Goal: Task Accomplishment & Management: Manage account settings

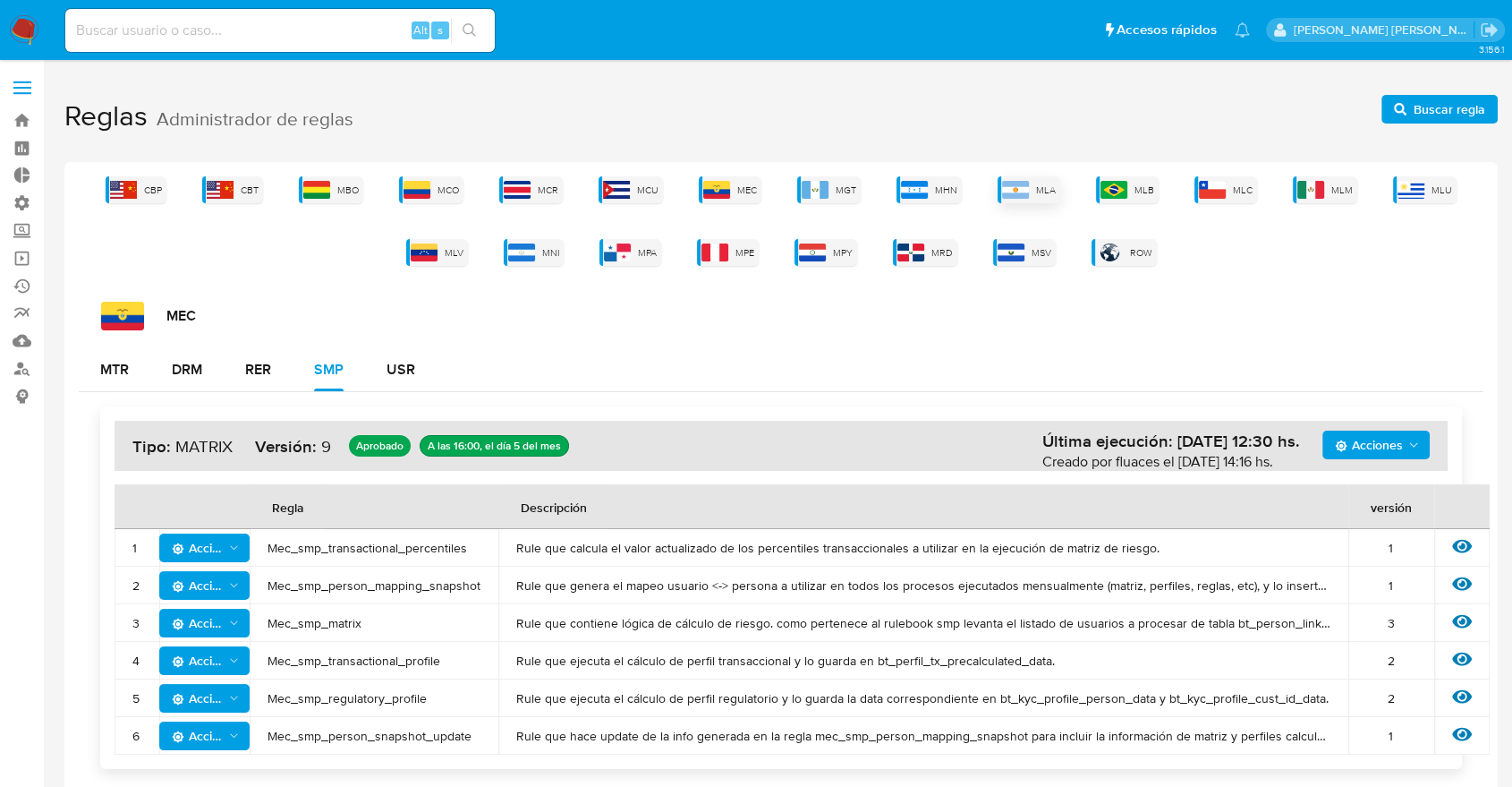
click at [1020, 187] on img at bounding box center [1015, 190] width 26 height 18
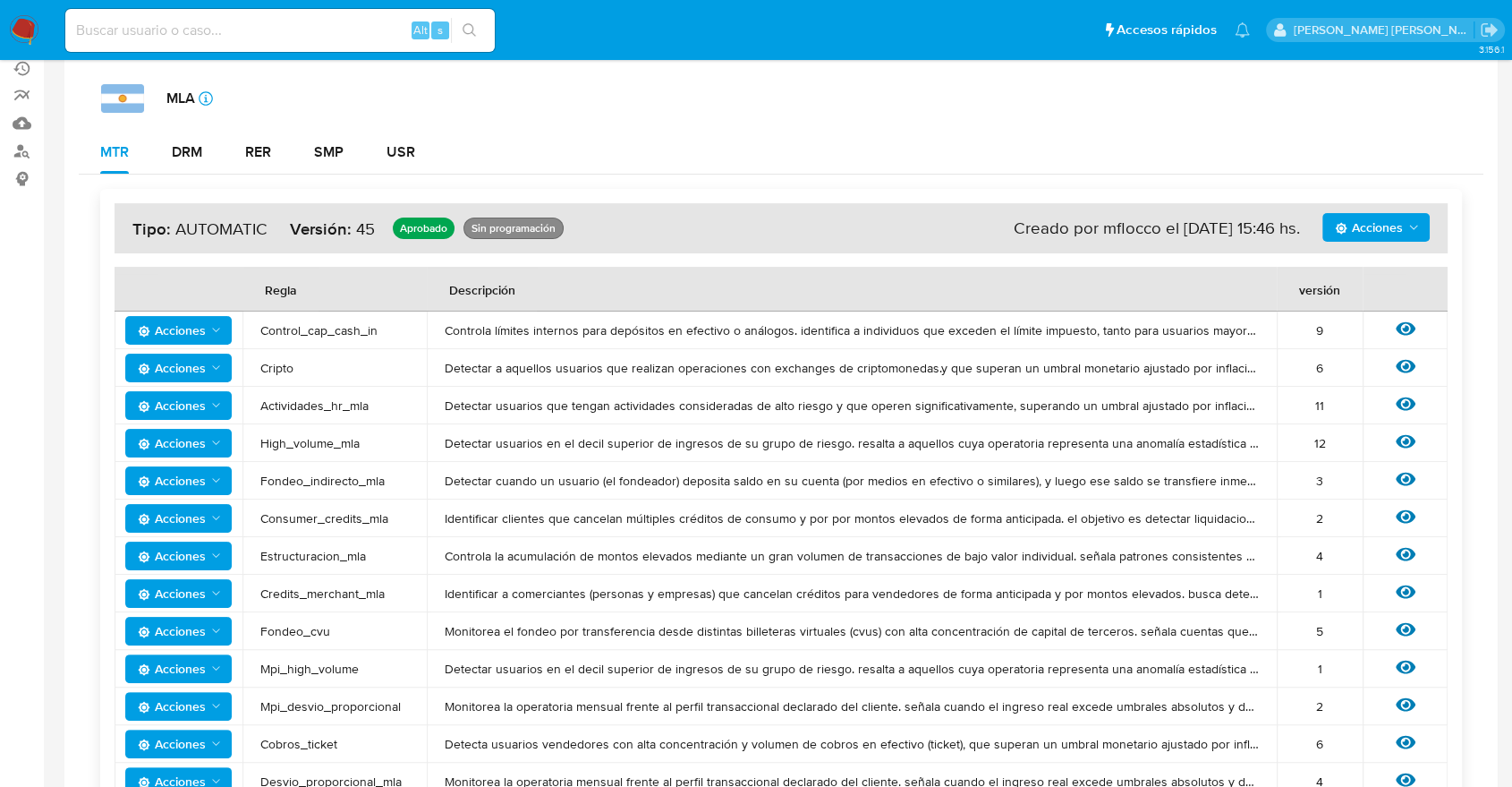
scroll to position [225, 0]
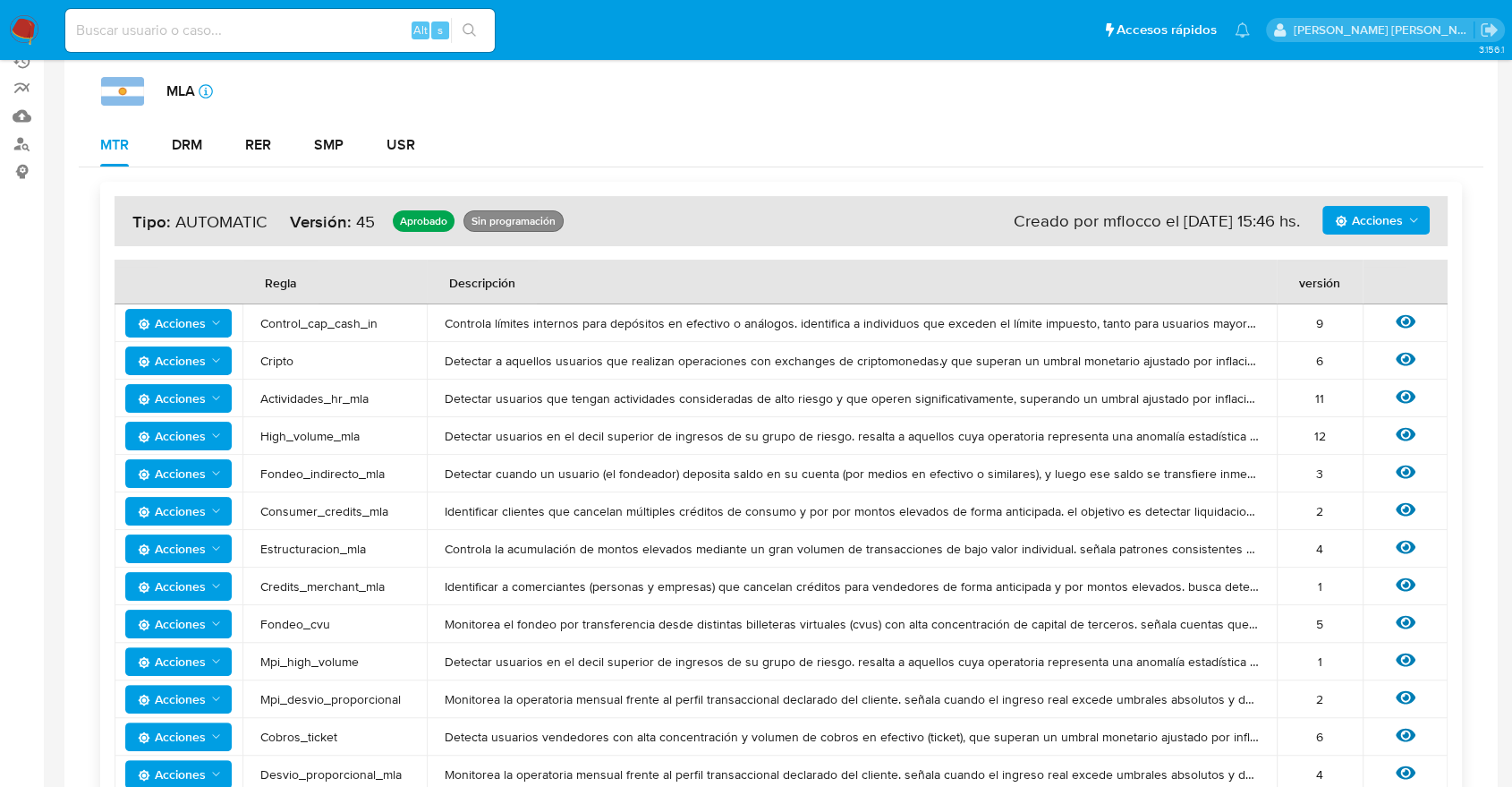
click at [1417, 218] on polygon "Acciones" at bounding box center [1414, 220] width 8 height 5
drag, startPoint x: 1368, startPoint y: 306, endPoint x: 1364, endPoint y: 270, distance: 36.2
click at [1364, 270] on ul "Ver historico Ver registros Simular" at bounding box center [1376, 308] width 161 height 129
click at [1364, 270] on button "Ver historico" at bounding box center [1376, 265] width 161 height 43
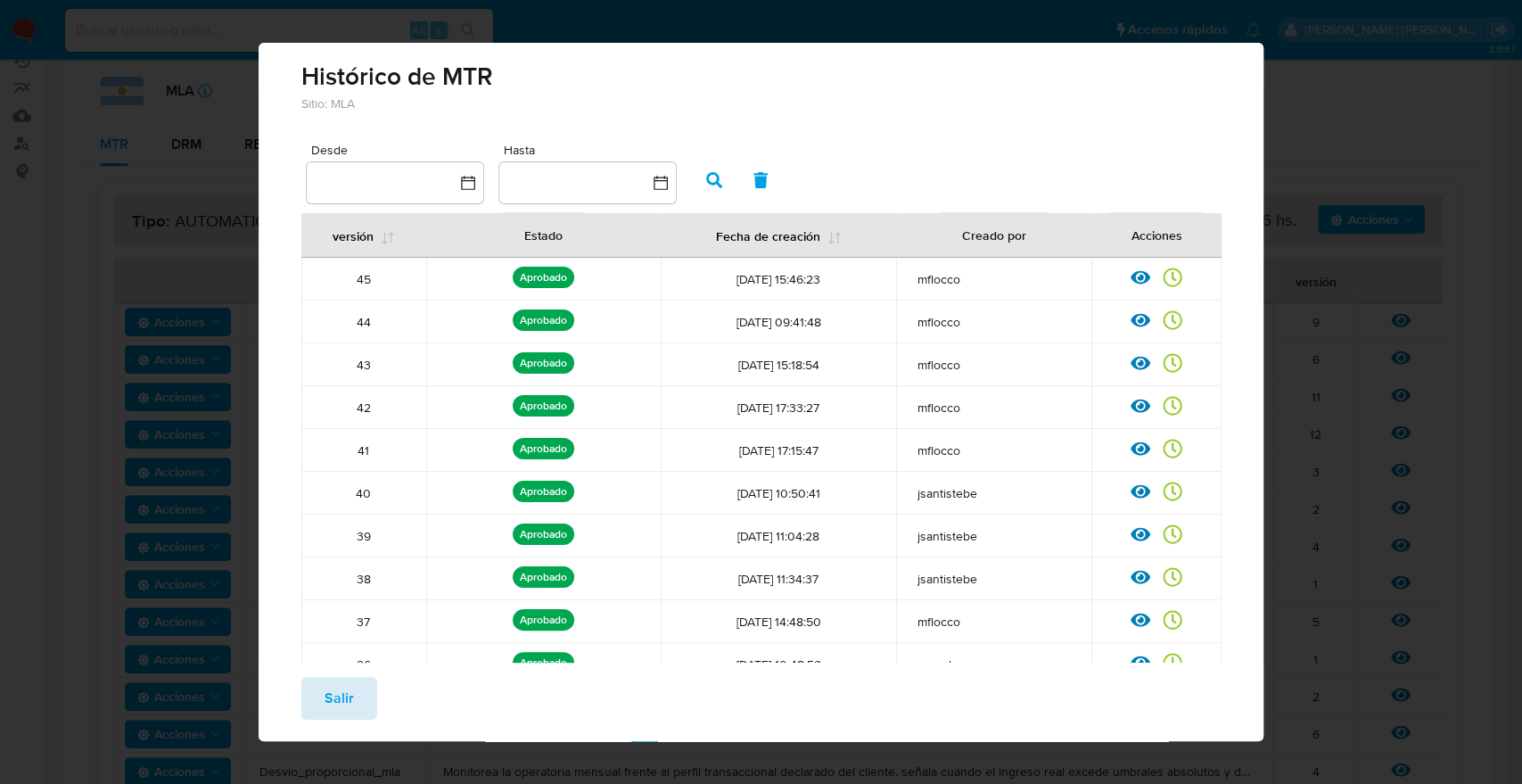
click at [356, 698] on button "Salir" at bounding box center [339, 698] width 76 height 43
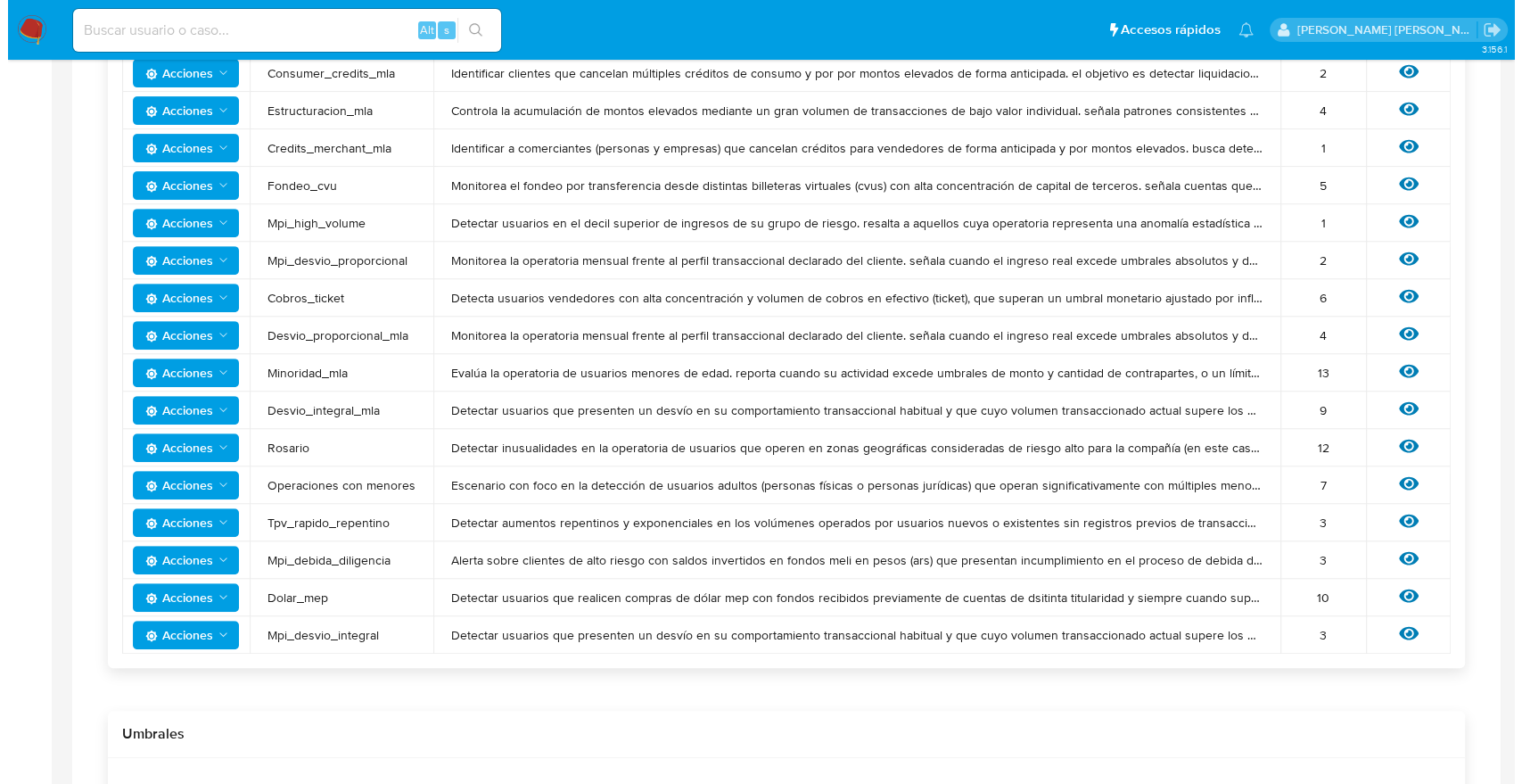
scroll to position [661, 0]
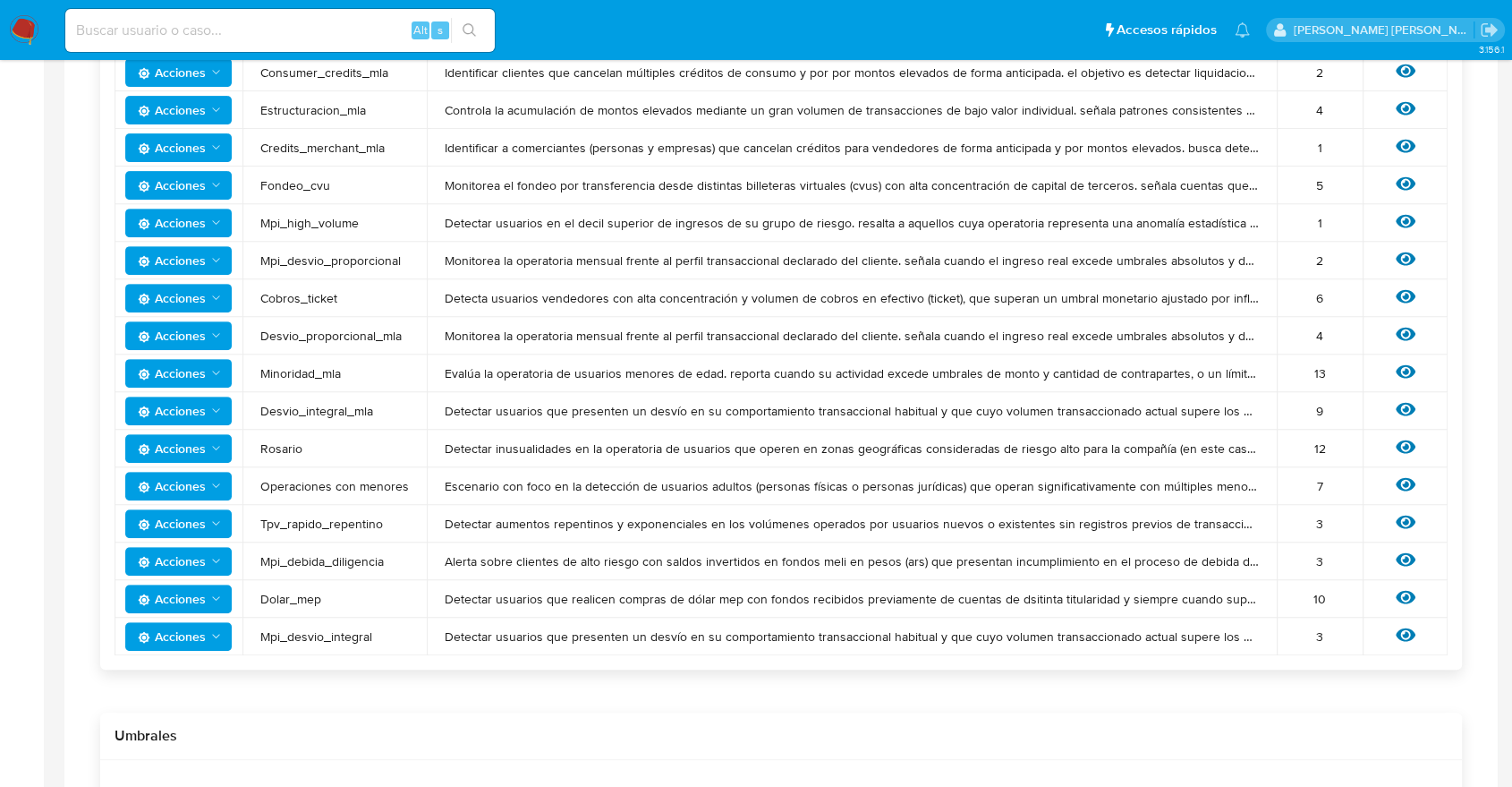
click at [215, 603] on icon "Acciones" at bounding box center [216, 598] width 14 height 14
click at [179, 642] on button "Ver umbrales" at bounding box center [178, 644] width 161 height 43
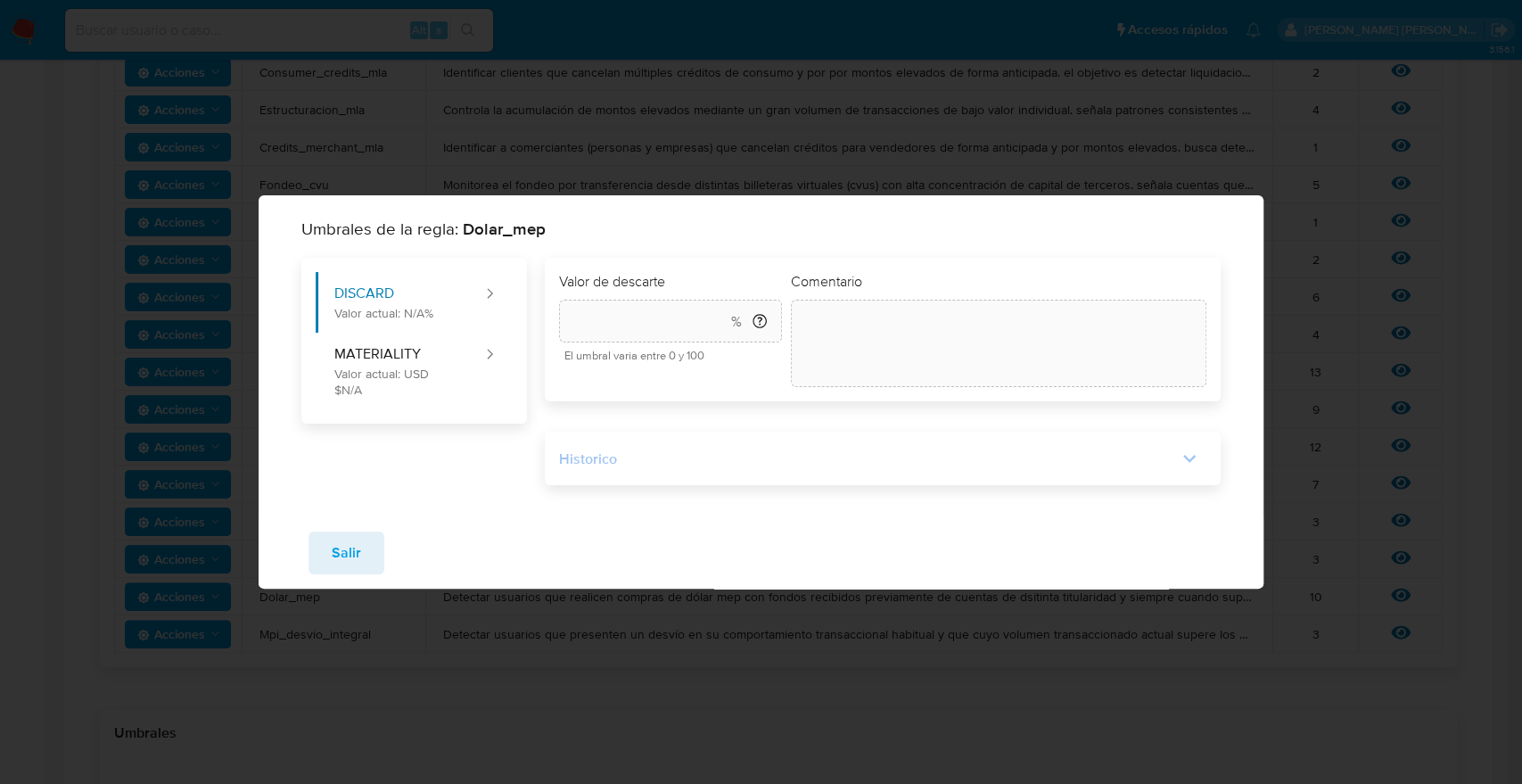
click at [770, 453] on div "Historico" at bounding box center [869, 459] width 619 height 20
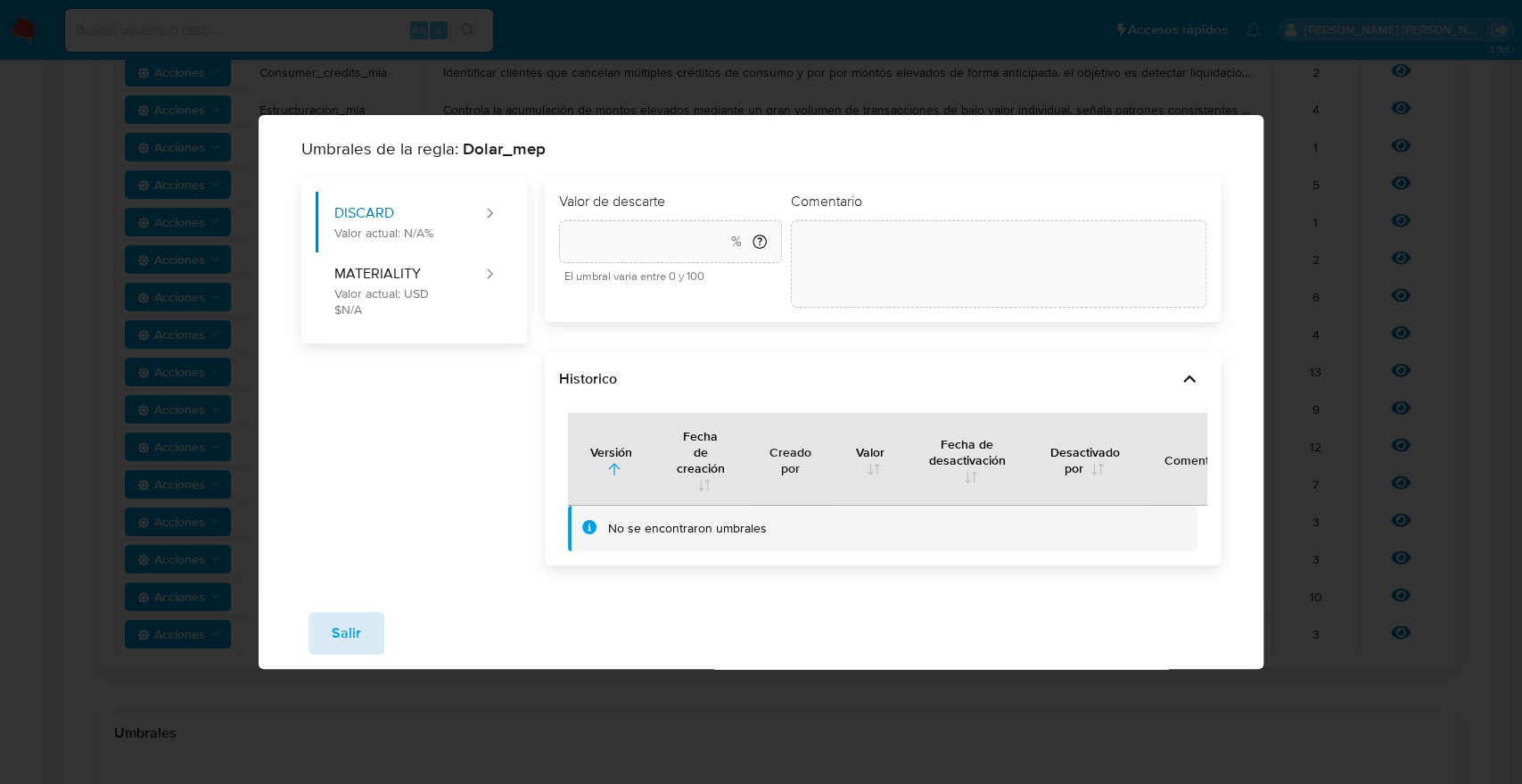
click at [364, 630] on button "Salir" at bounding box center [346, 634] width 76 height 43
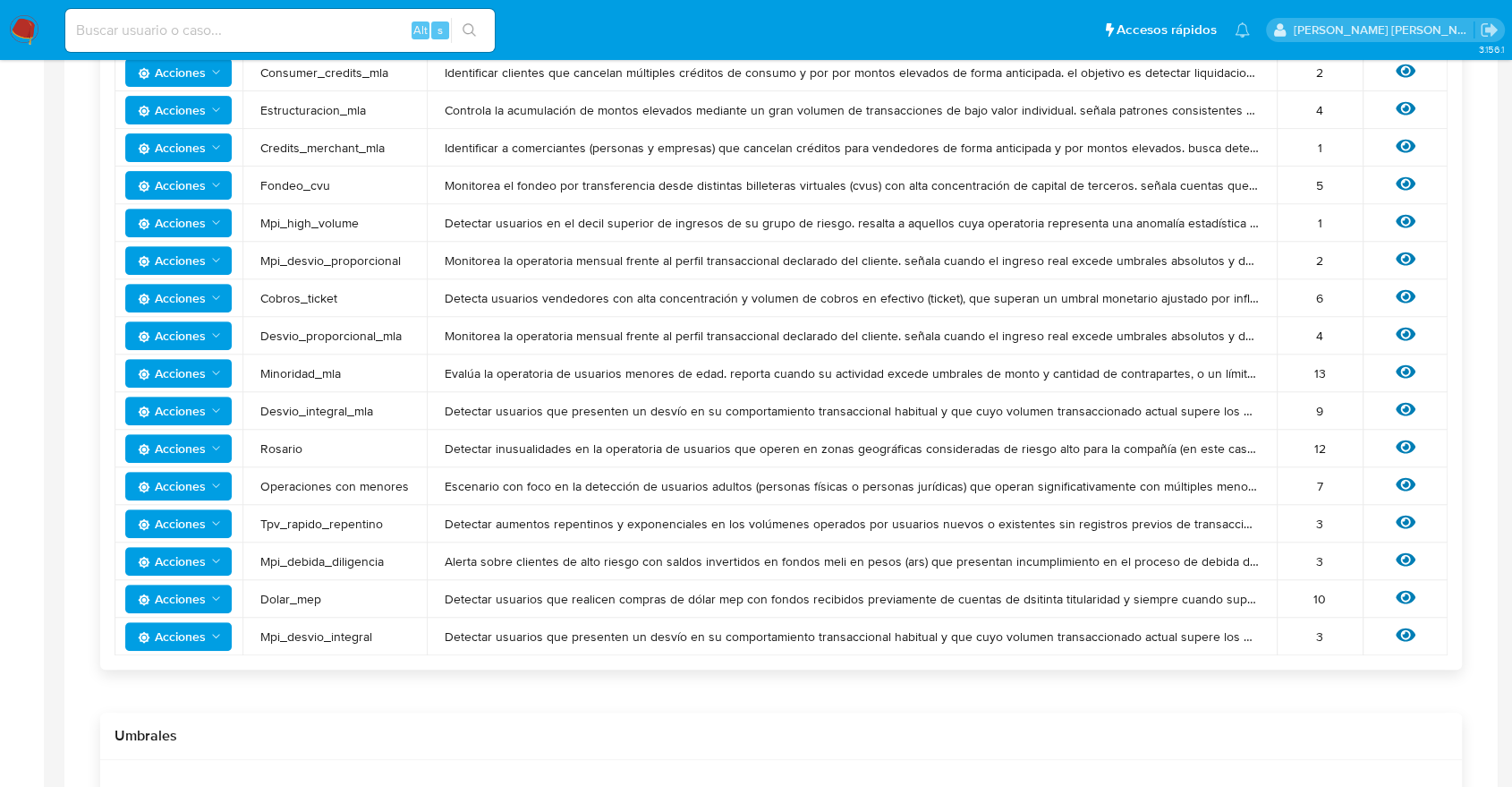
click at [215, 597] on icon "Acciones" at bounding box center [216, 598] width 14 height 14
click at [168, 642] on button "Ver umbrales" at bounding box center [178, 644] width 161 height 43
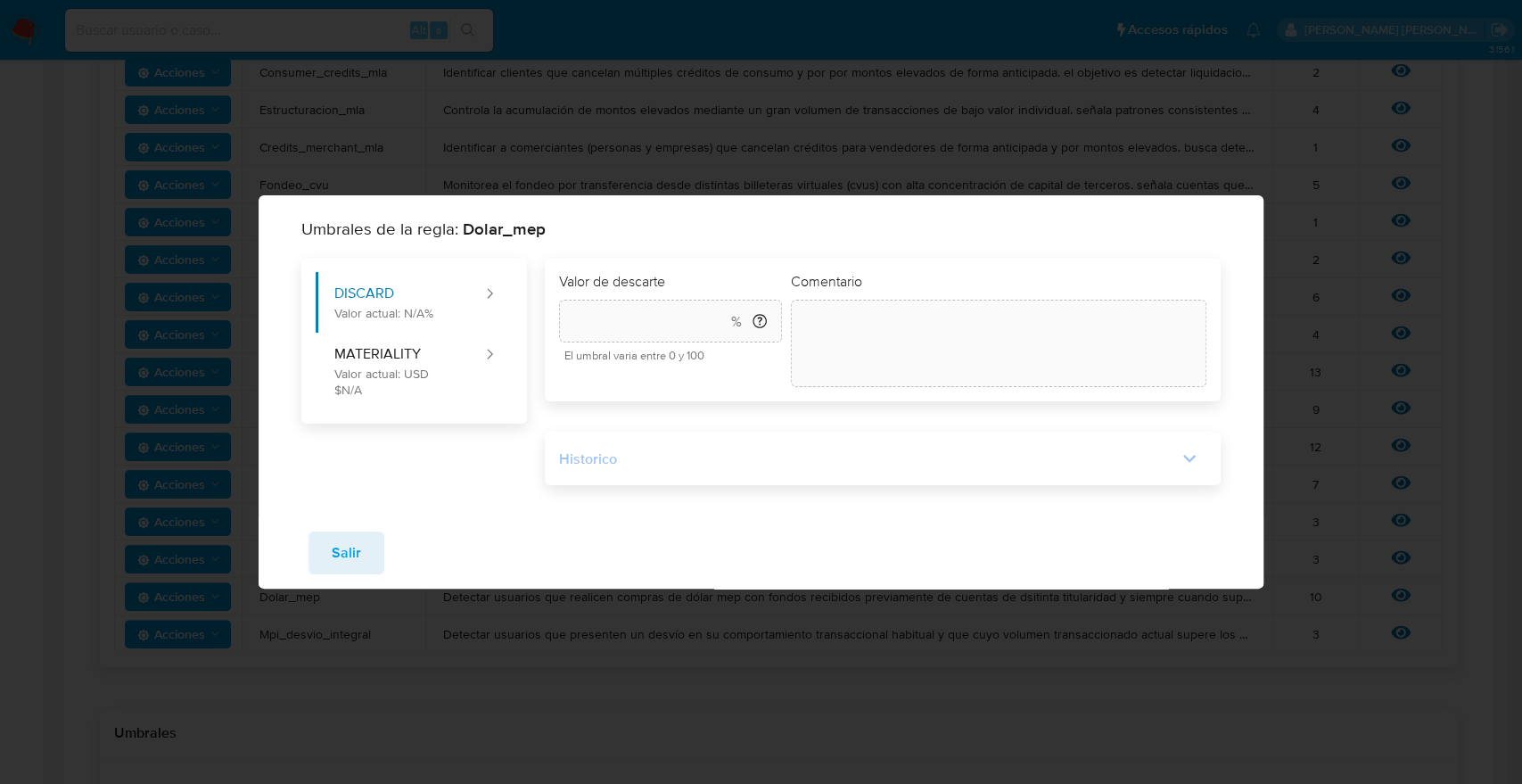
click at [787, 465] on div "Historico" at bounding box center [869, 459] width 619 height 20
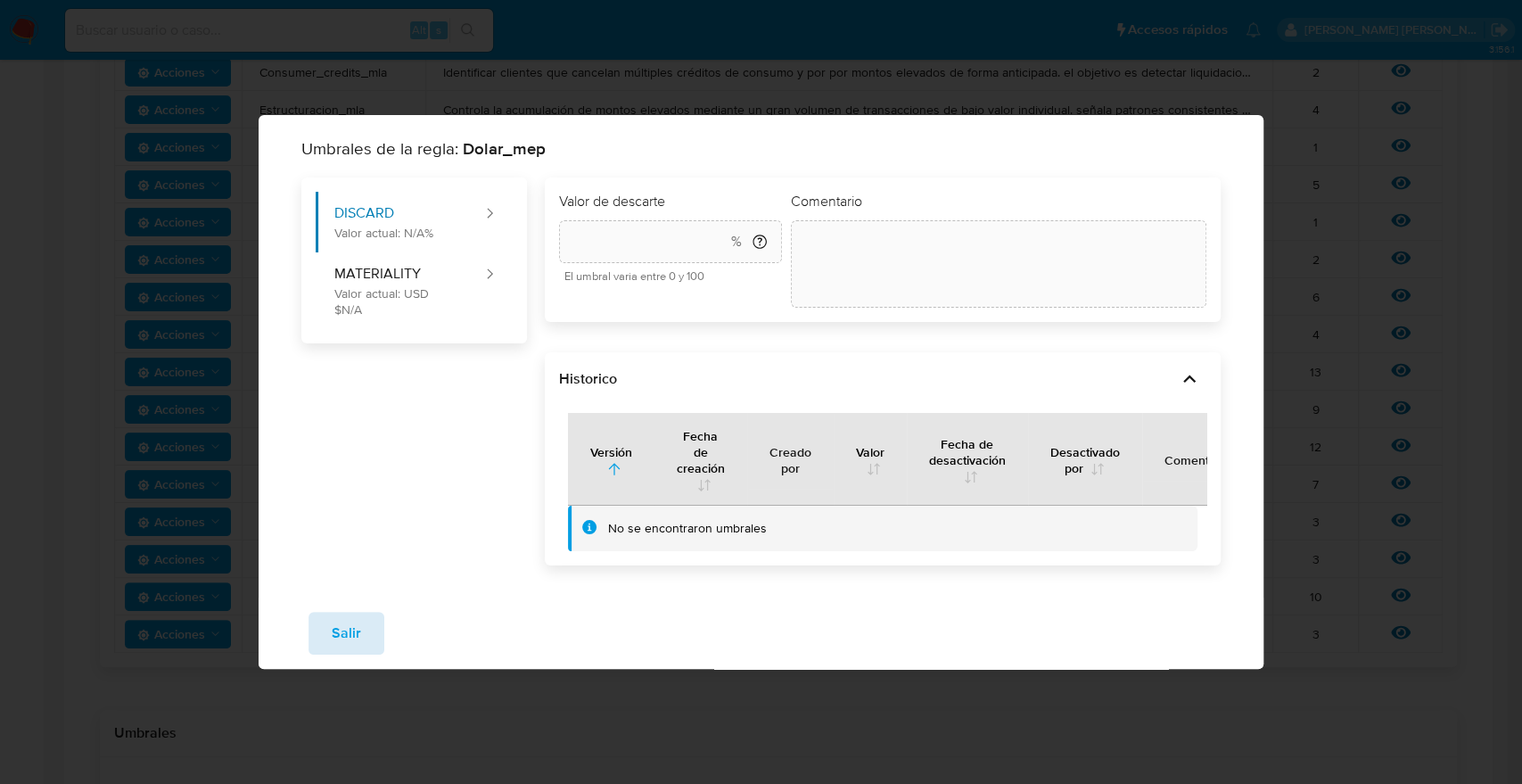
click at [367, 634] on button "Salir" at bounding box center [346, 634] width 76 height 43
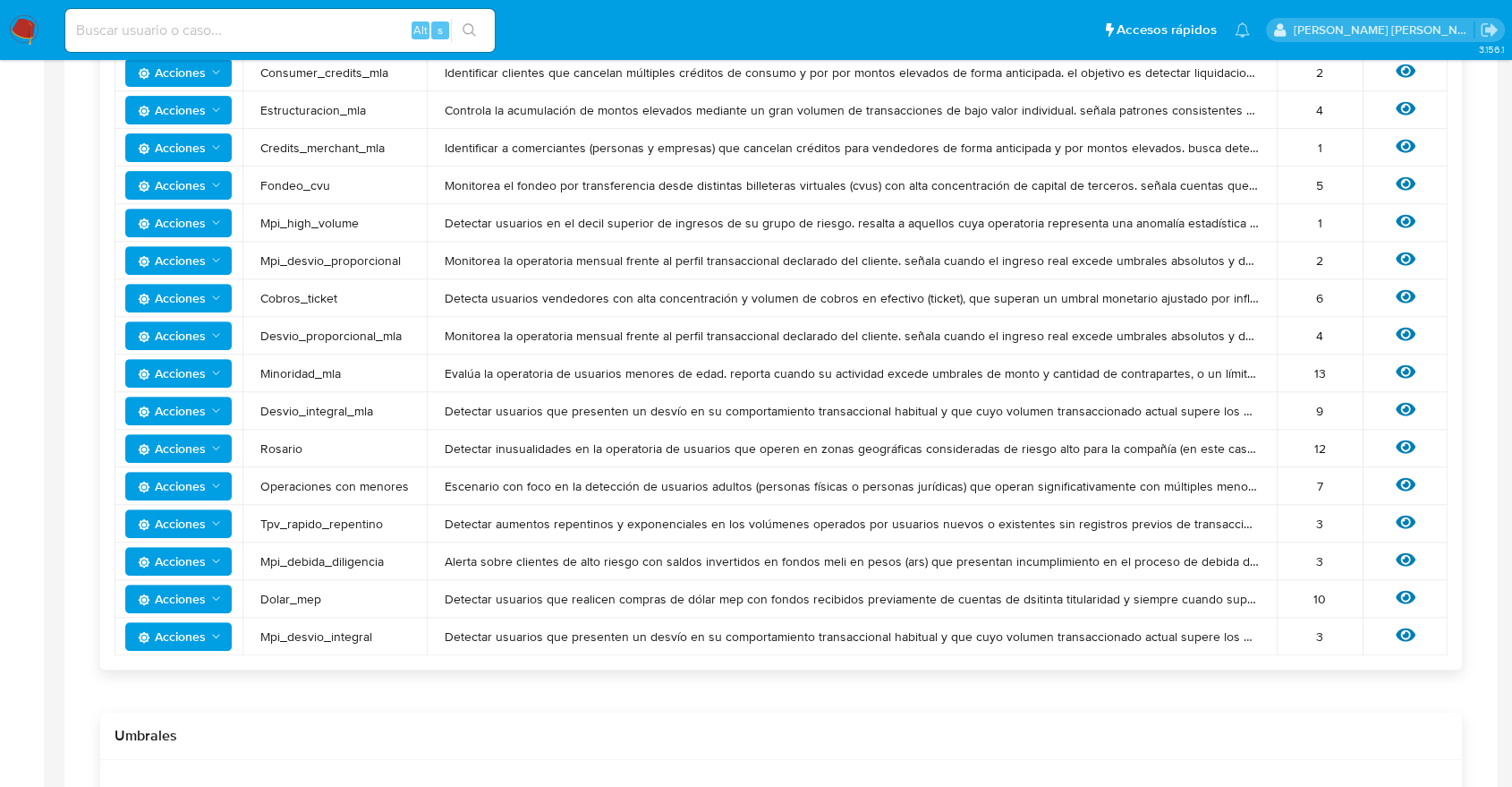
click at [217, 601] on icon "Acciones" at bounding box center [216, 598] width 14 height 14
click at [172, 690] on button "Ver historico" at bounding box center [178, 687] width 161 height 43
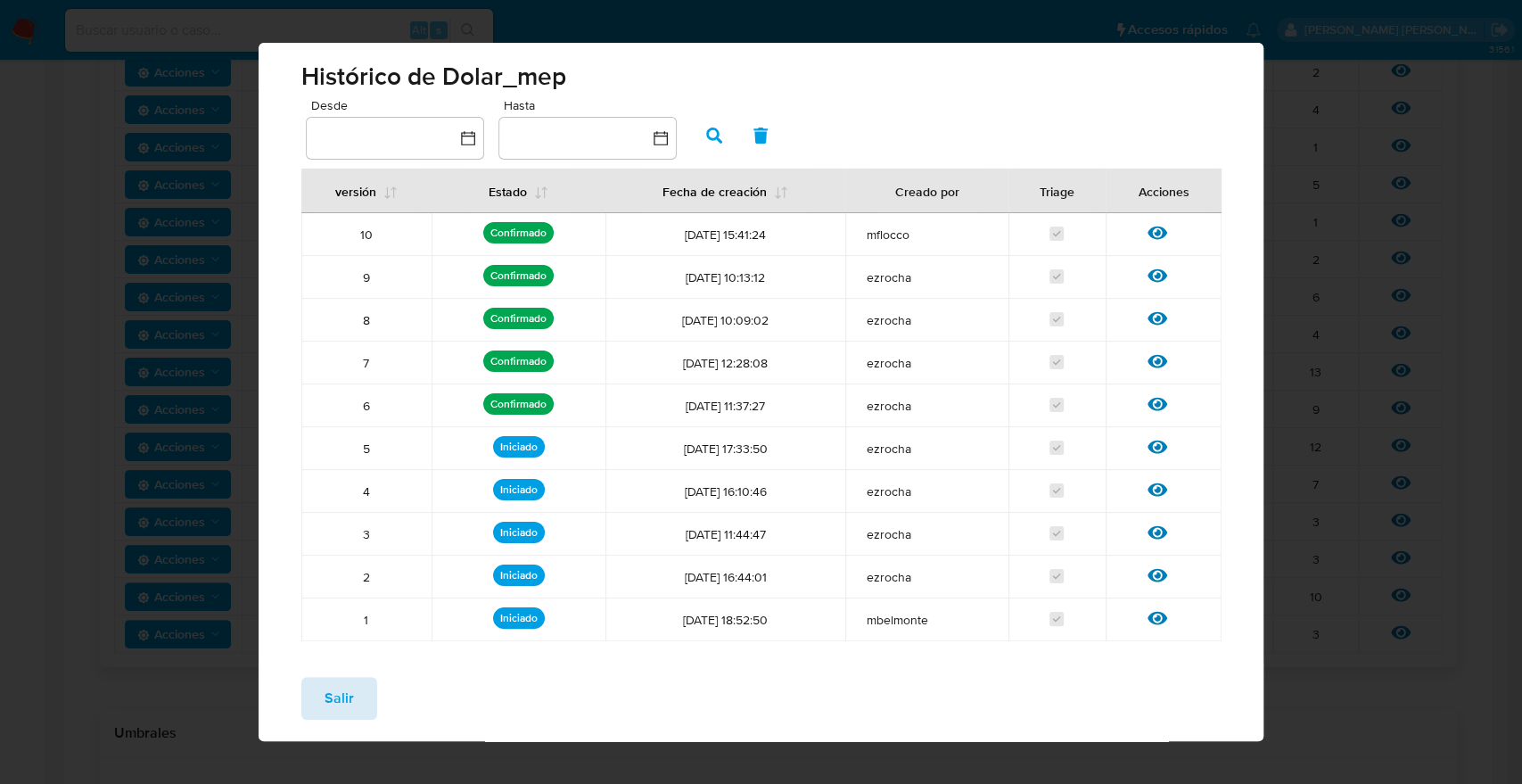
click at [333, 699] on span "Salir" at bounding box center [338, 698] width 29 height 39
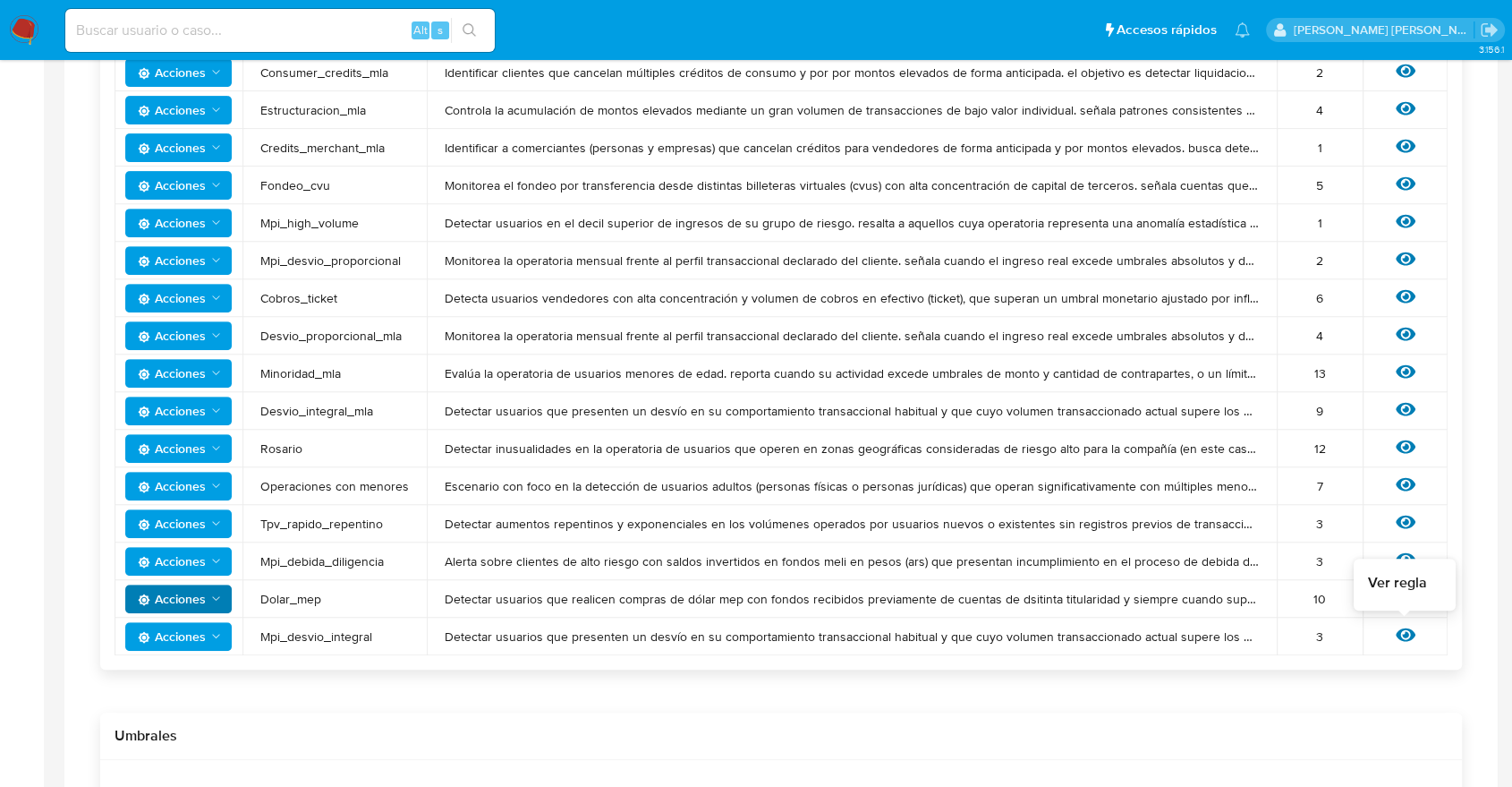
click at [1402, 636] on icon at bounding box center [1405, 634] width 20 height 20
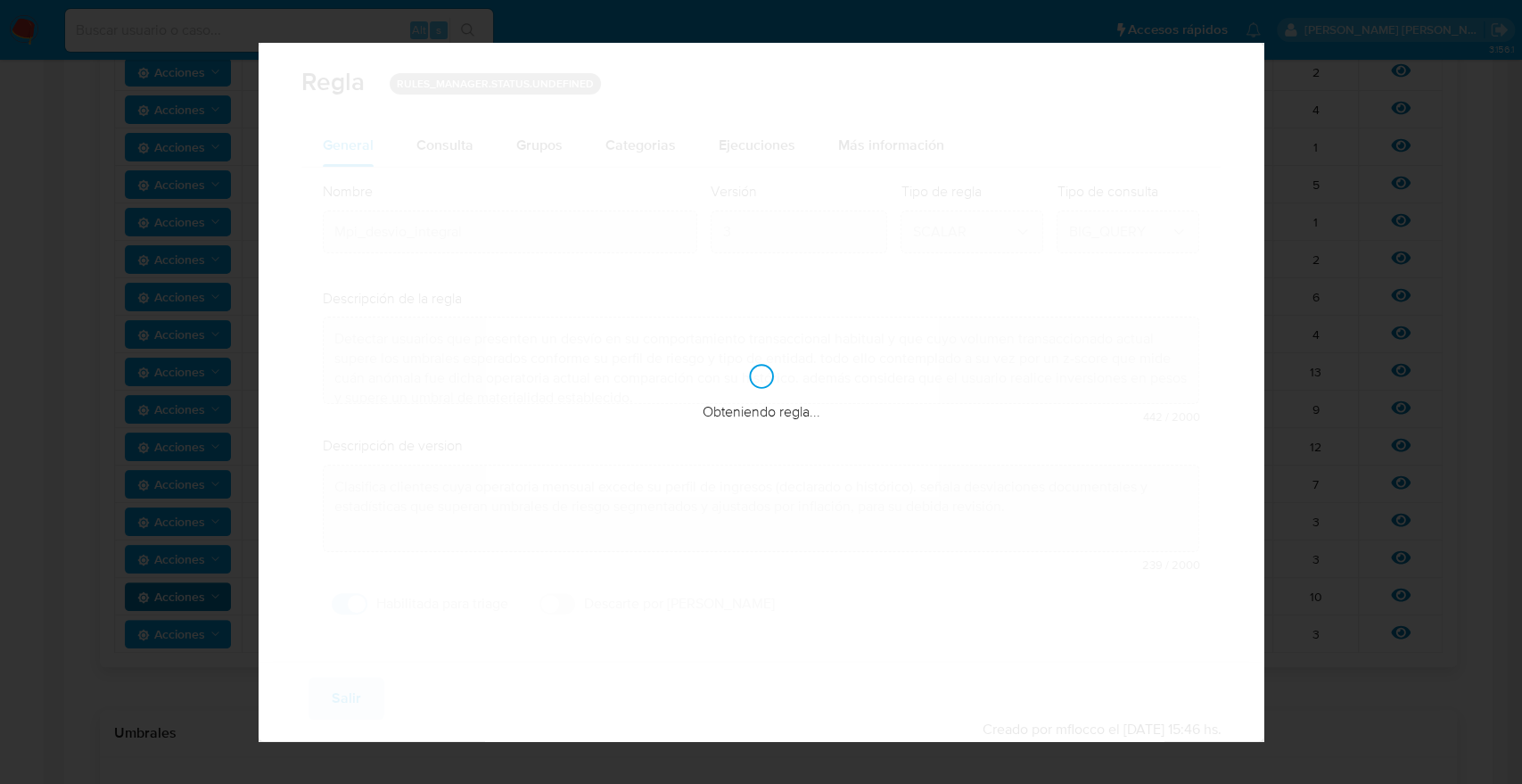
checkbox input "true"
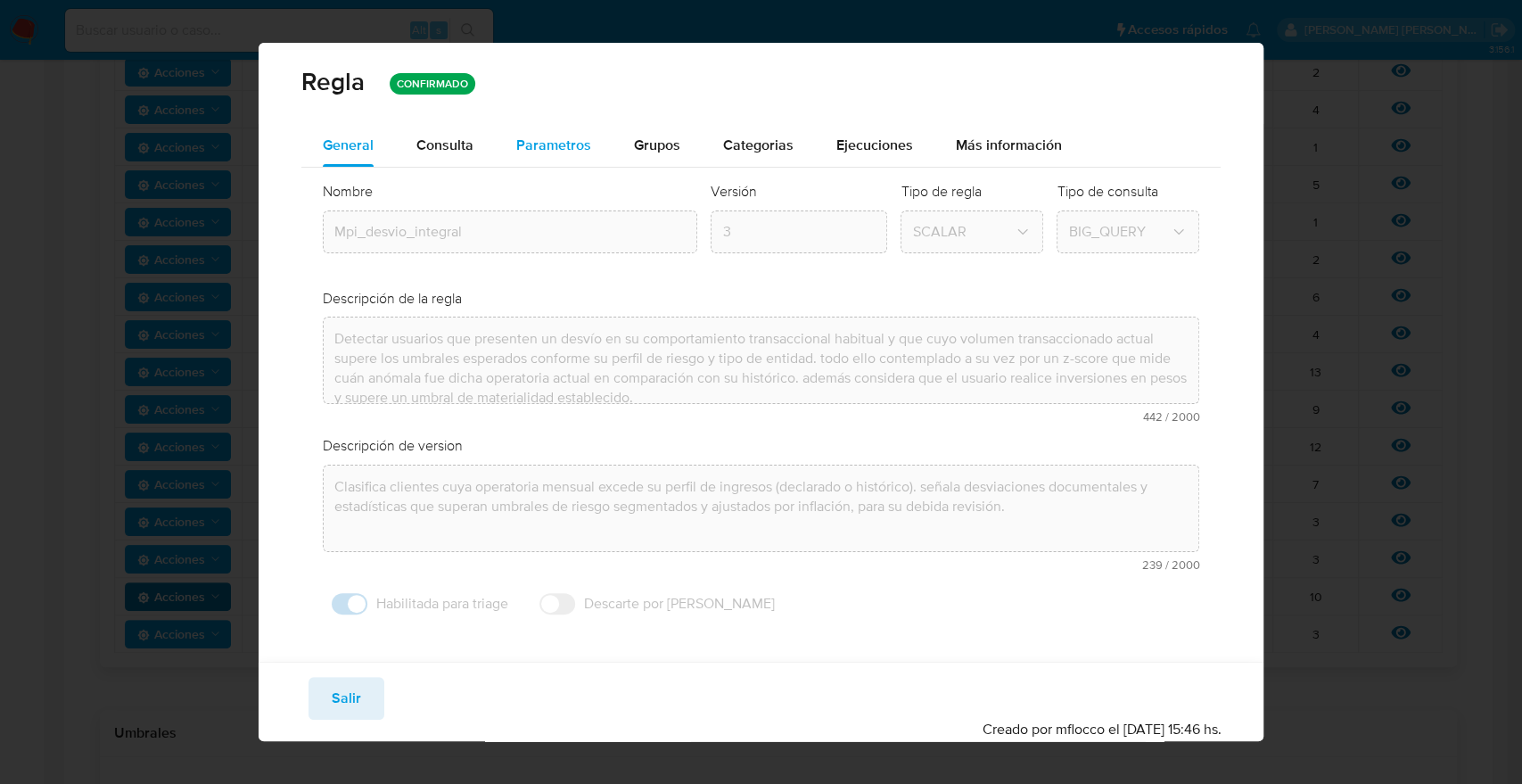
click at [535, 139] on span "Parametros" at bounding box center [554, 145] width 75 height 21
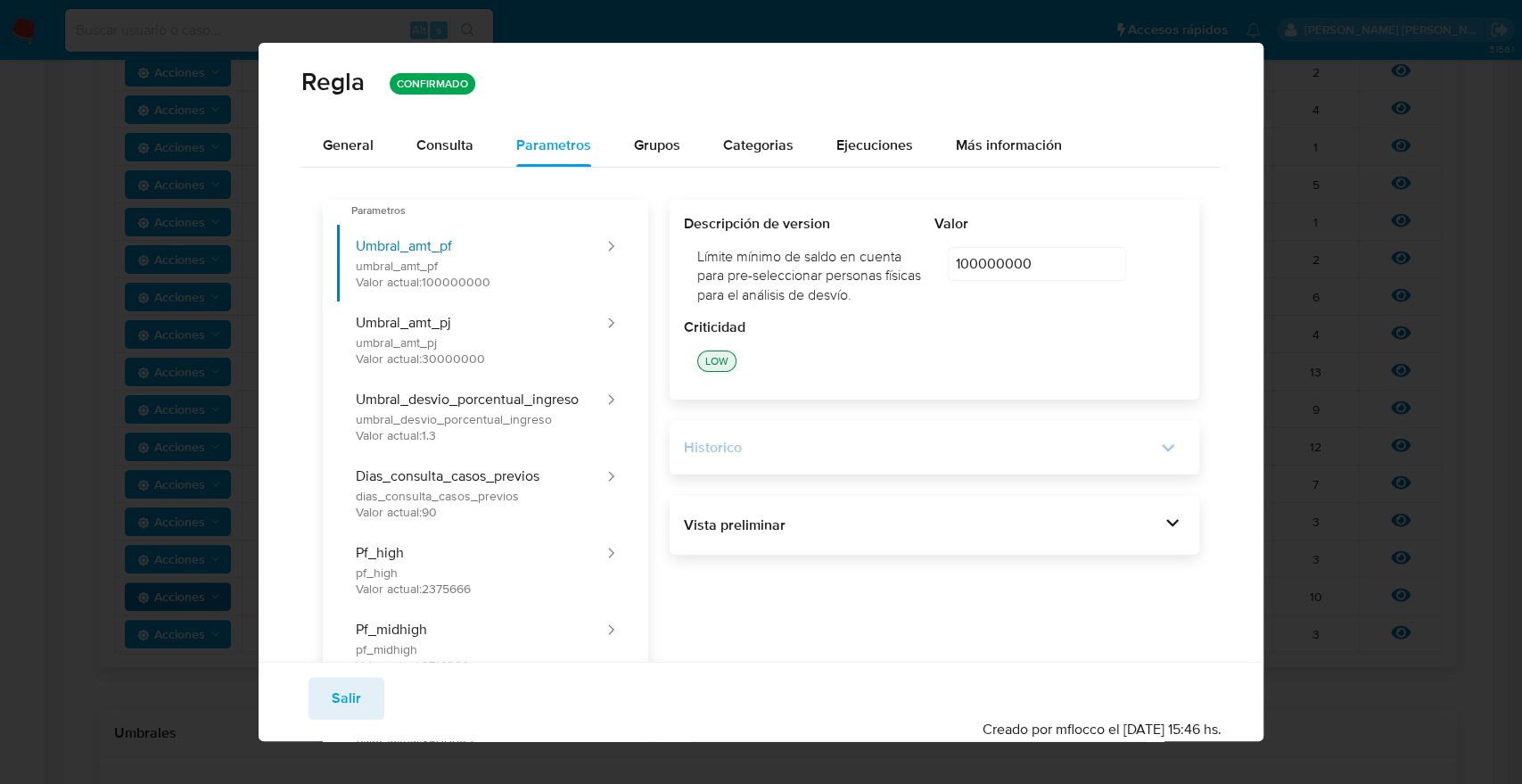
click at [929, 446] on div "Historico" at bounding box center [920, 447] width 473 height 20
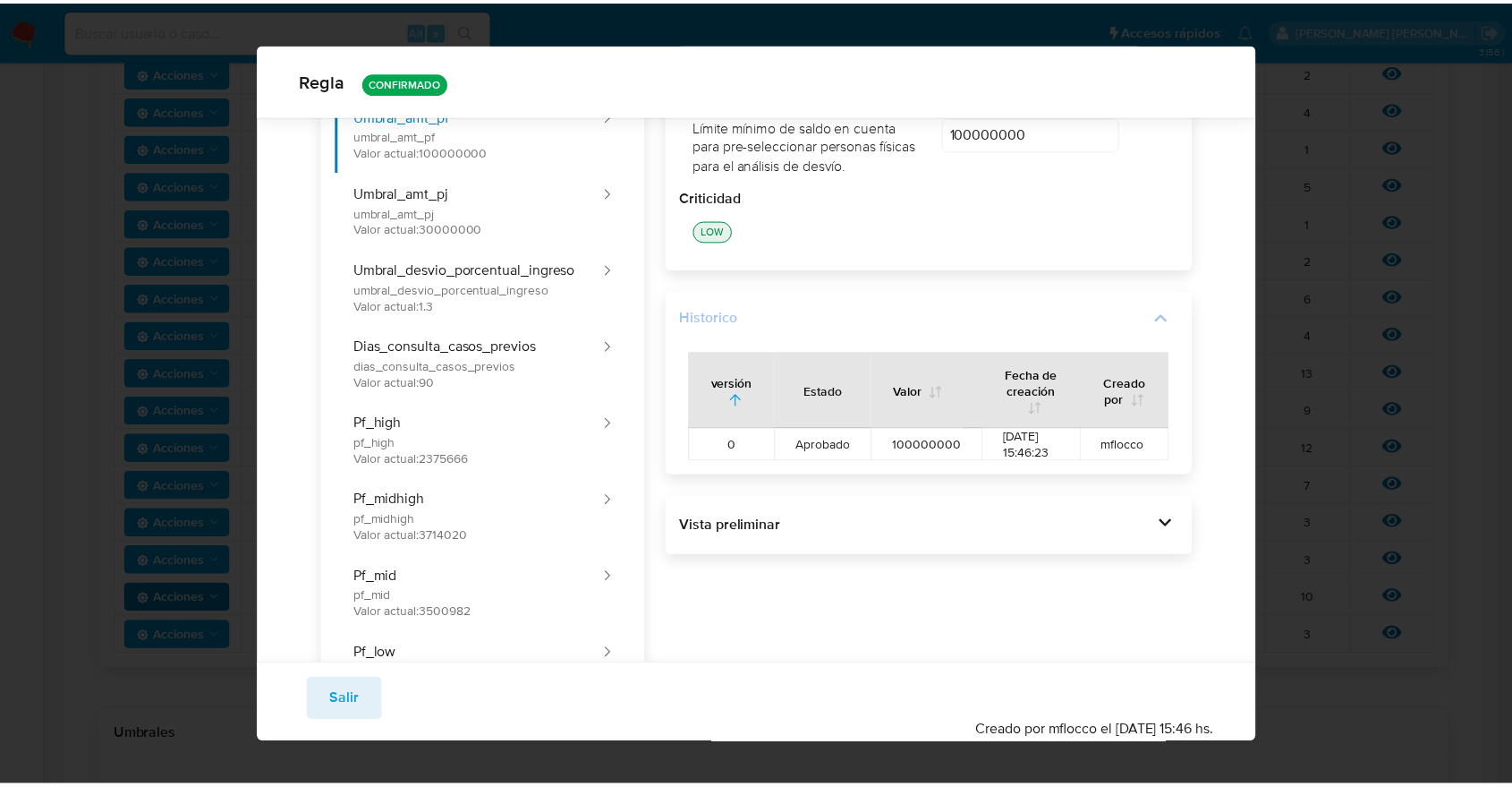
scroll to position [0, 0]
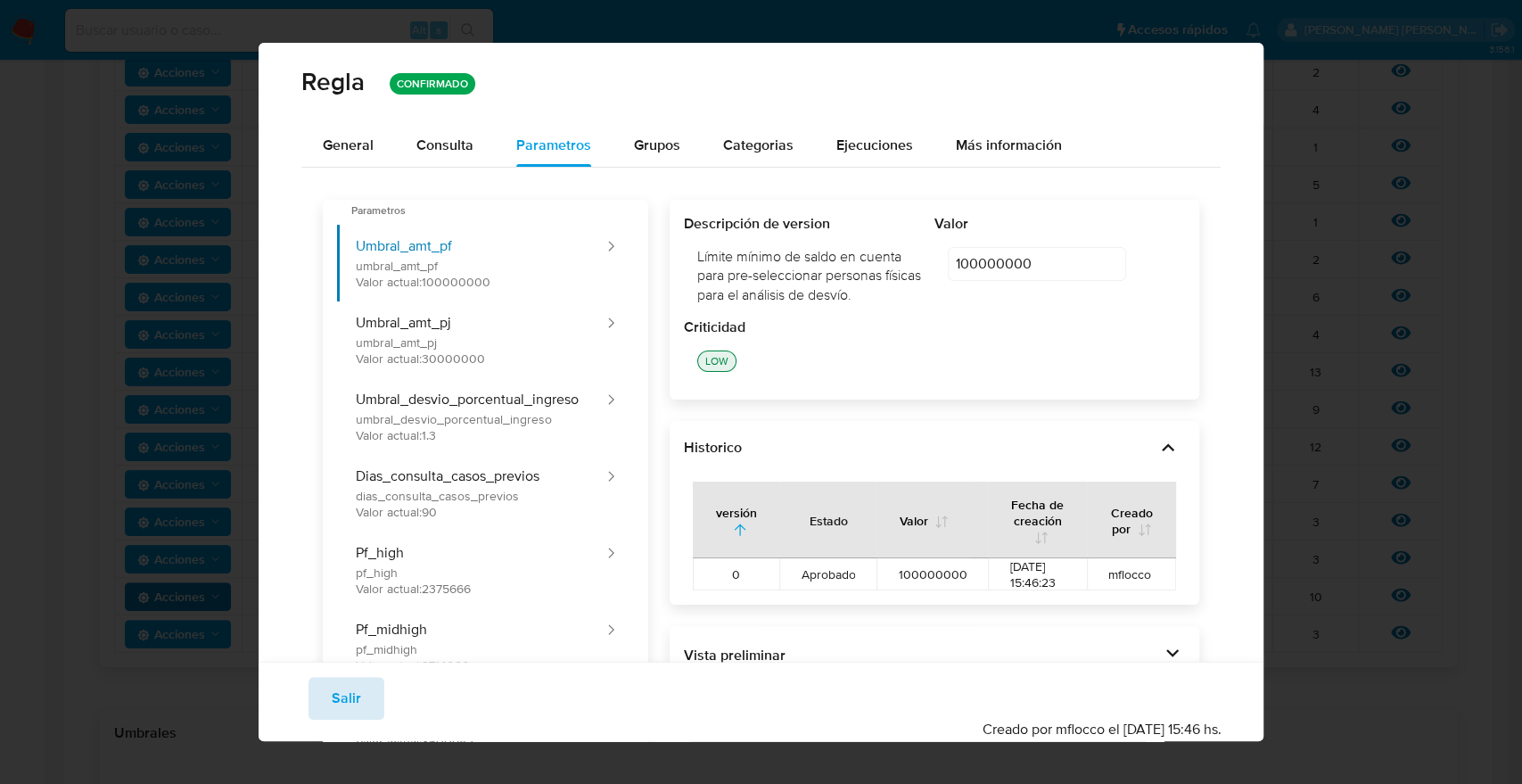
click at [350, 702] on span "Salir" at bounding box center [346, 698] width 29 height 39
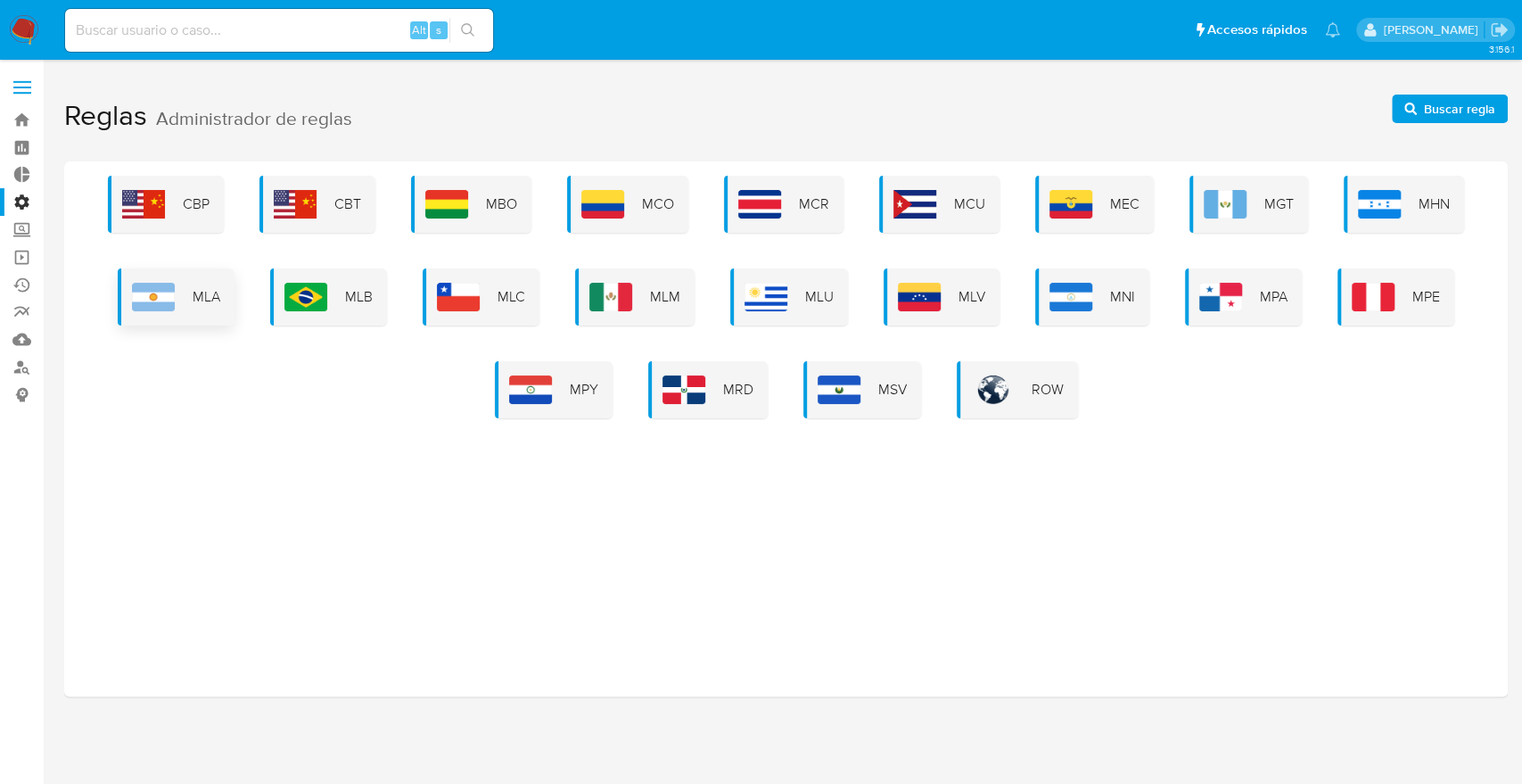
click at [187, 305] on div "MLA" at bounding box center [176, 297] width 117 height 57
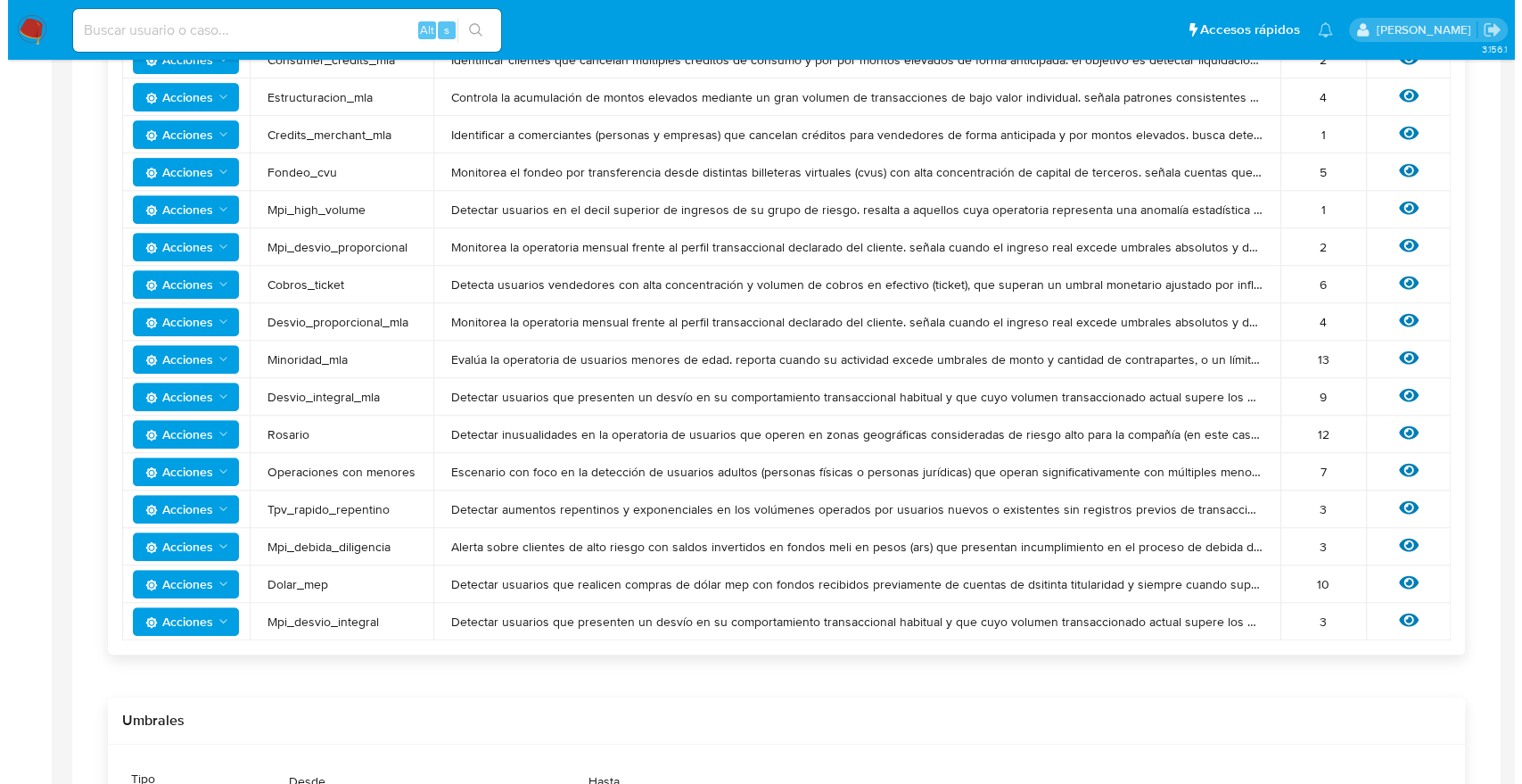
scroll to position [678, 0]
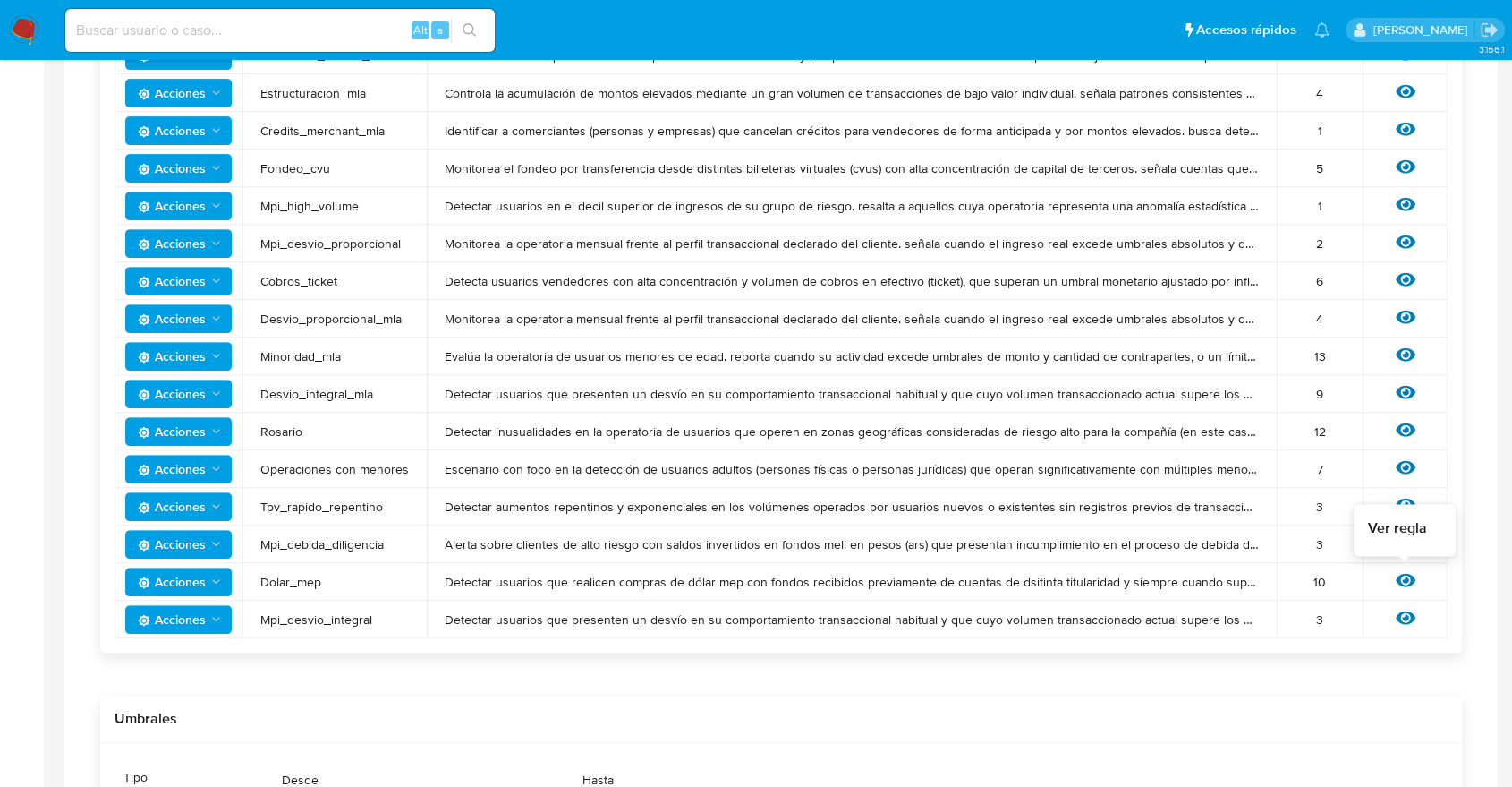
click at [1404, 585] on icon at bounding box center [1405, 580] width 20 height 13
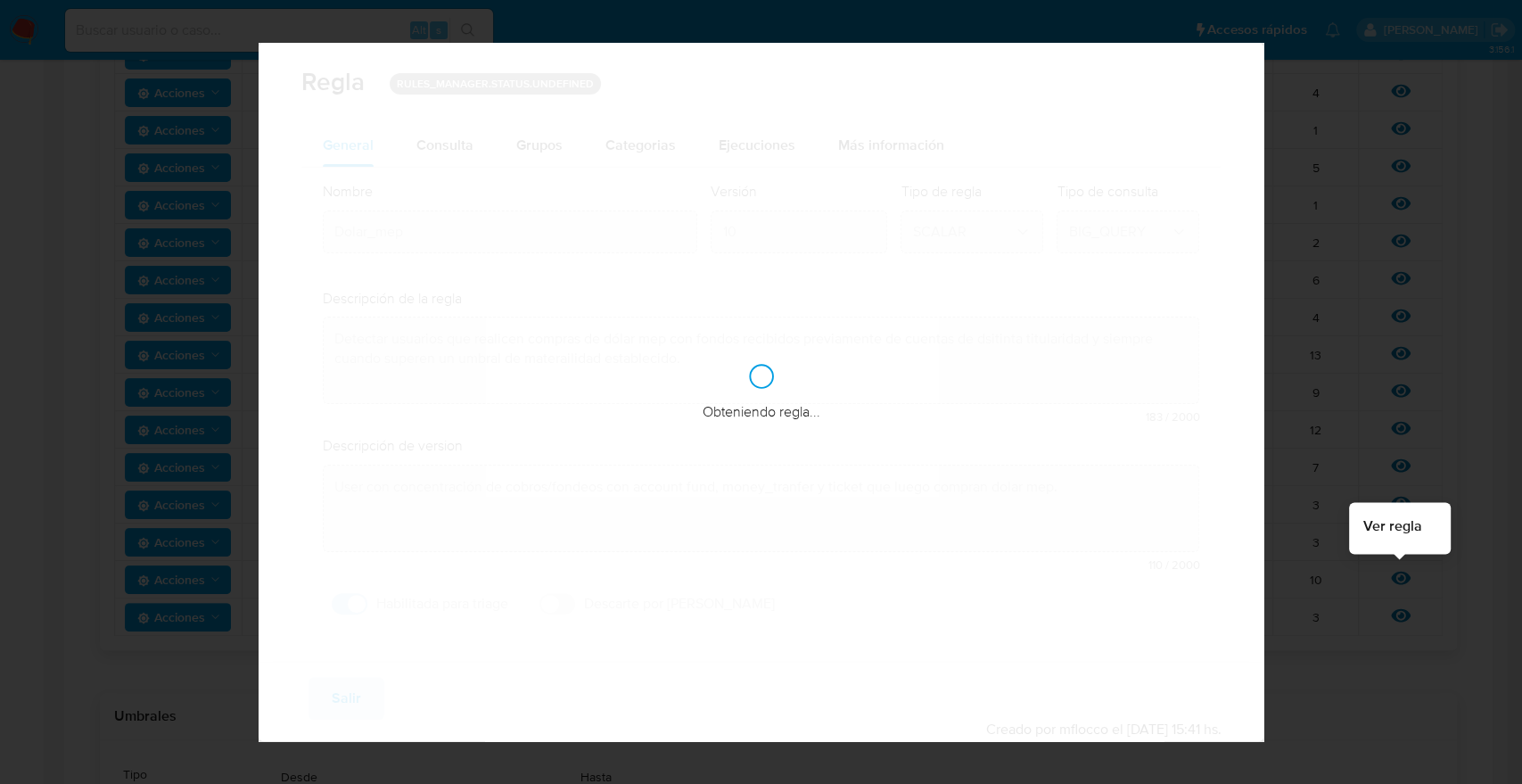
checkbox input "true"
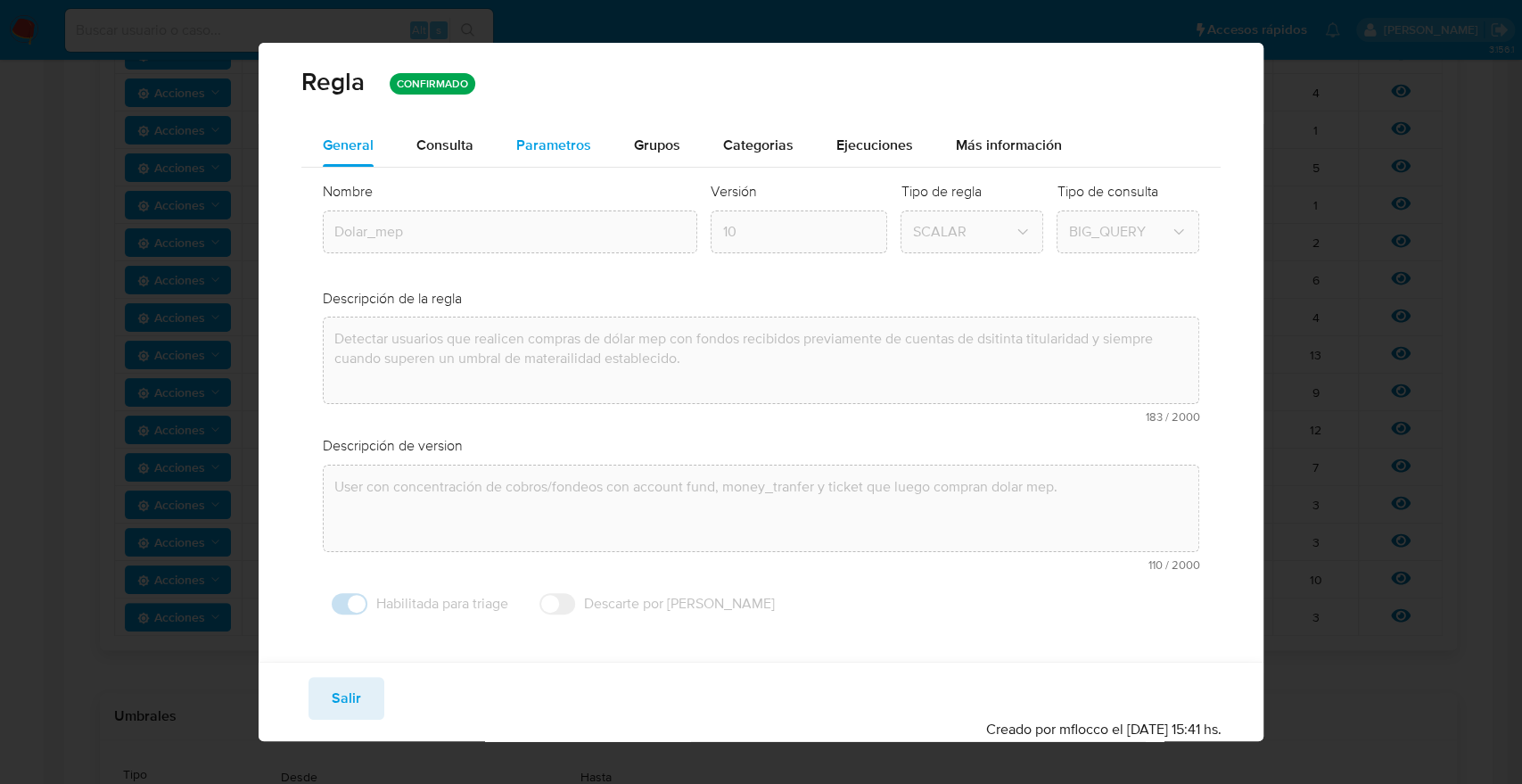
click at [535, 139] on span "Parametros" at bounding box center [554, 145] width 75 height 21
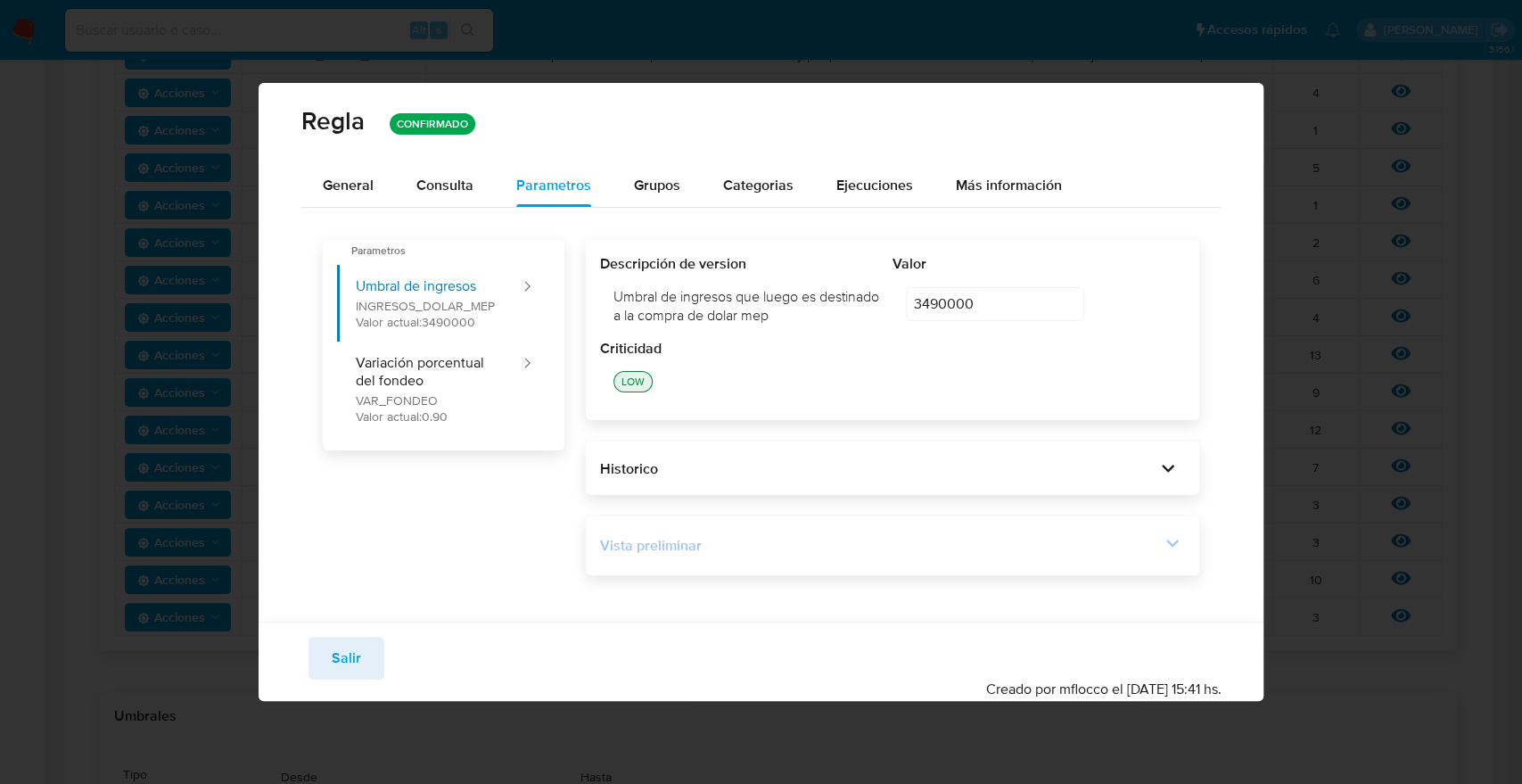
click at [1130, 538] on div "Vista preliminar" at bounding box center [880, 545] width 561 height 20
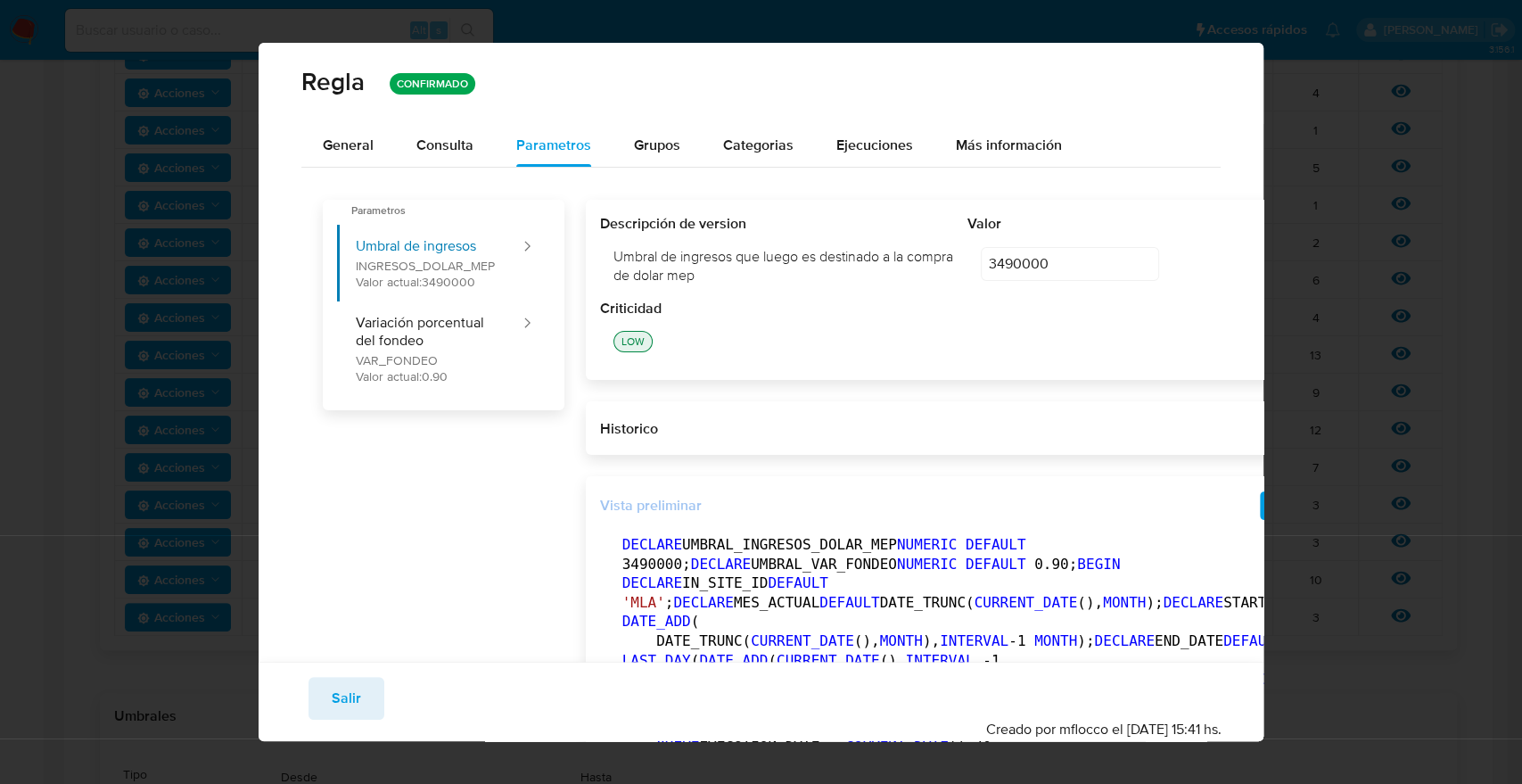
click at [1316, 503] on icon at bounding box center [1322, 503] width 12 height 8
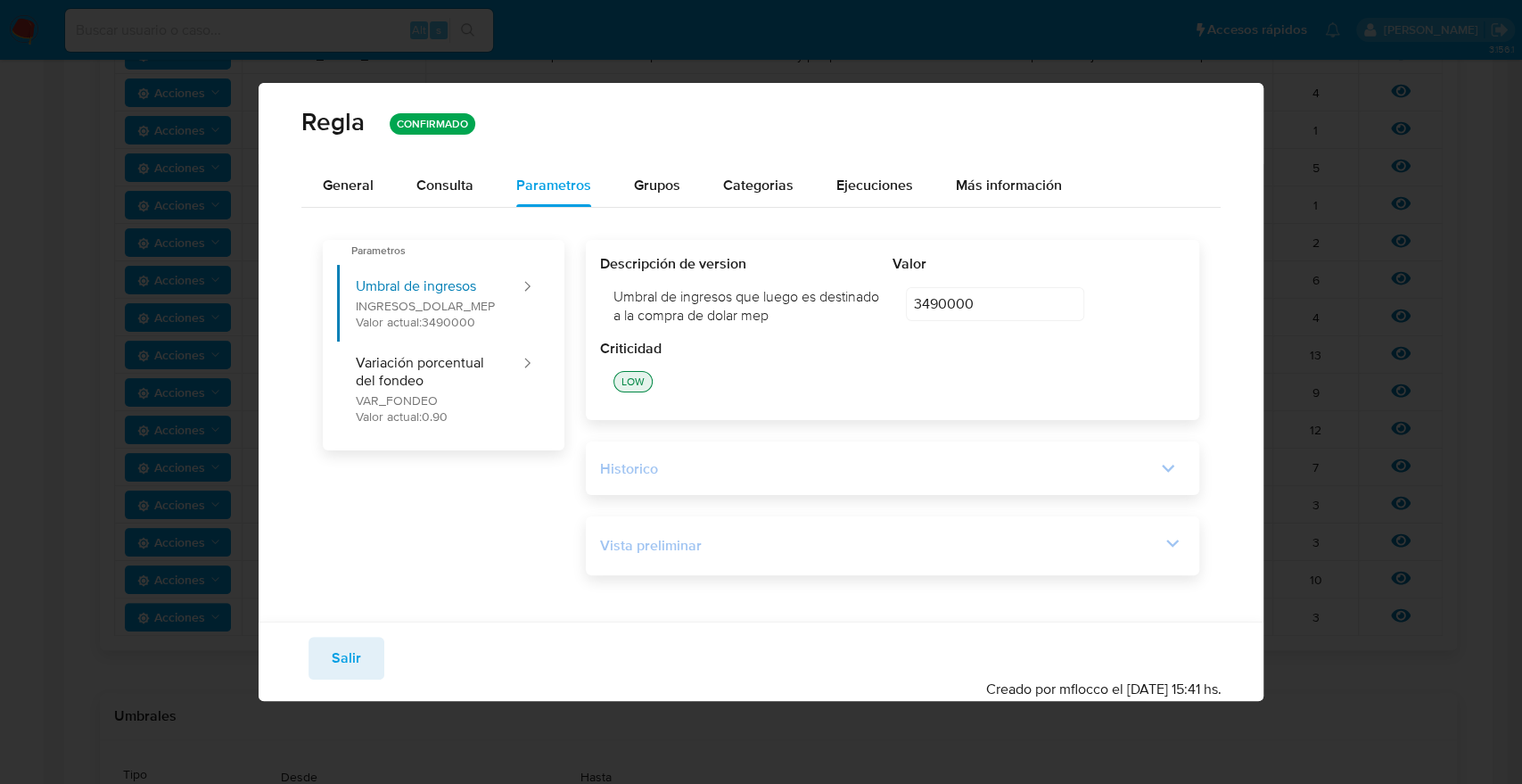
click at [1155, 470] on icon at bounding box center [1168, 468] width 25 height 25
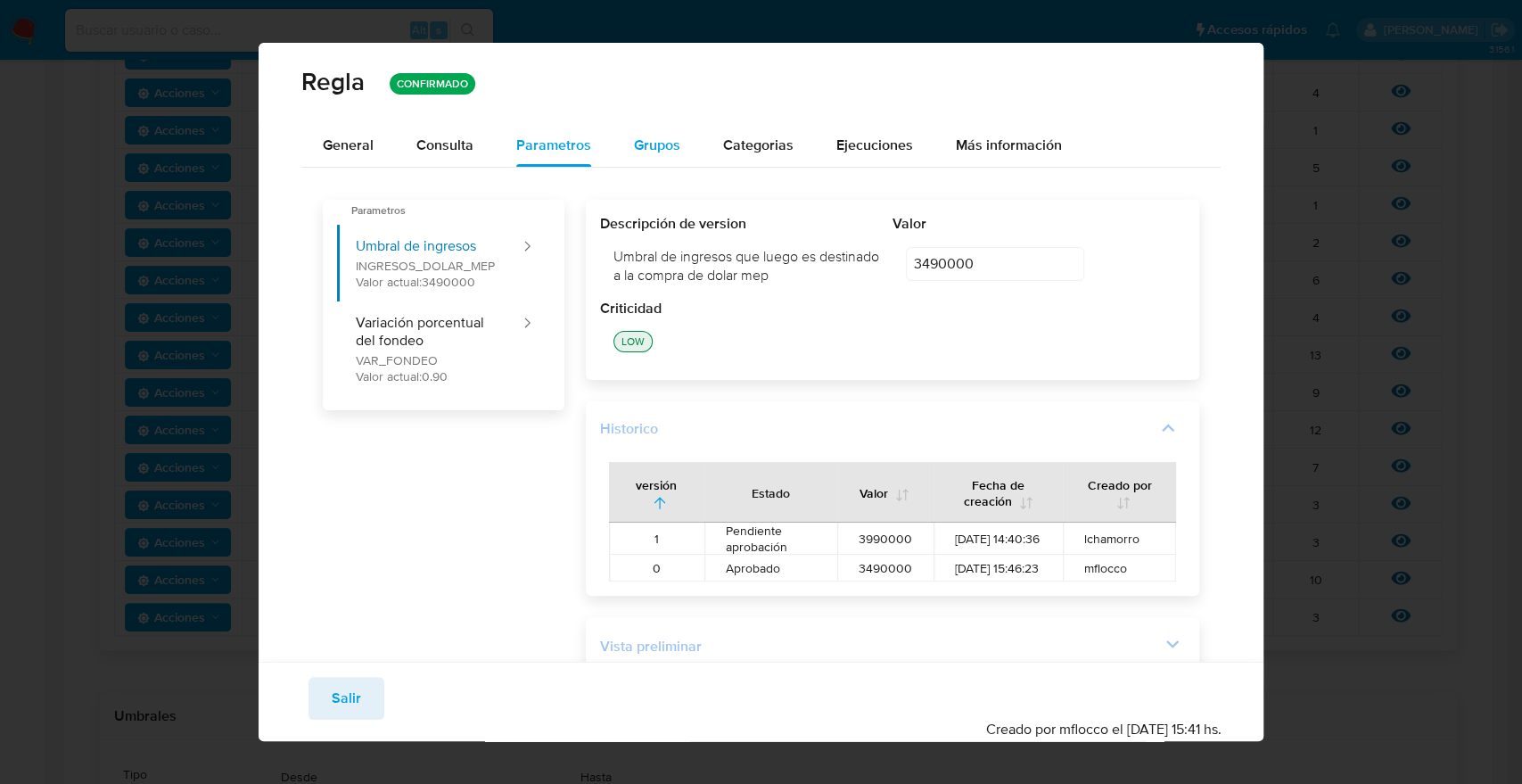
click at [653, 139] on span "Grupos" at bounding box center [656, 145] width 46 height 21
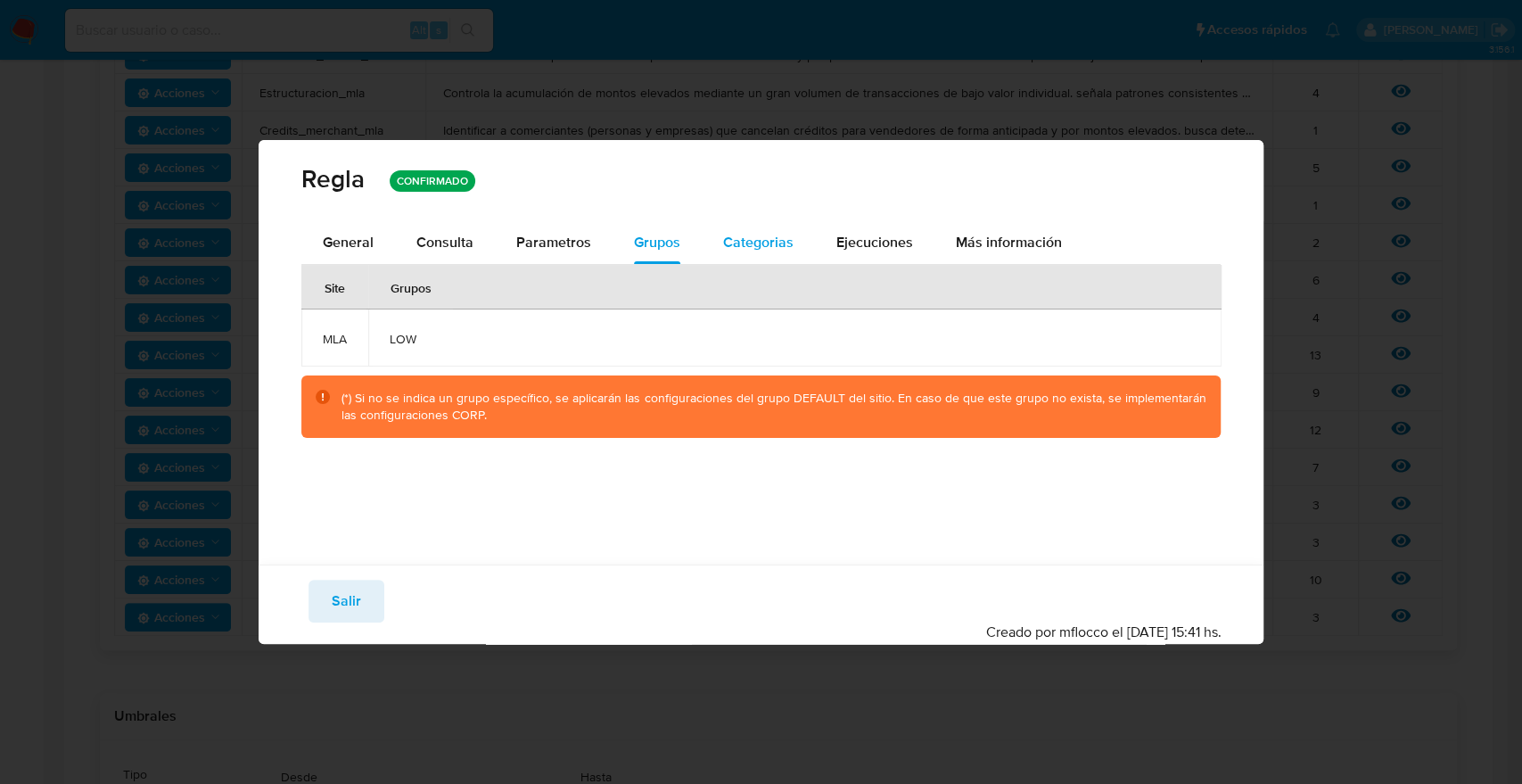
click at [782, 240] on span "Categorias" at bounding box center [758, 243] width 71 height 21
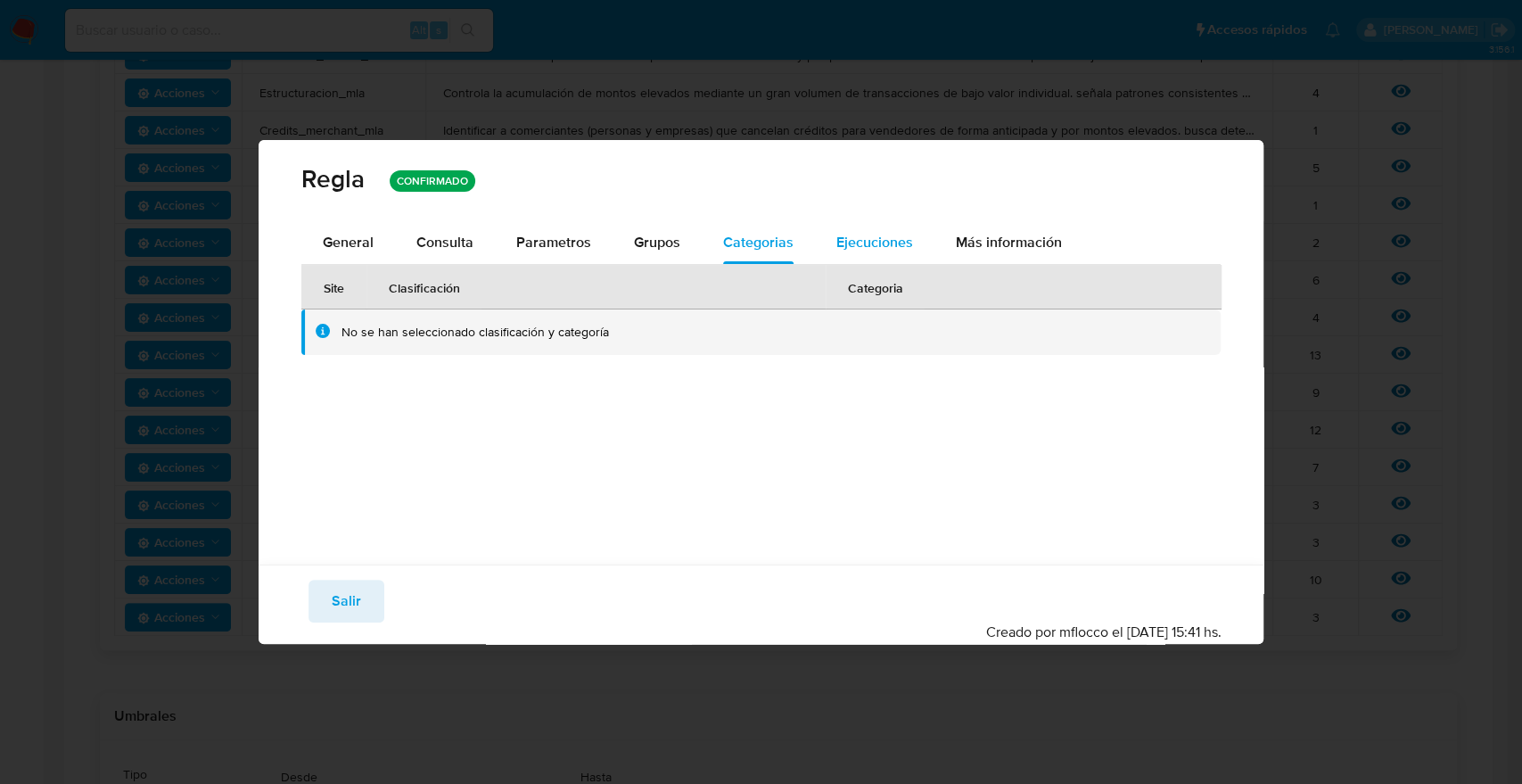
click at [855, 239] on span "Ejecuciones" at bounding box center [875, 243] width 77 height 21
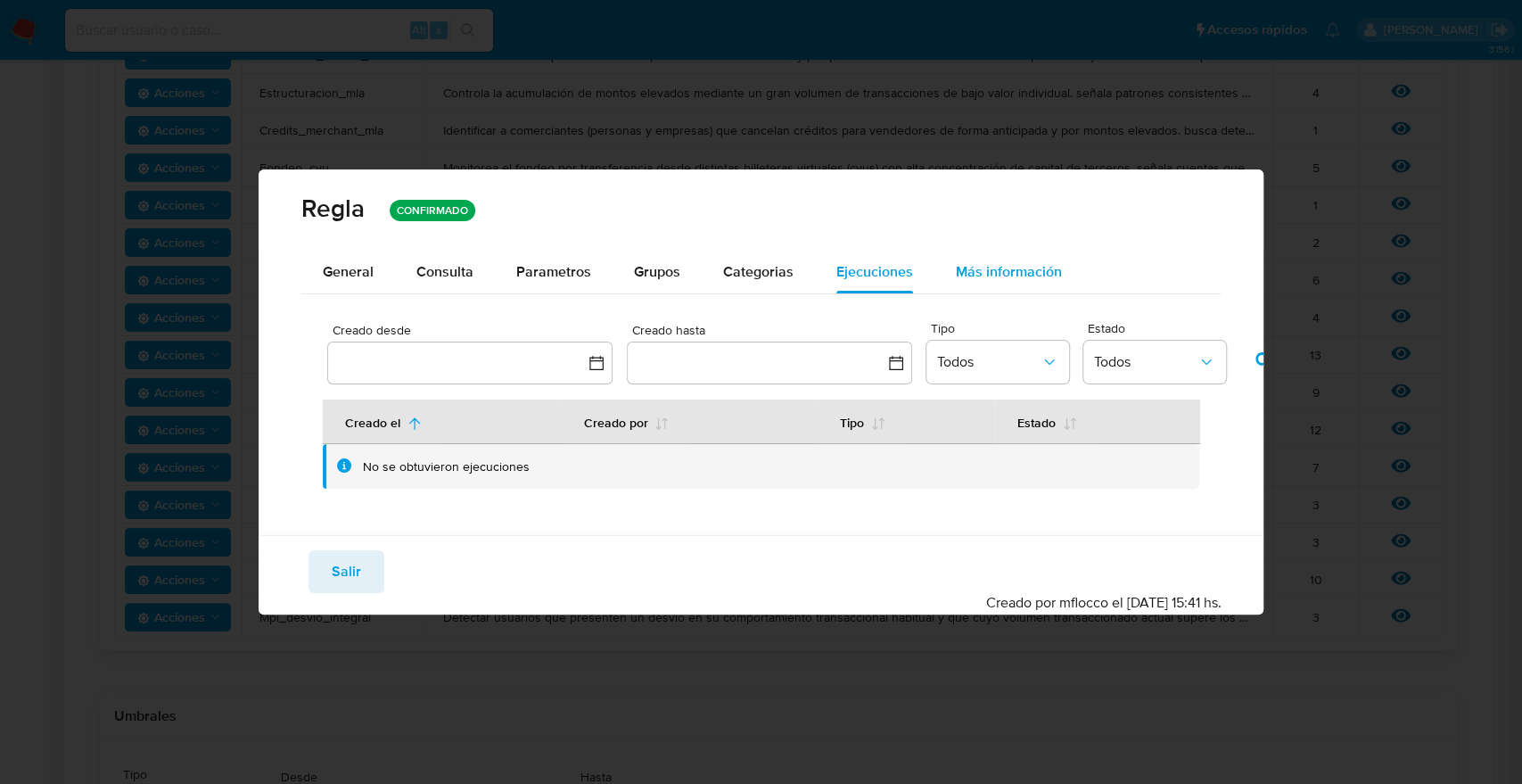
click at [1006, 273] on span "Más información" at bounding box center [1009, 272] width 106 height 21
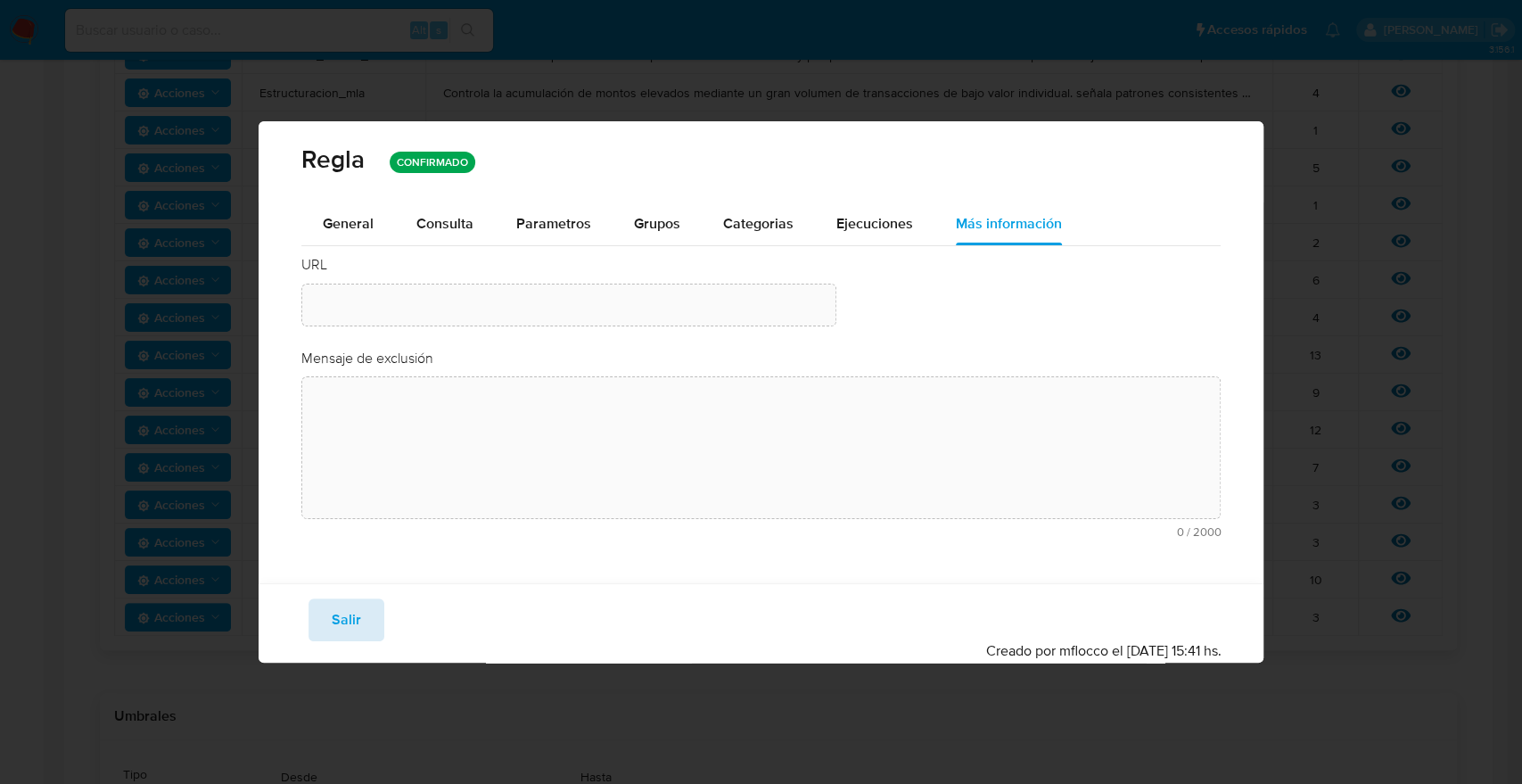
click at [349, 619] on span "Salir" at bounding box center [346, 619] width 29 height 39
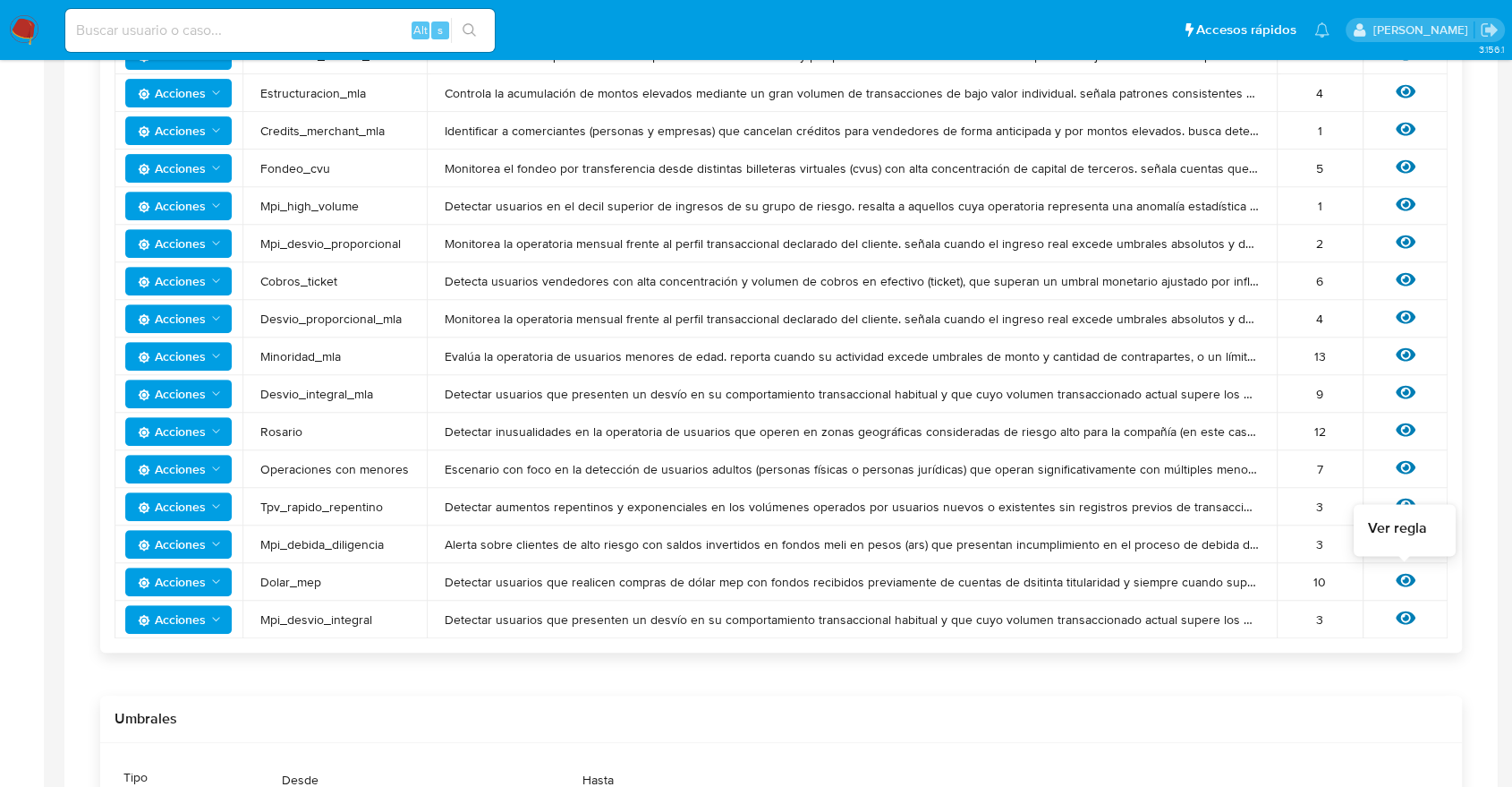
click at [1400, 580] on icon at bounding box center [1405, 579] width 20 height 20
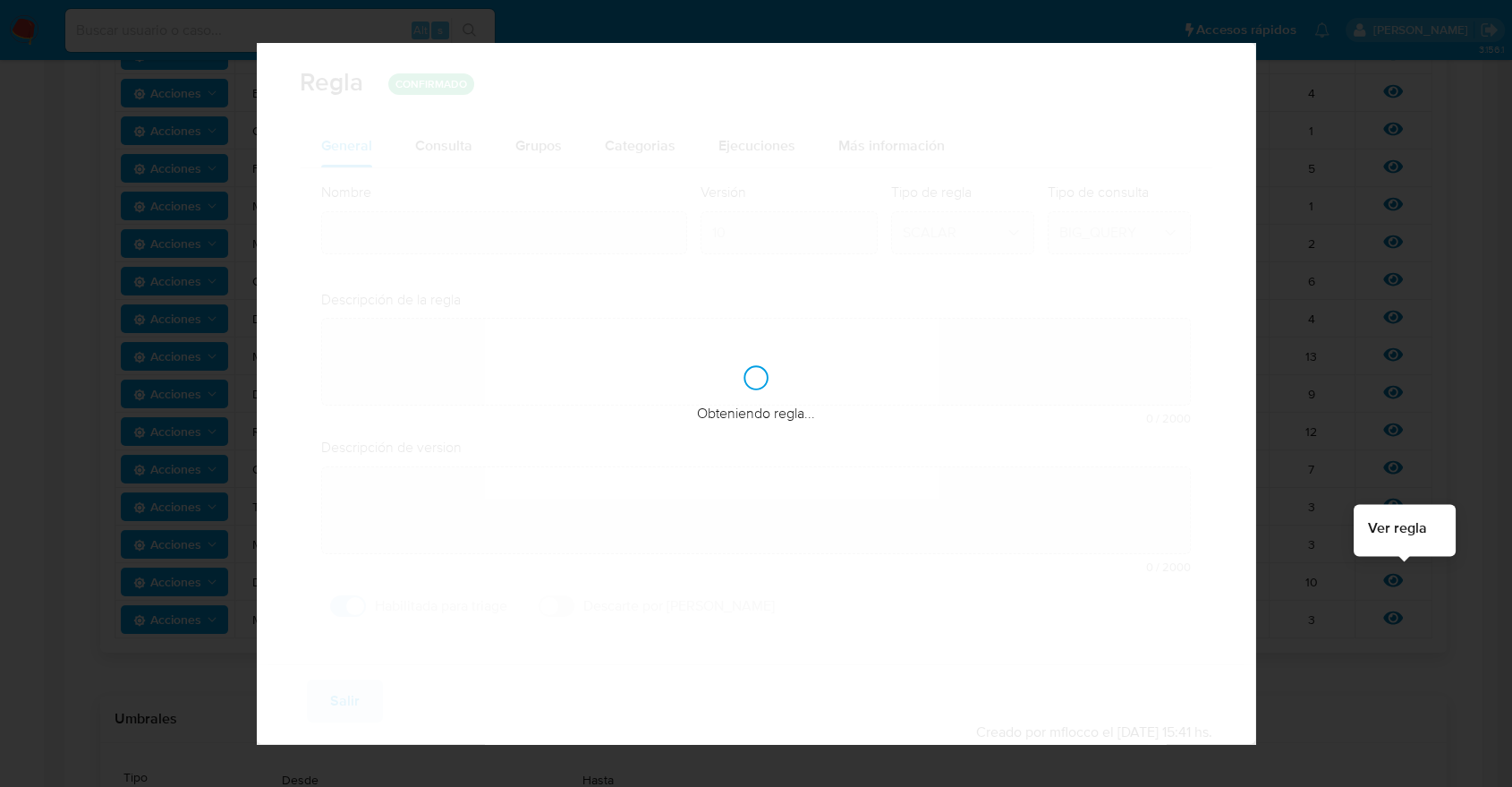
type input "Dolar_mep"
type textarea "Detectar usuarios que realicen compras de dólar mep con fondos recibidos previa…"
type textarea "User con concentración de cobros/fondeos con account fund, money_tranfer y tick…"
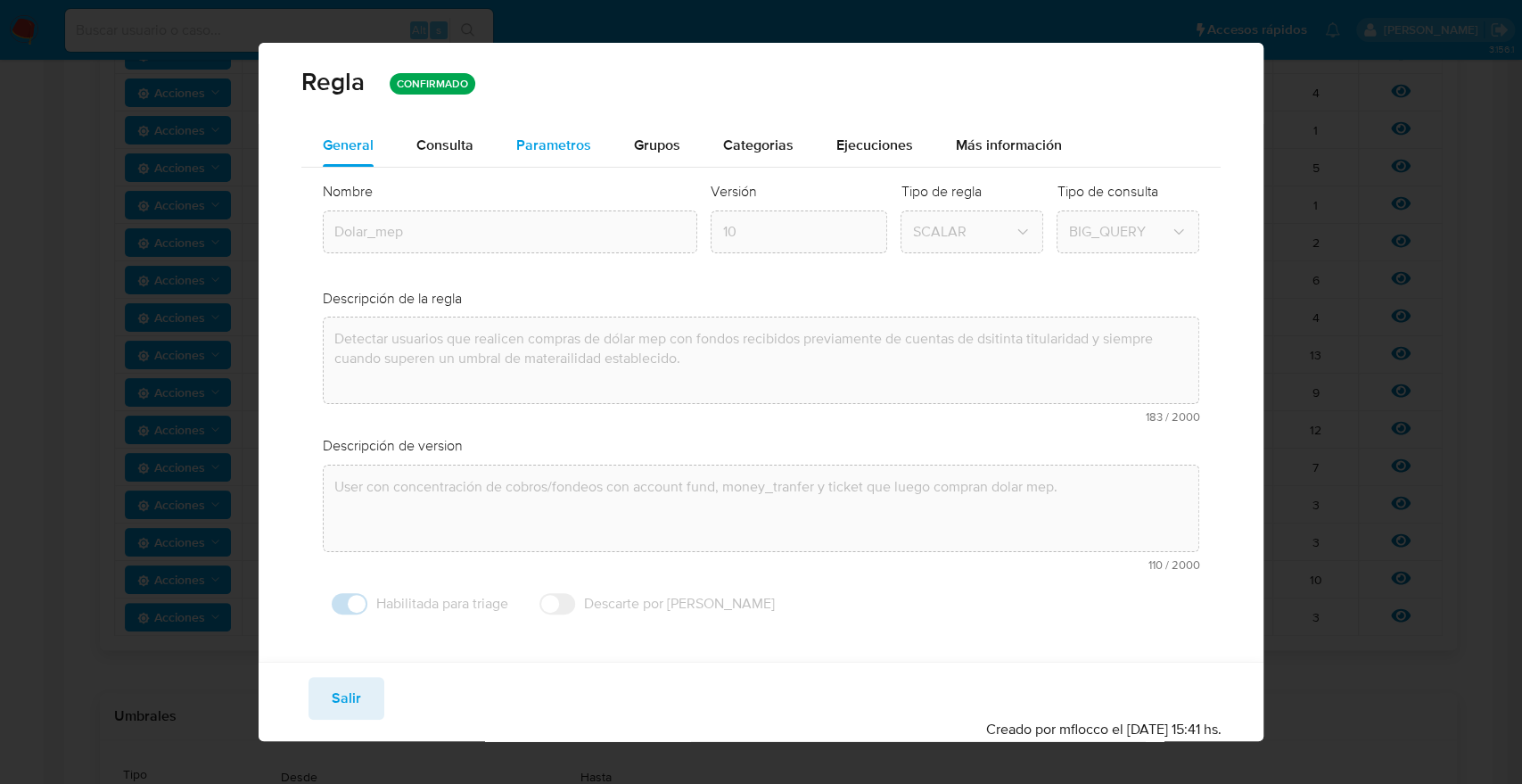
click at [554, 130] on div "Parametros" at bounding box center [554, 146] width 75 height 43
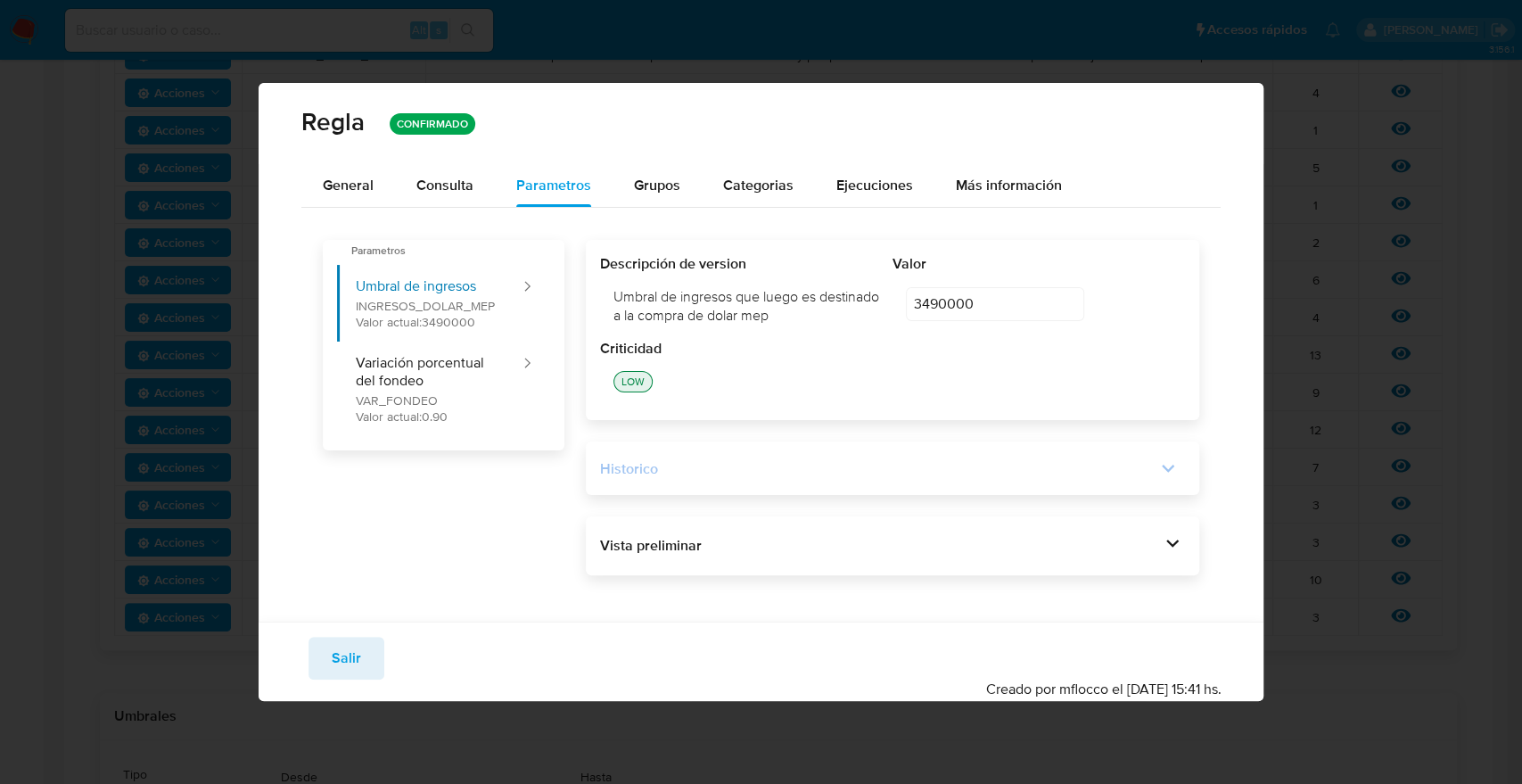
click at [1161, 459] on icon at bounding box center [1168, 468] width 25 height 25
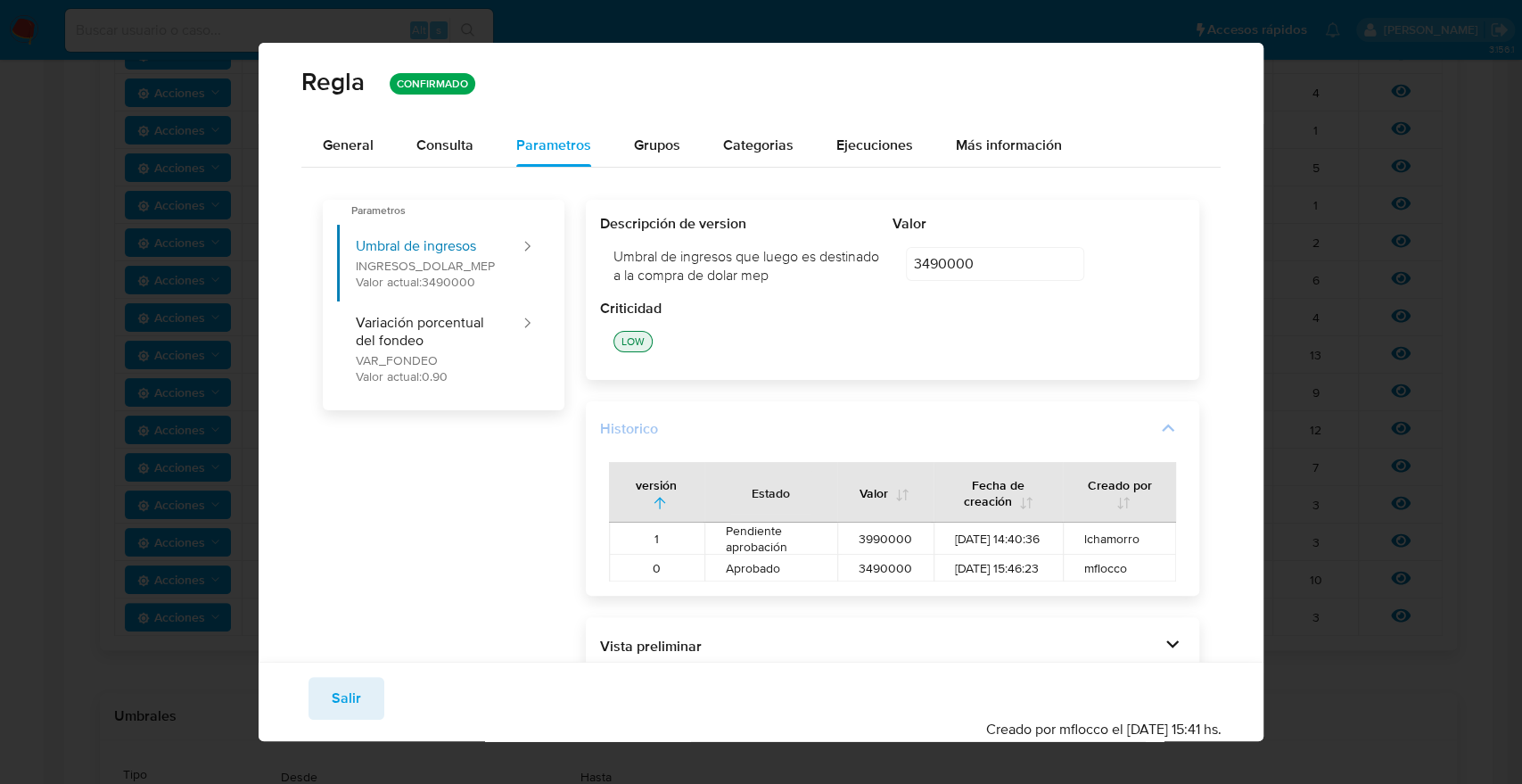
drag, startPoint x: 745, startPoint y: 537, endPoint x: 813, endPoint y: 543, distance: 68.3
click at [813, 543] on td "Pendiente aprobación" at bounding box center [770, 539] width 133 height 32
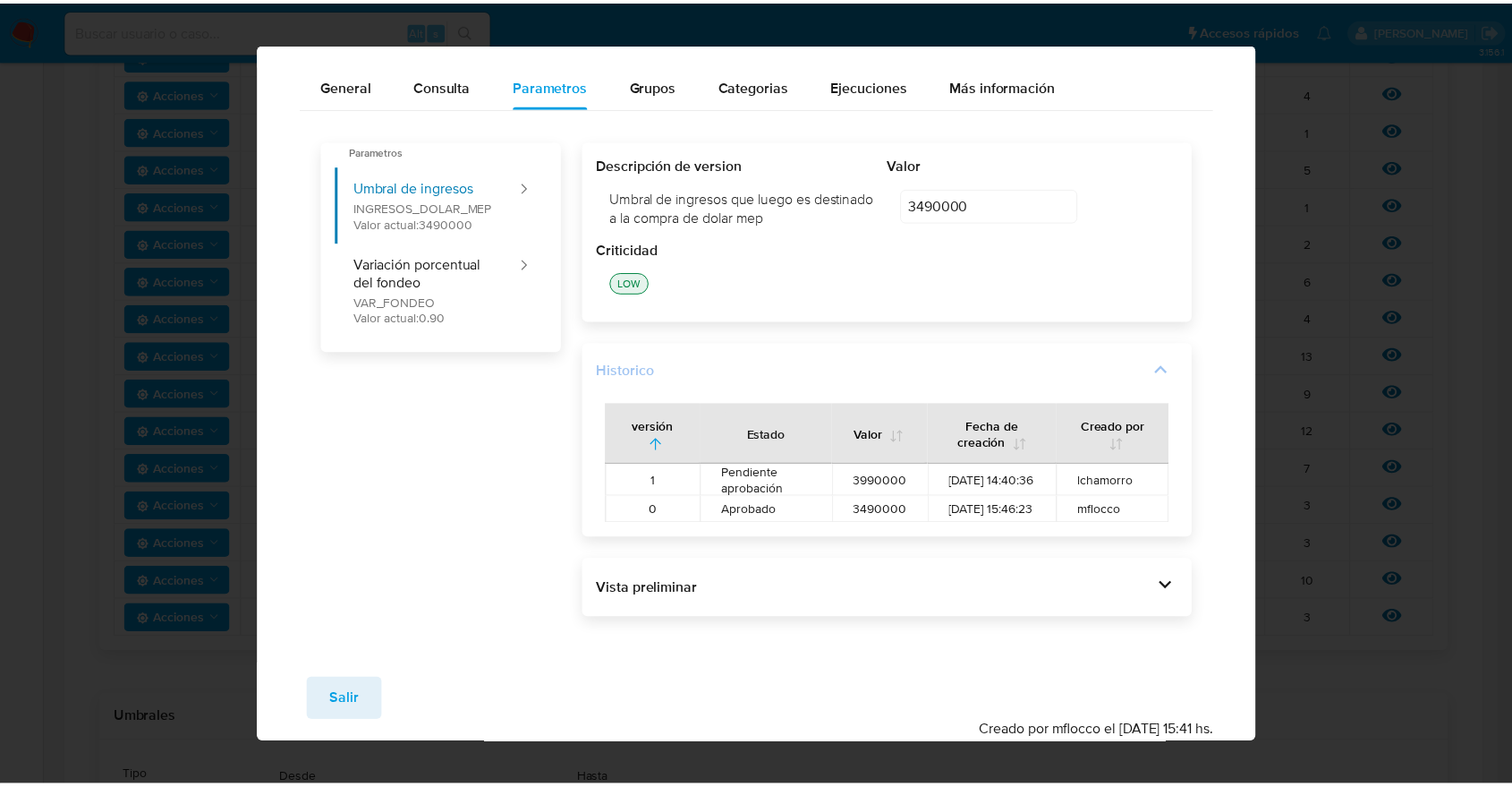
scroll to position [0, 0]
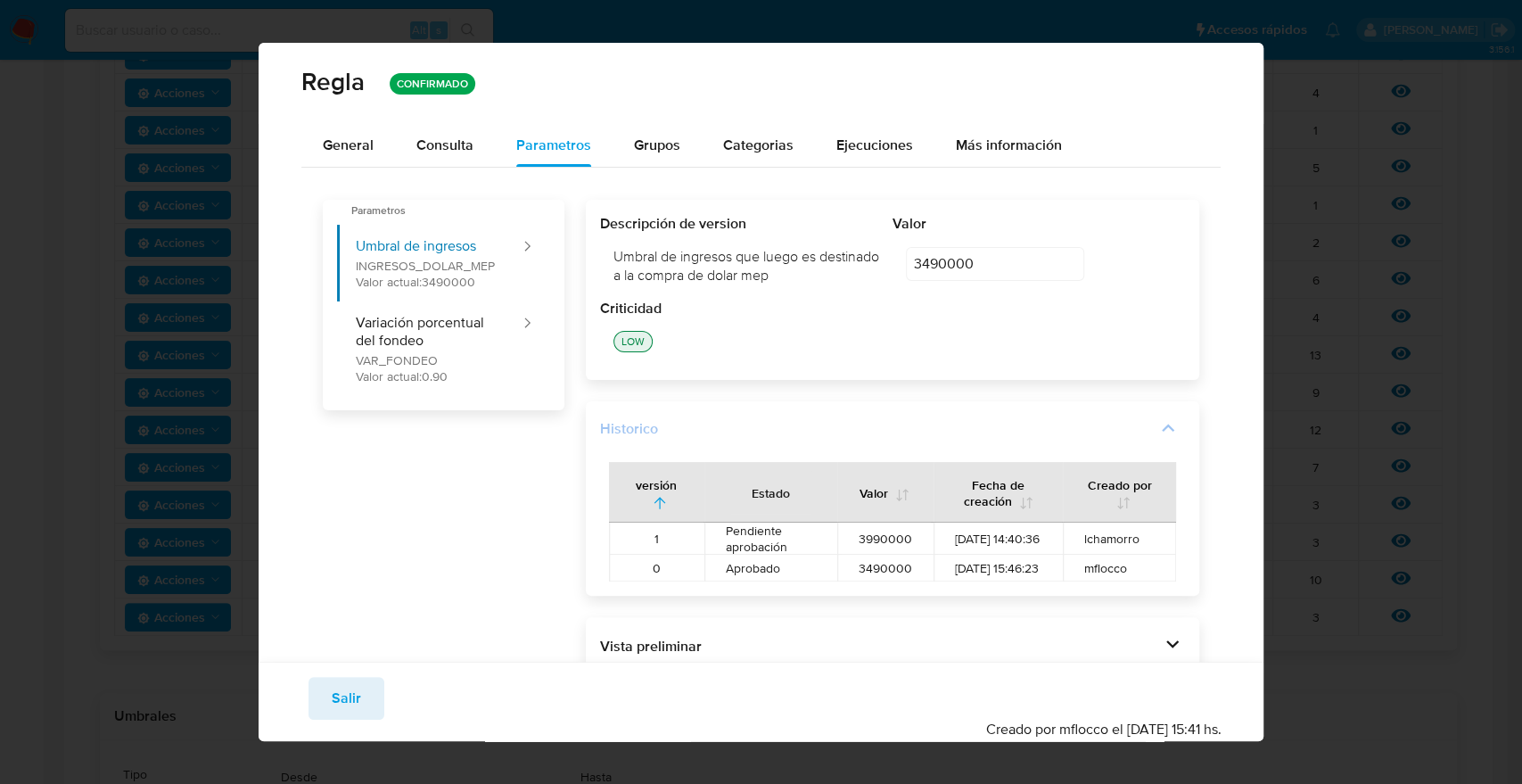
click at [751, 545] on span "Pendiente aprobación" at bounding box center [771, 539] width 90 height 32
drag, startPoint x: 720, startPoint y: 529, endPoint x: 800, endPoint y: 552, distance: 83.2
click at [800, 552] on td "Pendiente aprobación" at bounding box center [770, 539] width 133 height 32
click at [800, 552] on span "Pendiente aprobación" at bounding box center [771, 539] width 90 height 32
click at [337, 698] on span "Salir" at bounding box center [346, 698] width 29 height 39
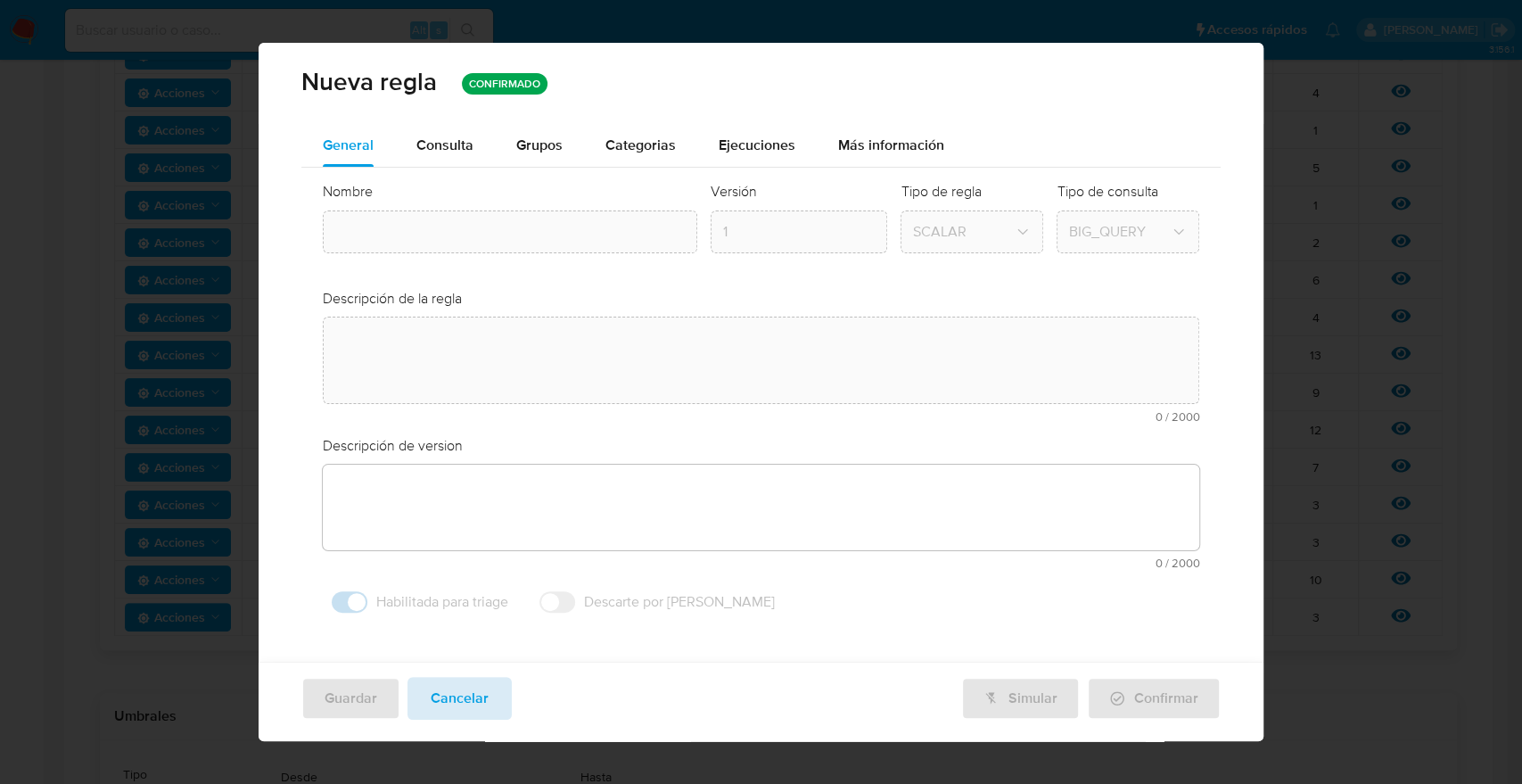
type input "Dolar_mep"
type textarea "Detectar usuarios que realicen compras de dólar mep con fondos recibidos previa…"
type textarea "User con concentración de cobros/fondeos con account fund, money_tranfer y tick…"
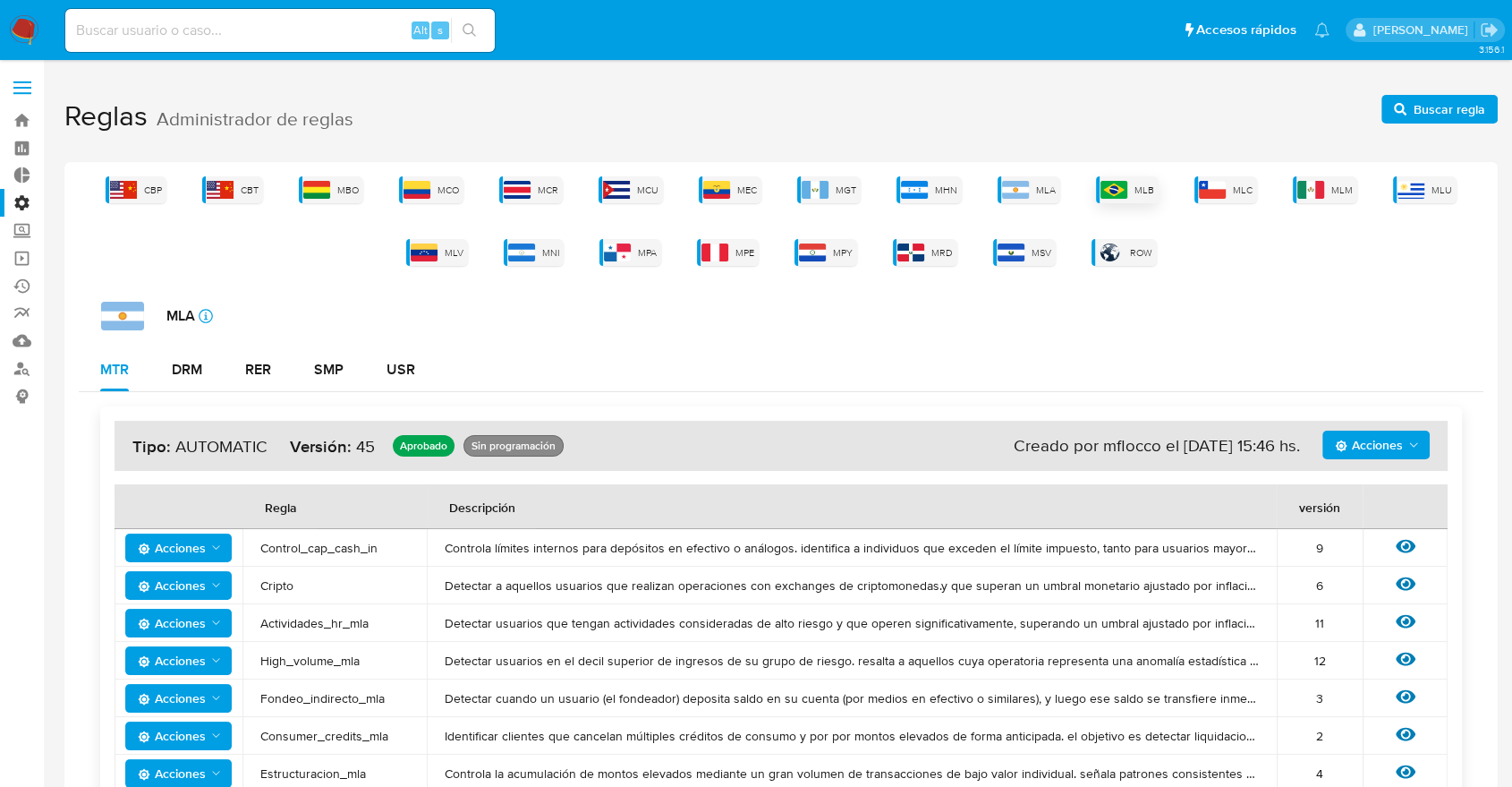
click at [1139, 184] on span "MLB" at bounding box center [1144, 190] width 20 height 13
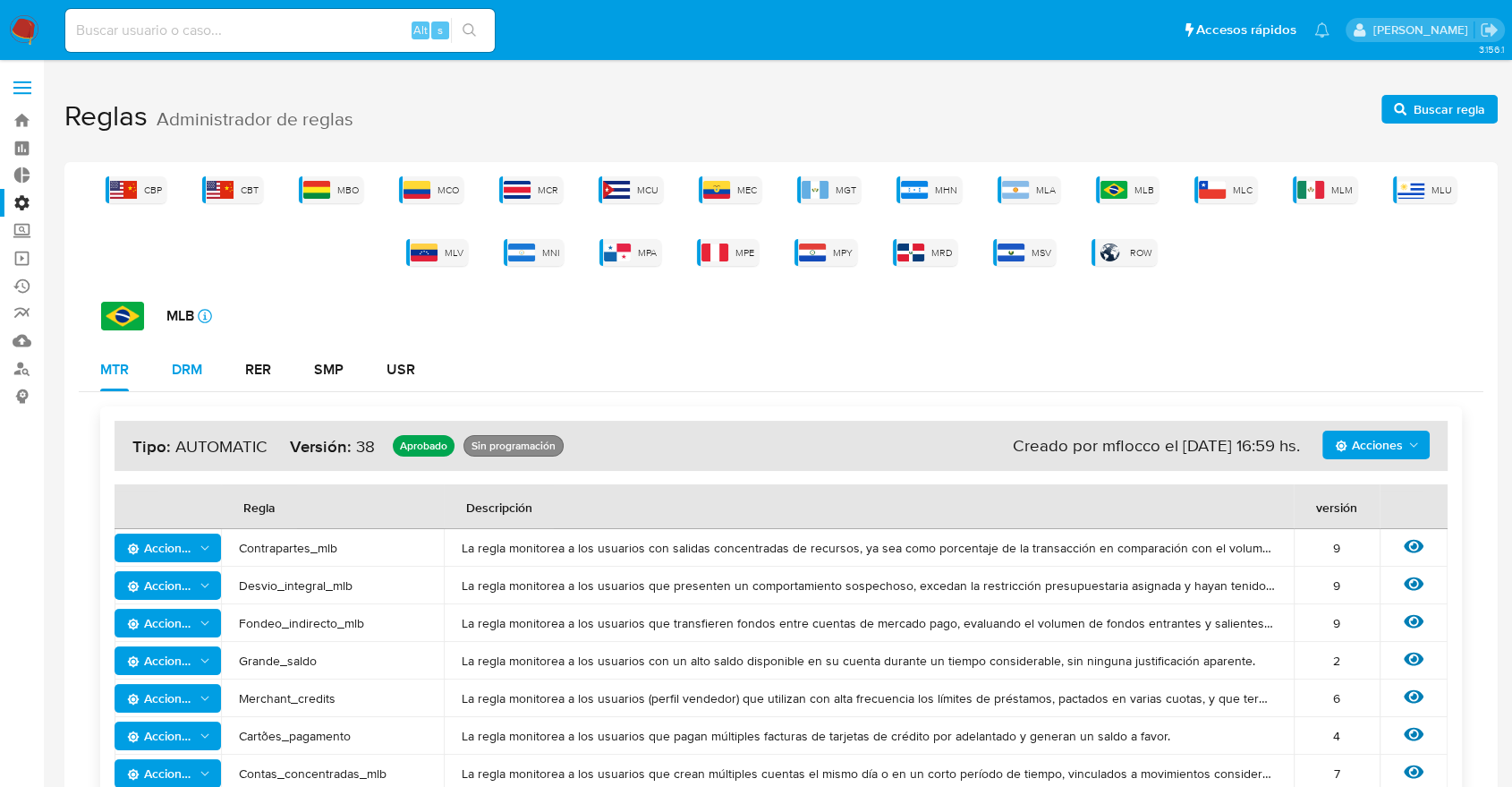
click at [201, 375] on div "DRM" at bounding box center [187, 369] width 30 height 14
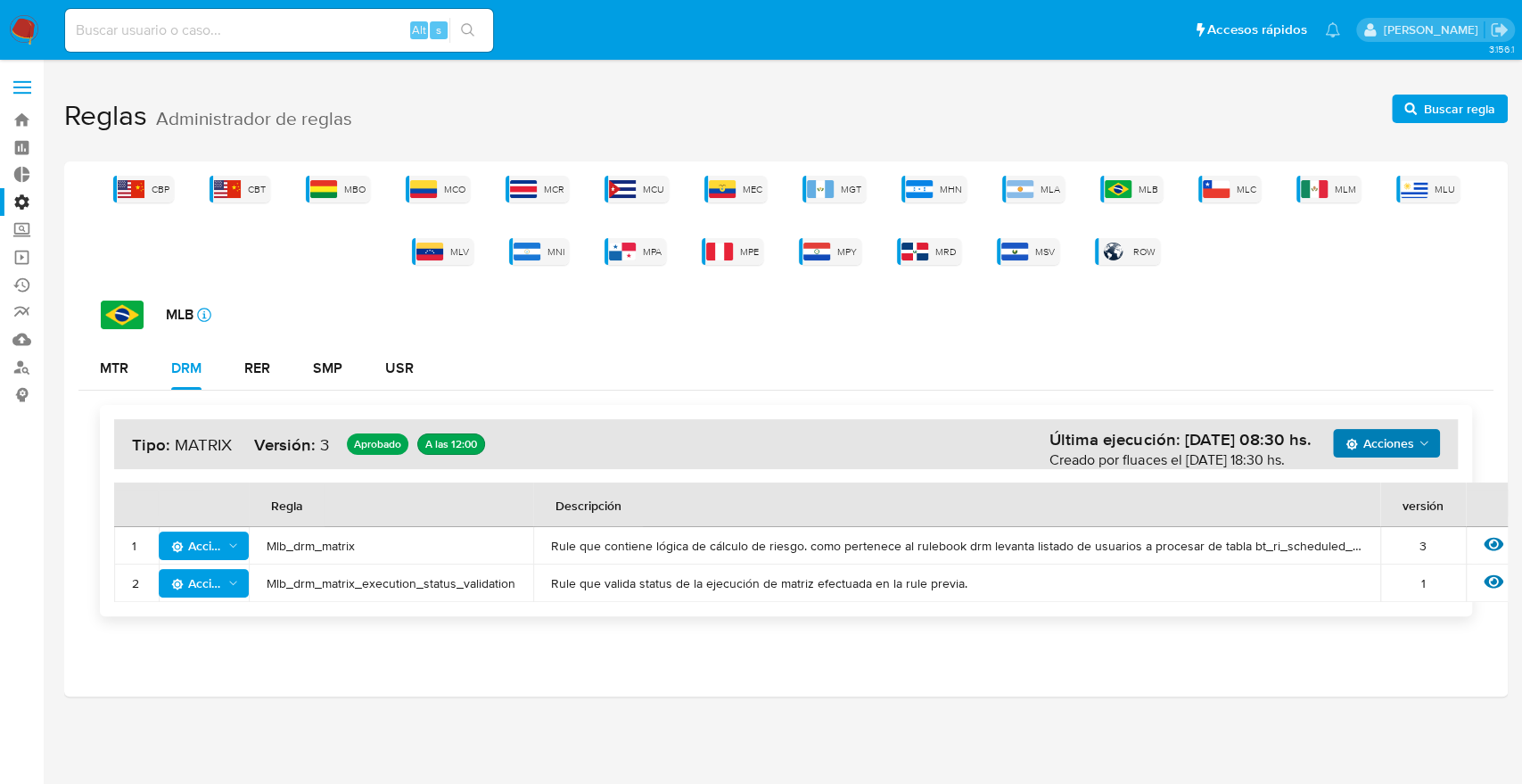
click at [1428, 447] on icon "Acciones" at bounding box center [1423, 443] width 14 height 14
click at [1358, 495] on button "Ver historico" at bounding box center [1387, 488] width 161 height 43
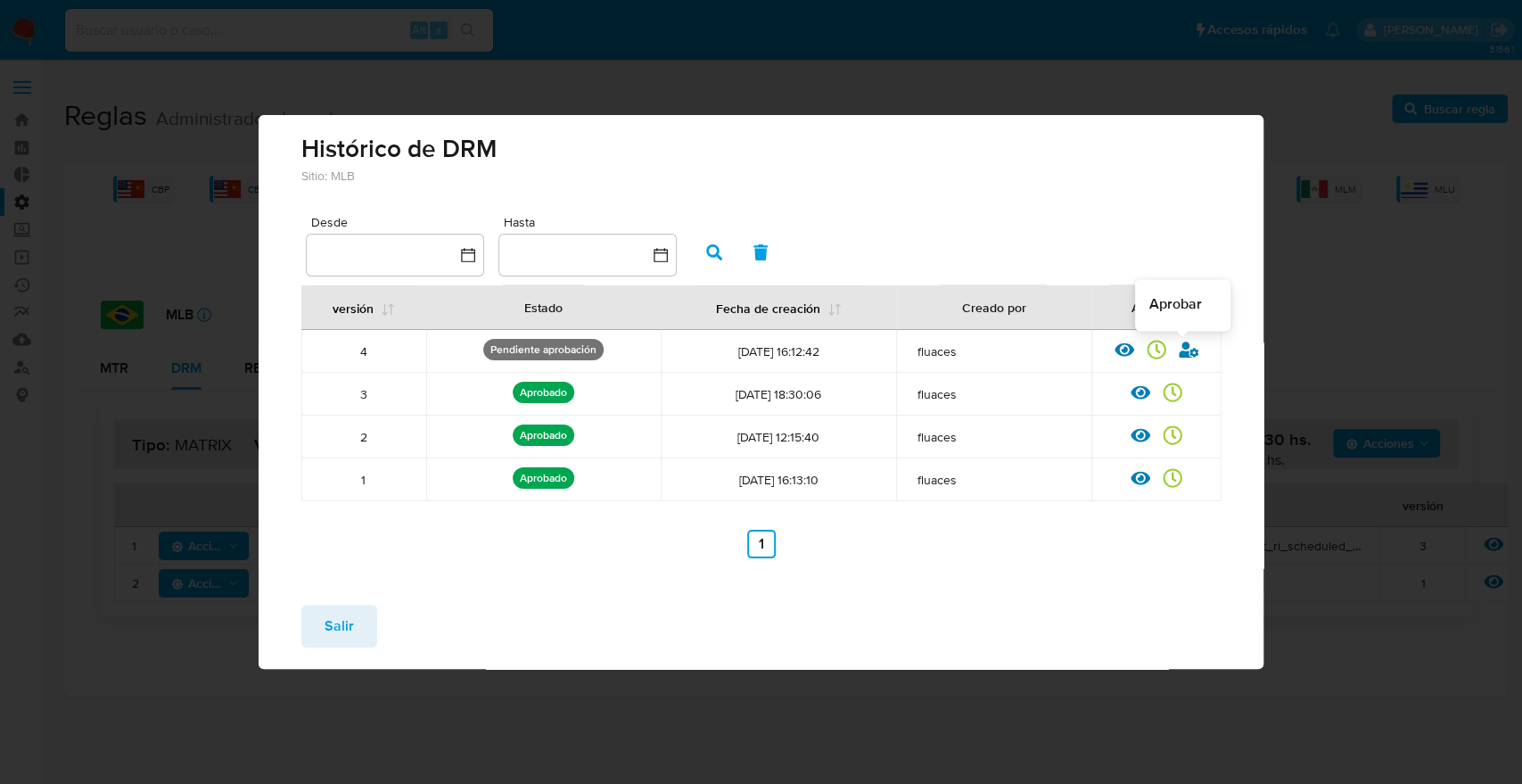
click at [1189, 355] on icon at bounding box center [1188, 349] width 20 height 16
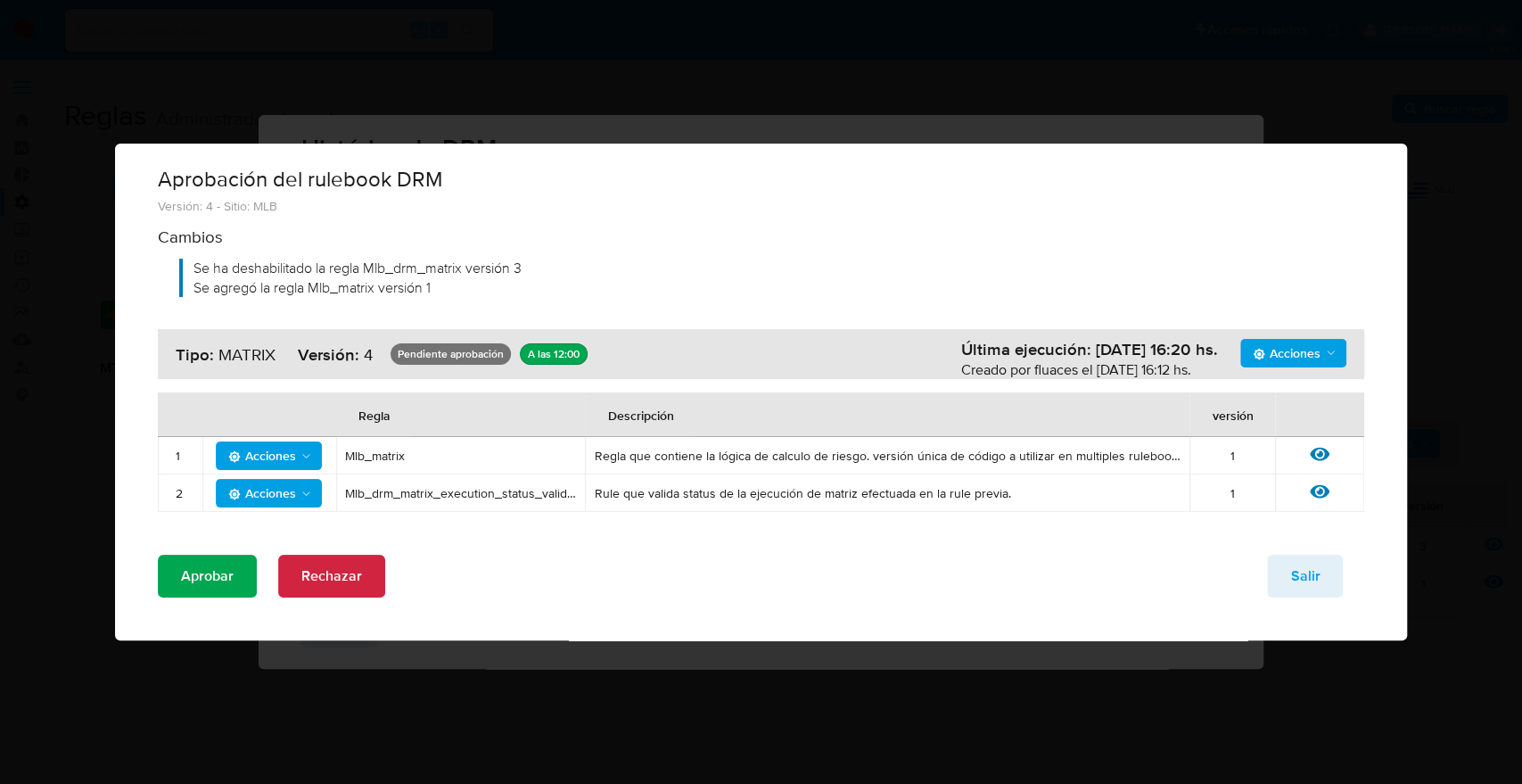
click at [228, 568] on span "Aprobar" at bounding box center [208, 576] width 53 height 39
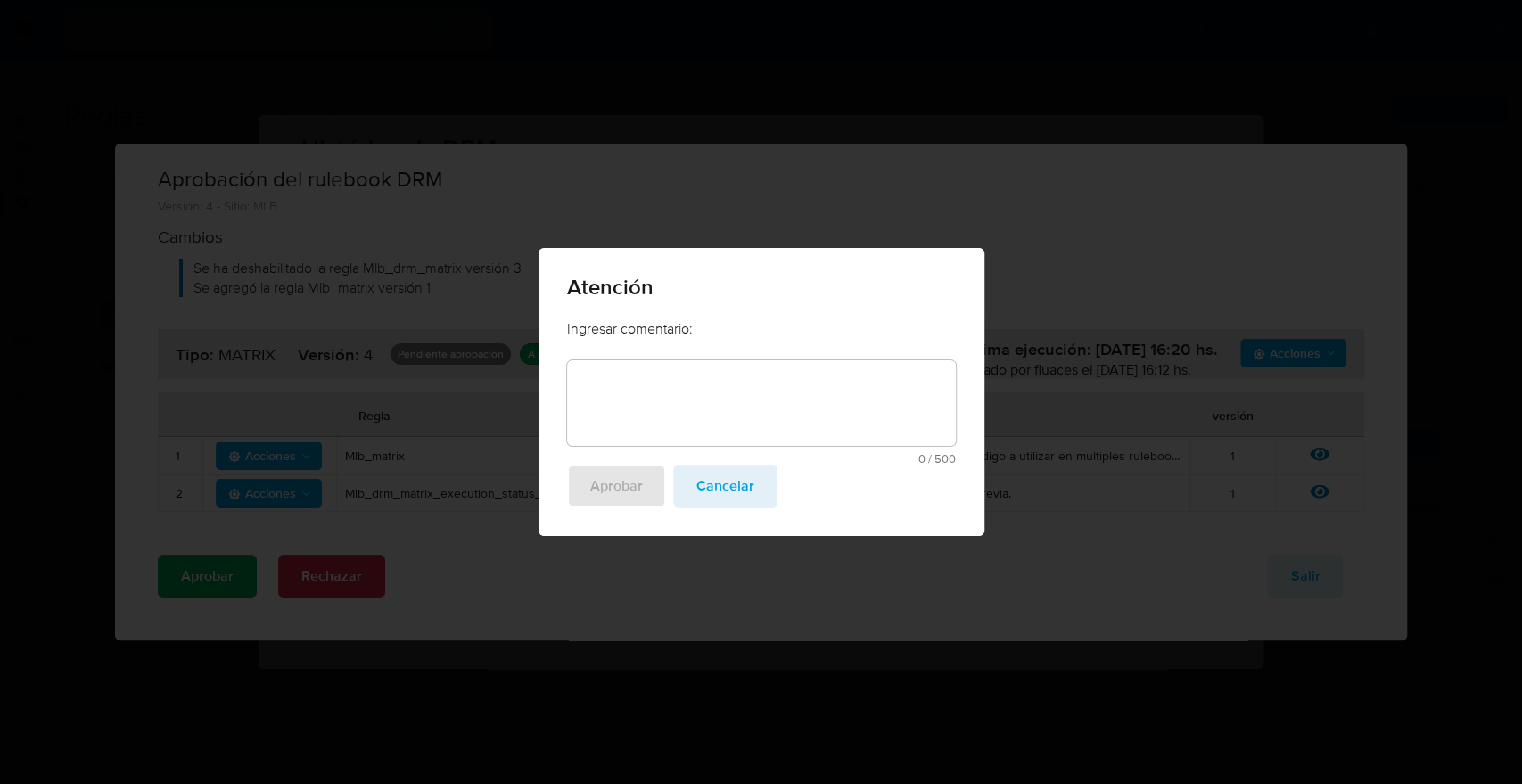
click at [698, 384] on textarea at bounding box center [761, 402] width 389 height 86
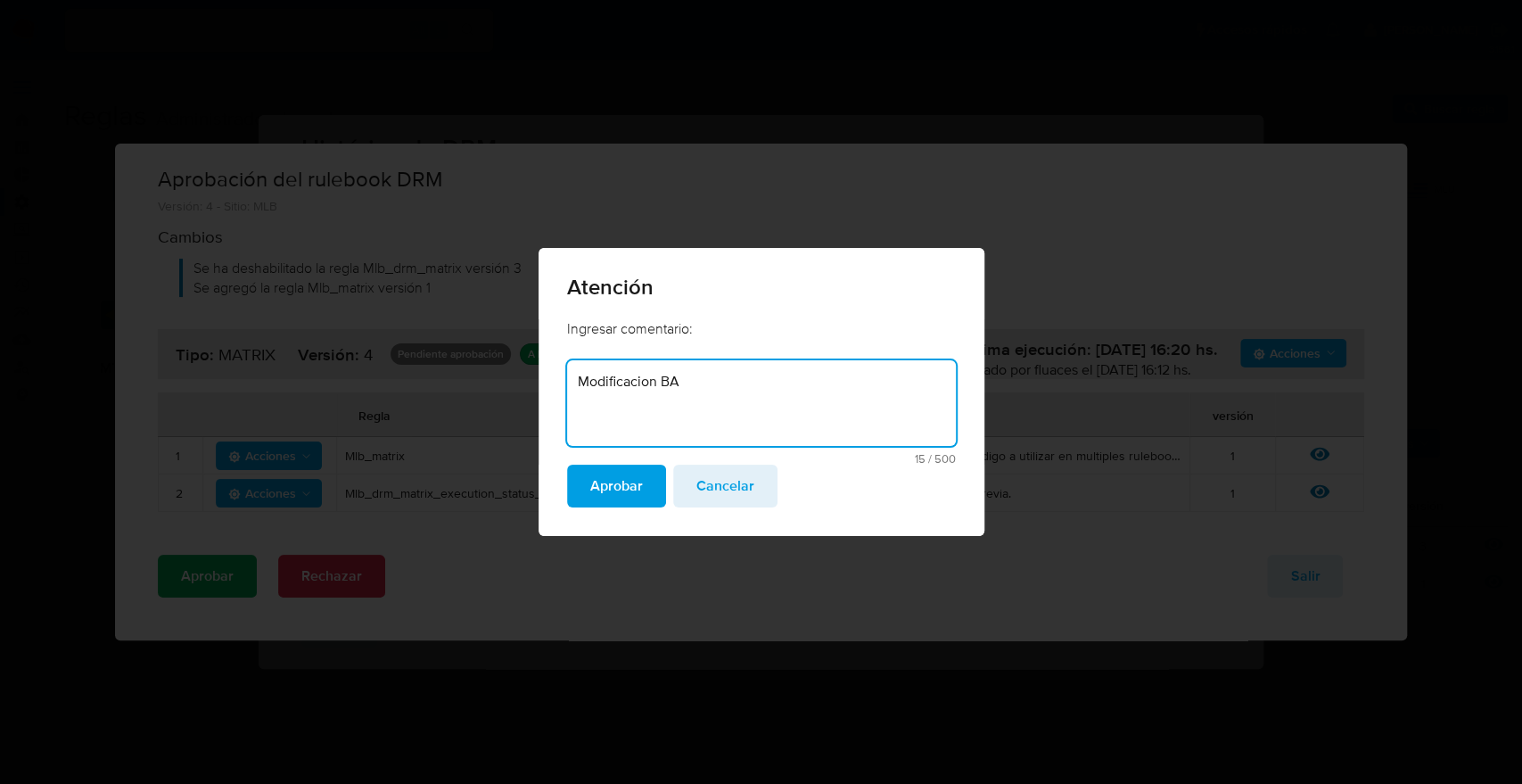
type textarea "Modificacion"
type textarea "Ajuste BACEN. Representantes legales y administradores"
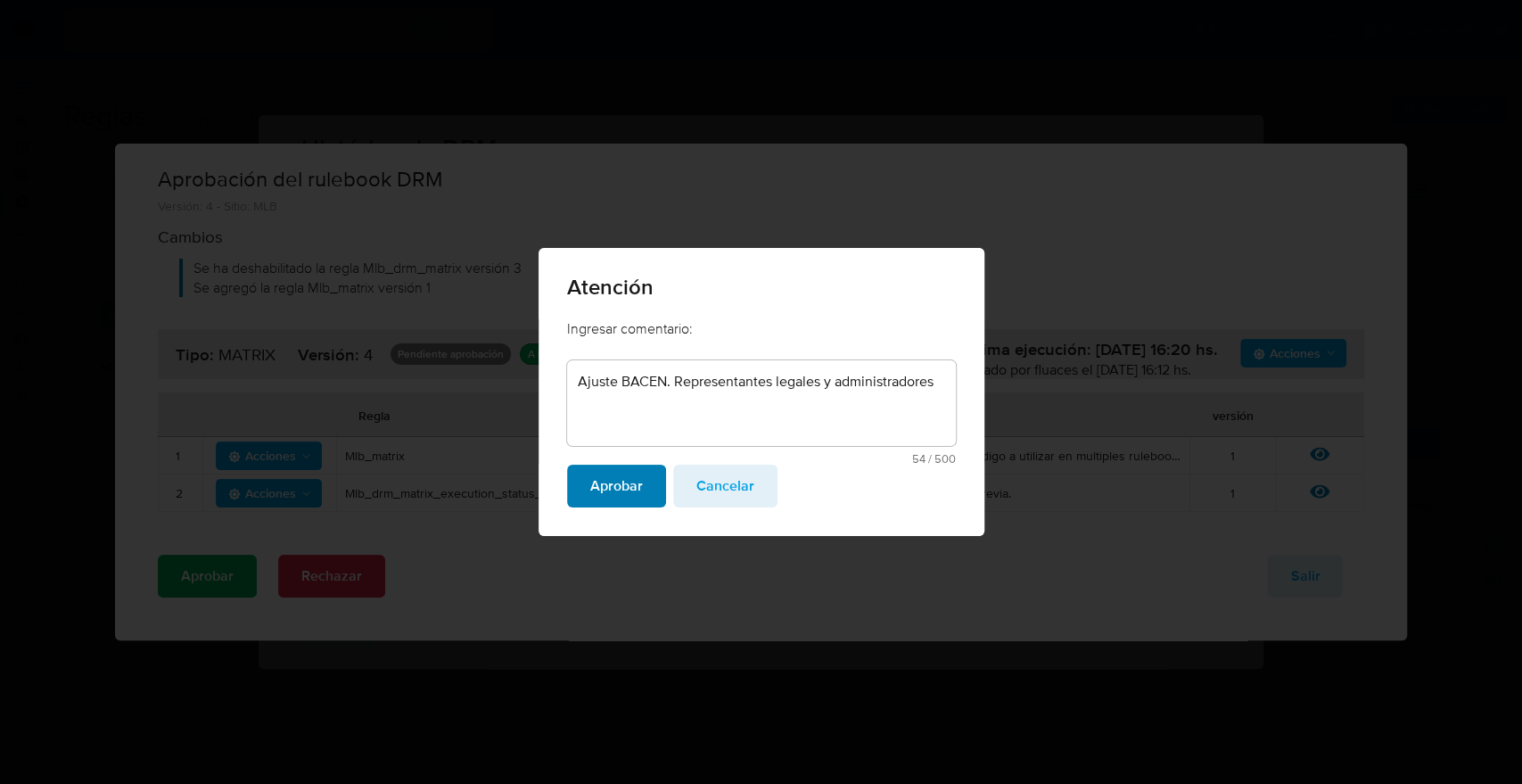
click at [618, 487] on span "Aprobar" at bounding box center [617, 486] width 53 height 39
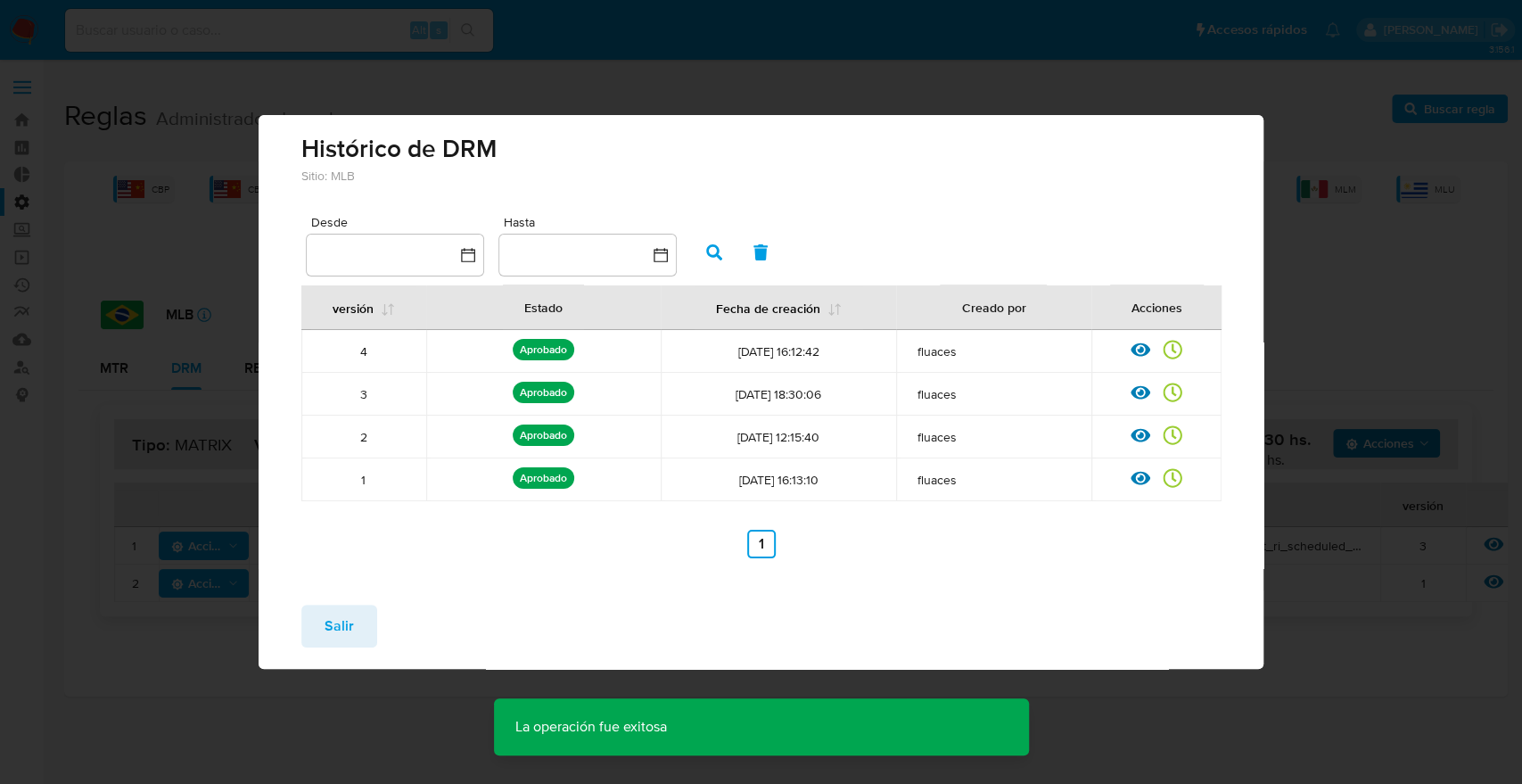
click at [1298, 376] on div "Histórico de DRM Sitio: MLB Desde Hasta versión Estado Fecha de creación Creado…" at bounding box center [761, 392] width 1522 height 784
click at [314, 621] on button "Salir" at bounding box center [339, 626] width 76 height 43
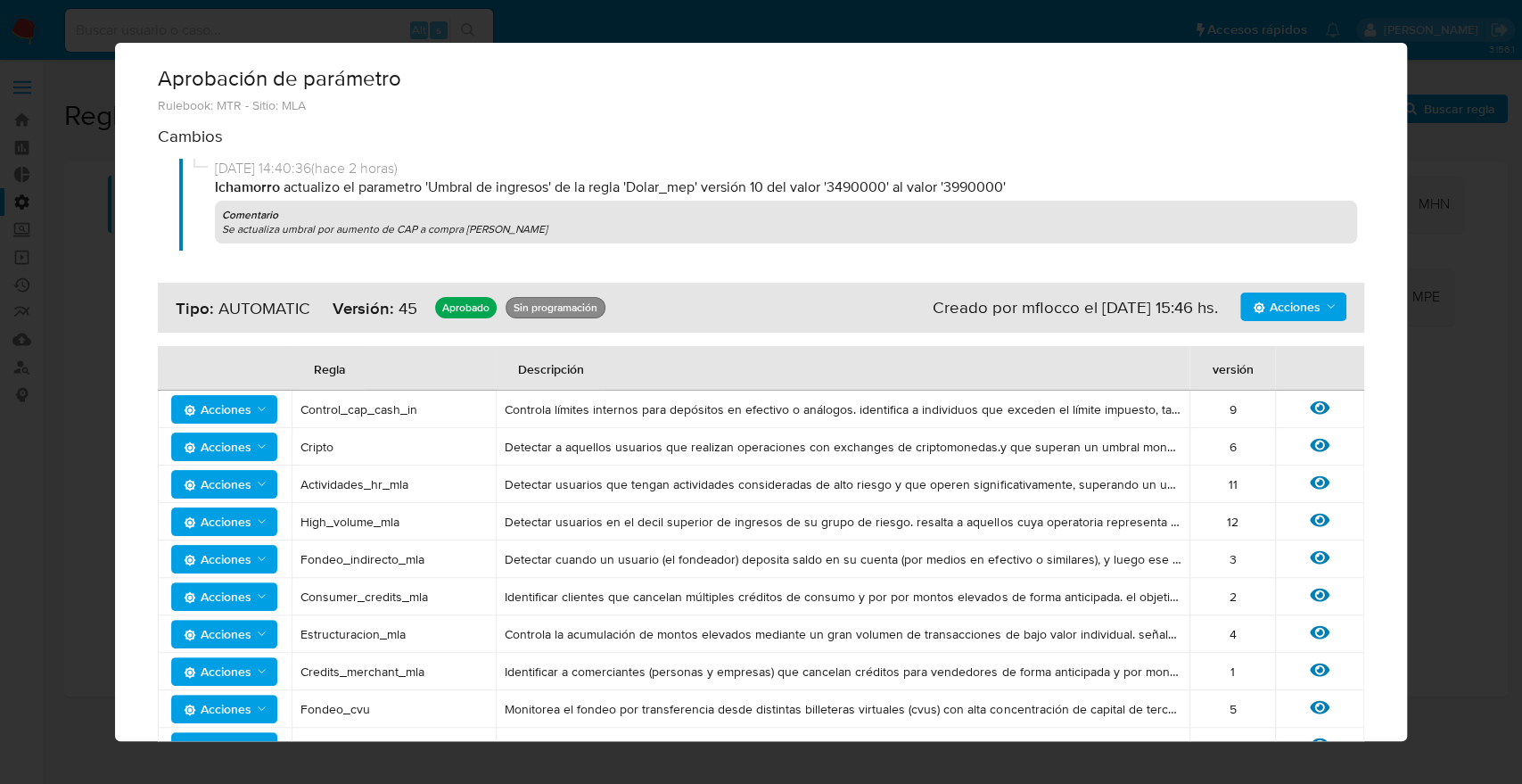
scroll to position [564, 0]
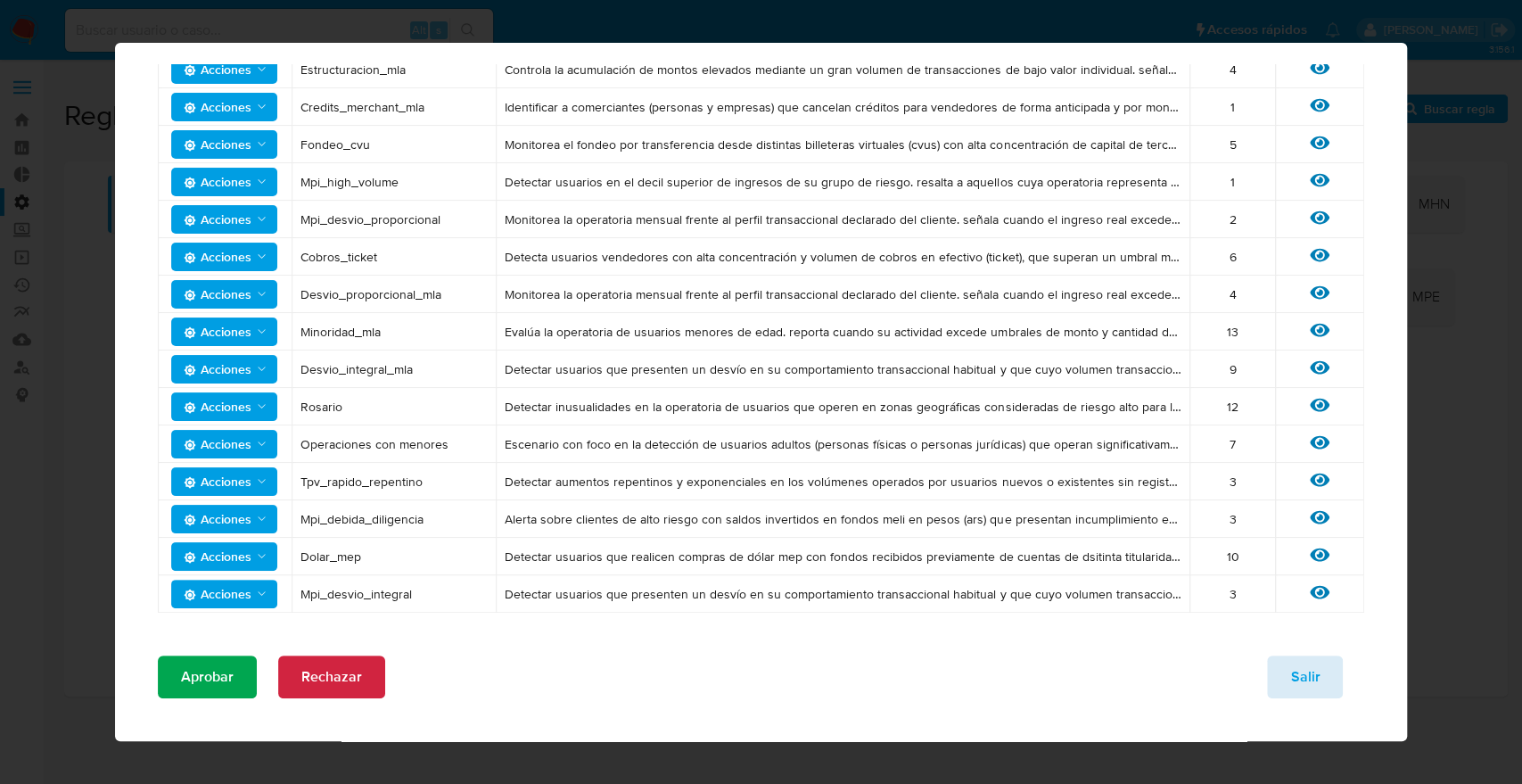
click at [1291, 684] on span "Salir" at bounding box center [1305, 677] width 29 height 39
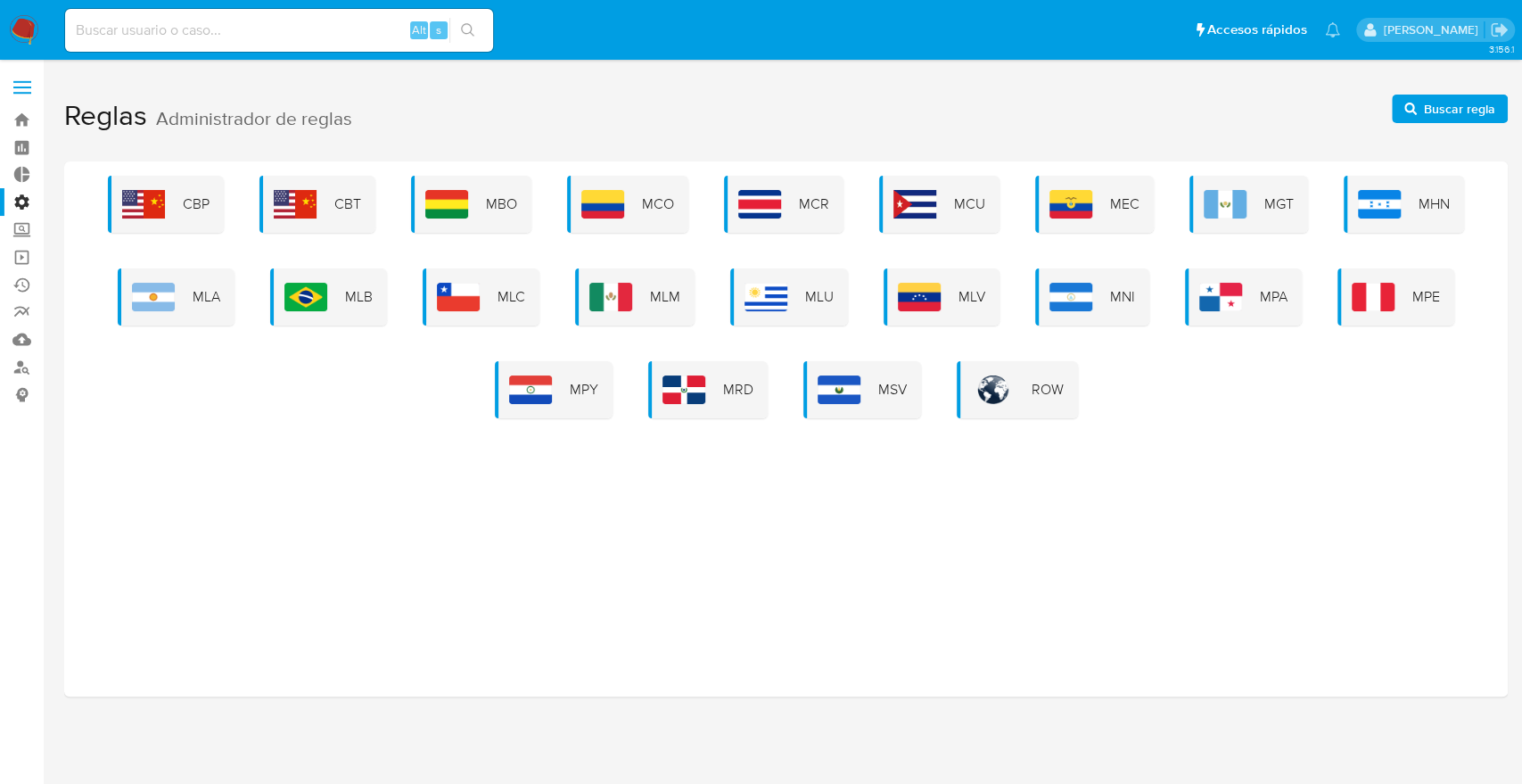
click at [20, 206] on label "Administración" at bounding box center [106, 201] width 212 height 27
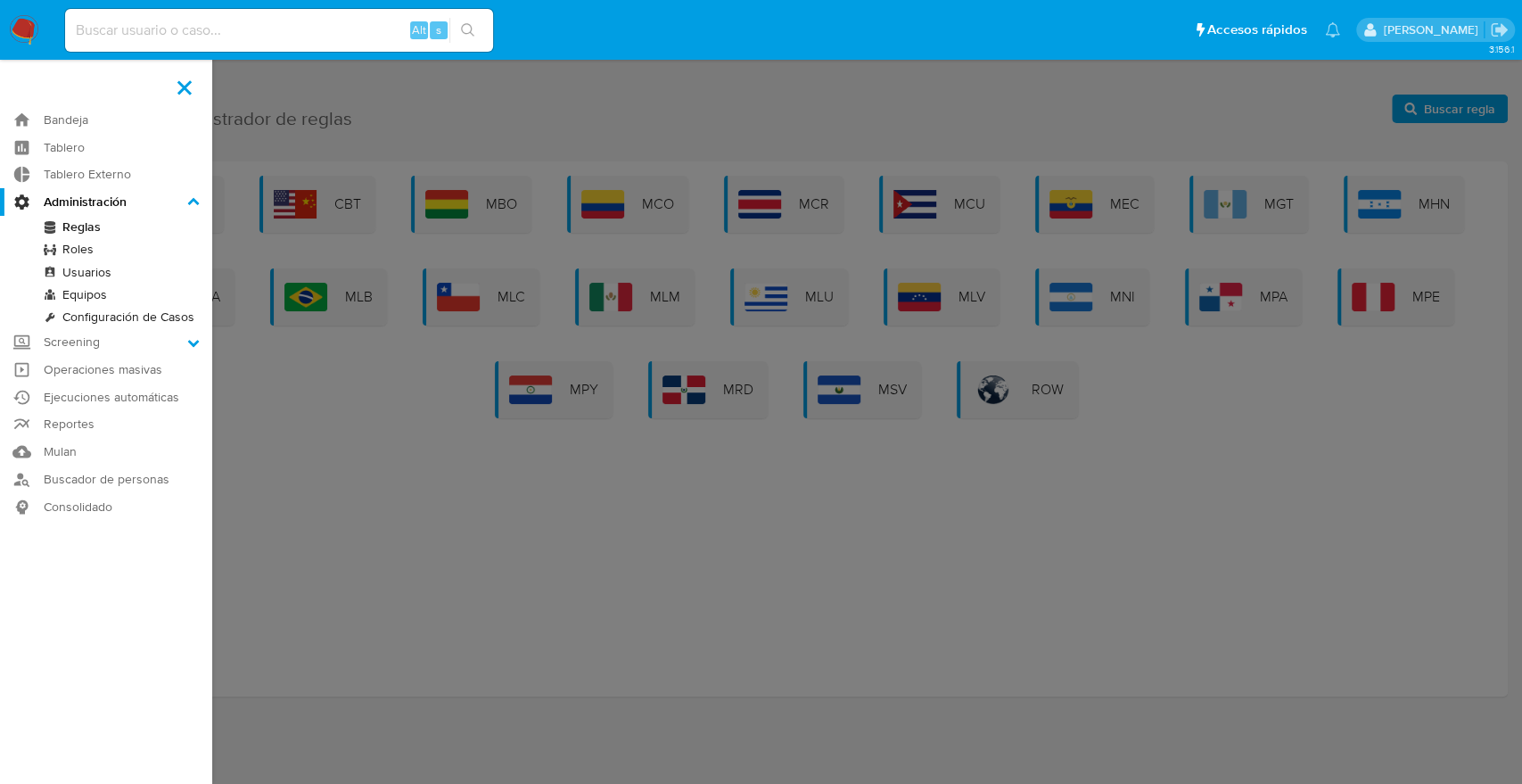
click at [0, 0] on input "Administración" at bounding box center [0, 0] width 0 height 0
click at [78, 250] on link "Roles" at bounding box center [106, 249] width 212 height 23
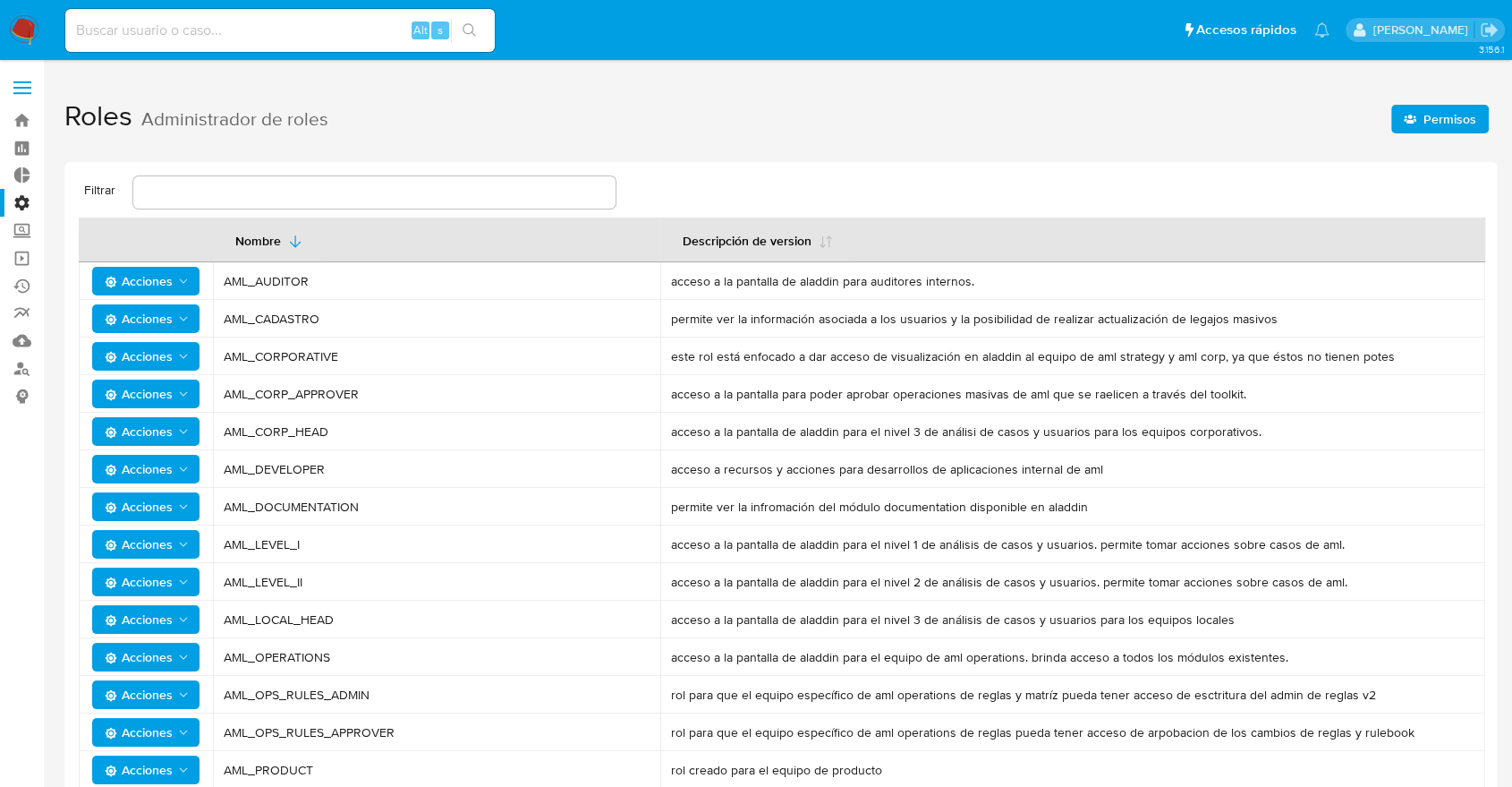
click at [306, 199] on input "text" at bounding box center [374, 193] width 482 height 24
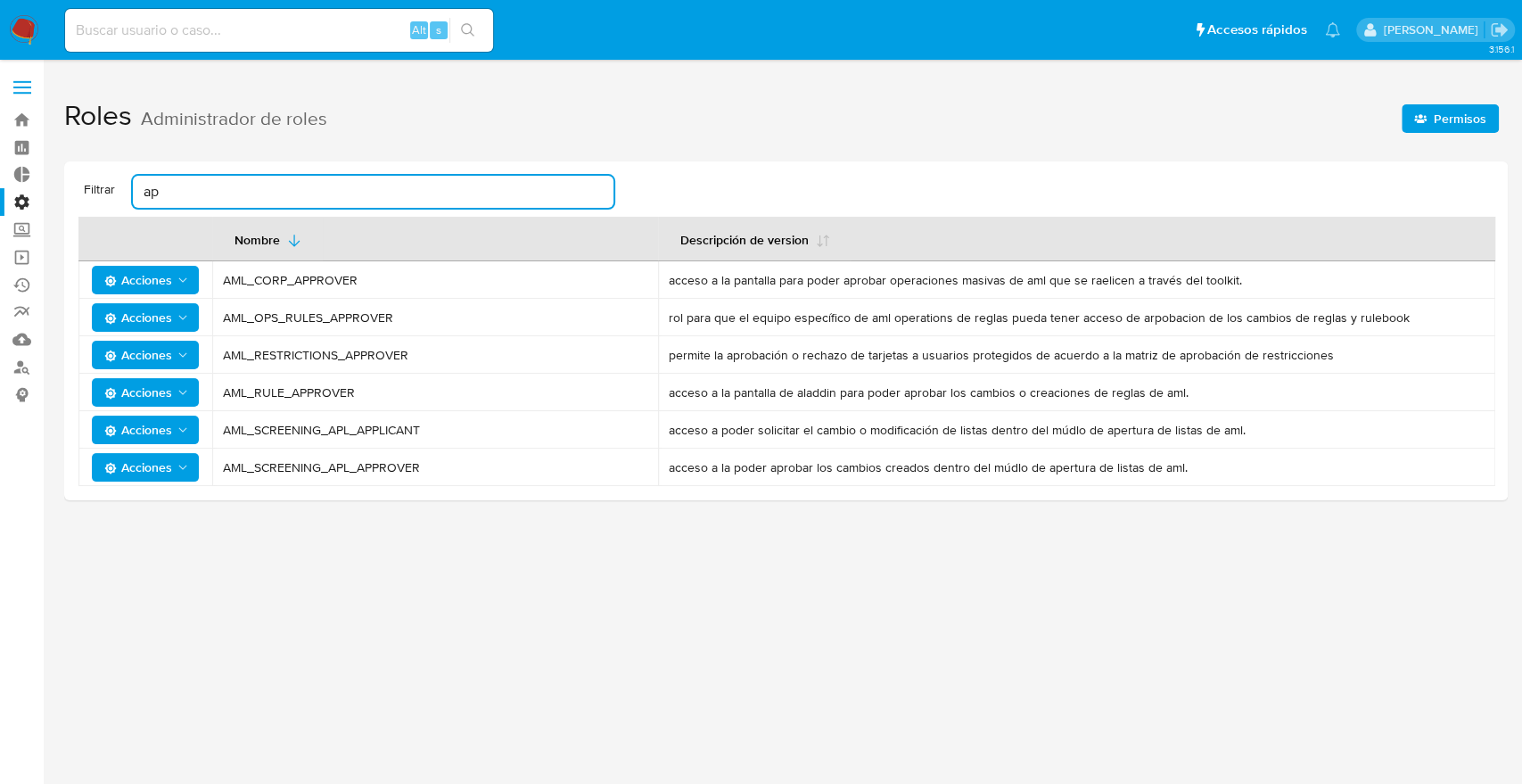
type input "a"
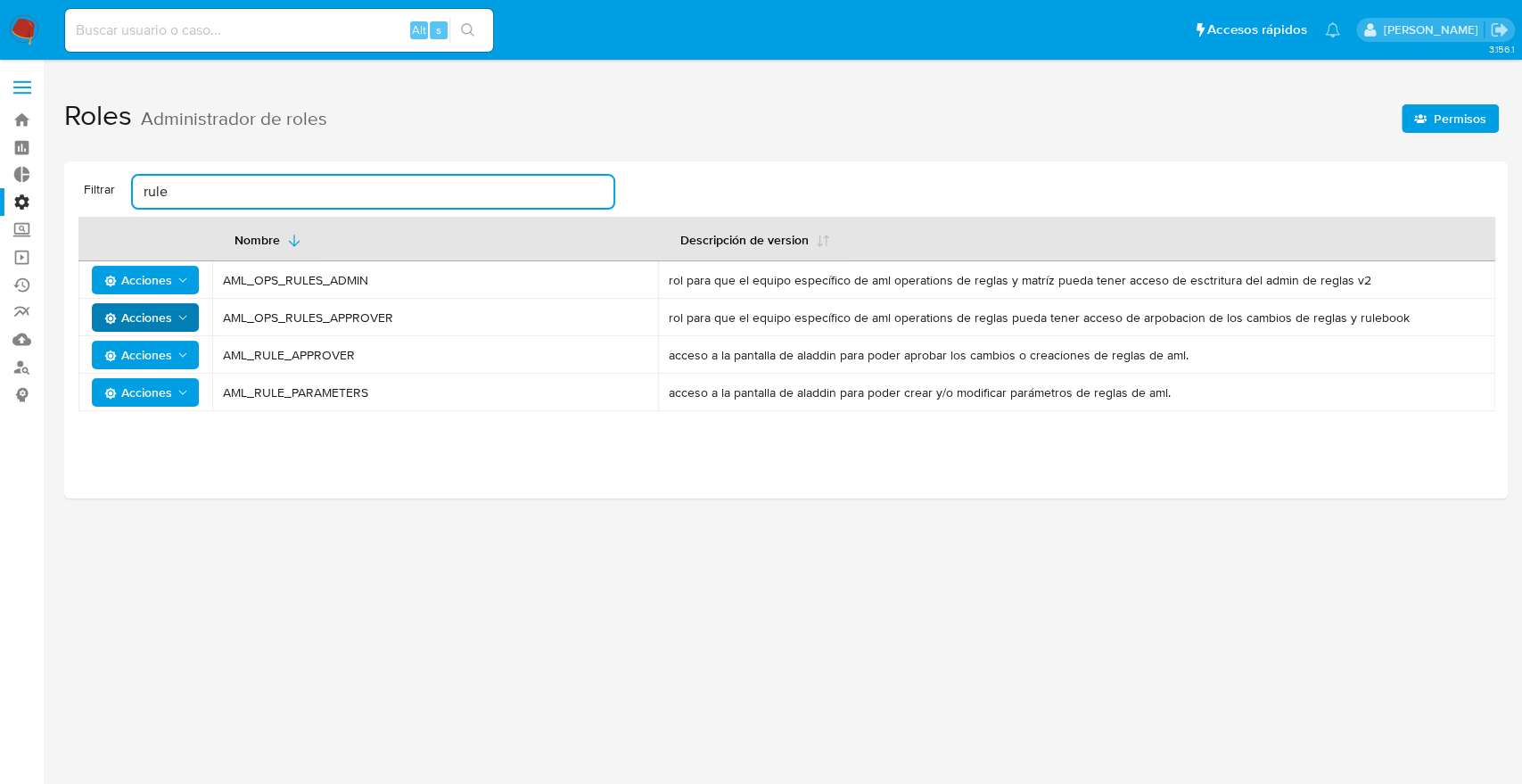
type input "rule"
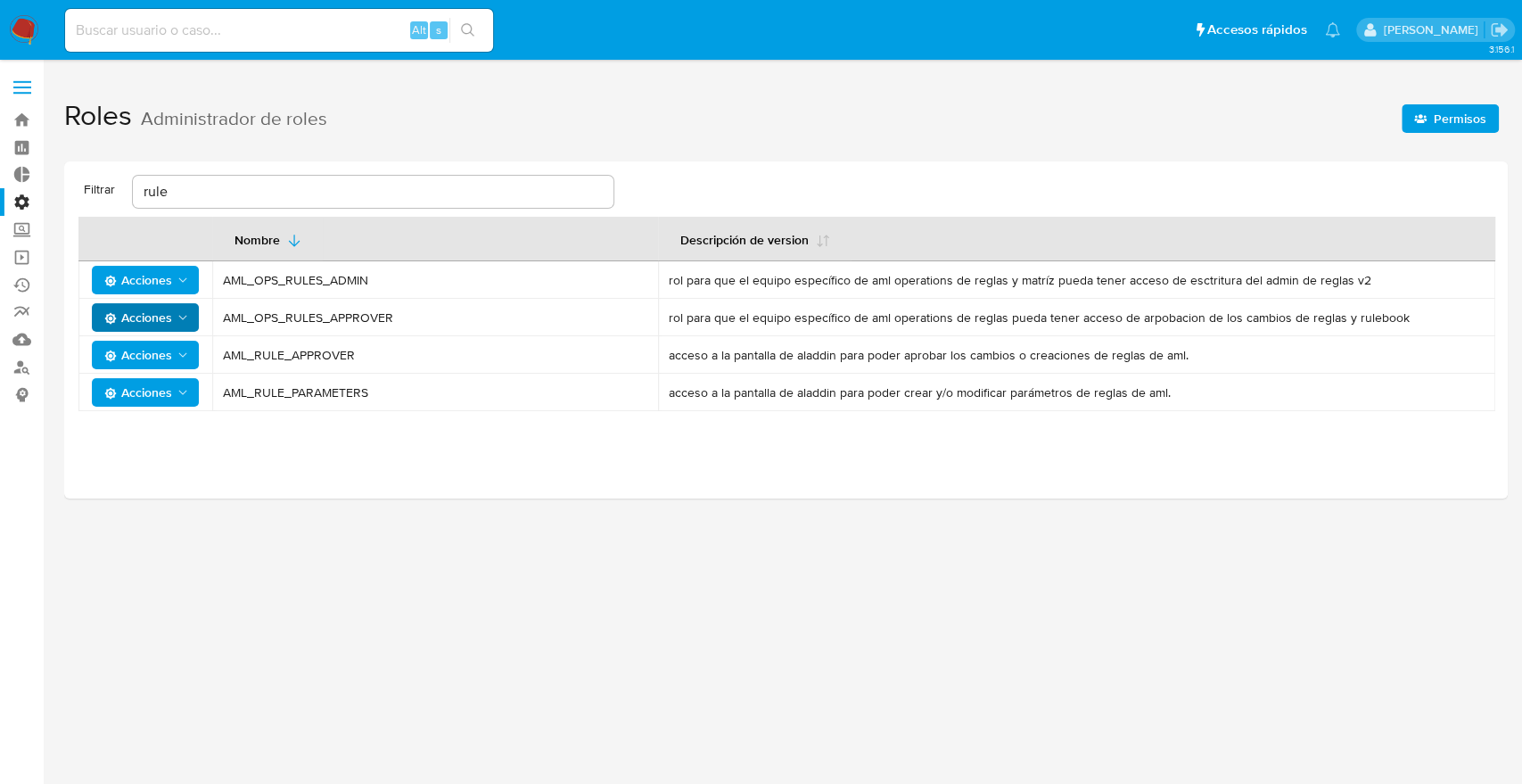
click at [183, 317] on icon "Acciones" at bounding box center [182, 317] width 14 height 14
click at [150, 365] on button "Usuarios" at bounding box center [149, 362] width 161 height 43
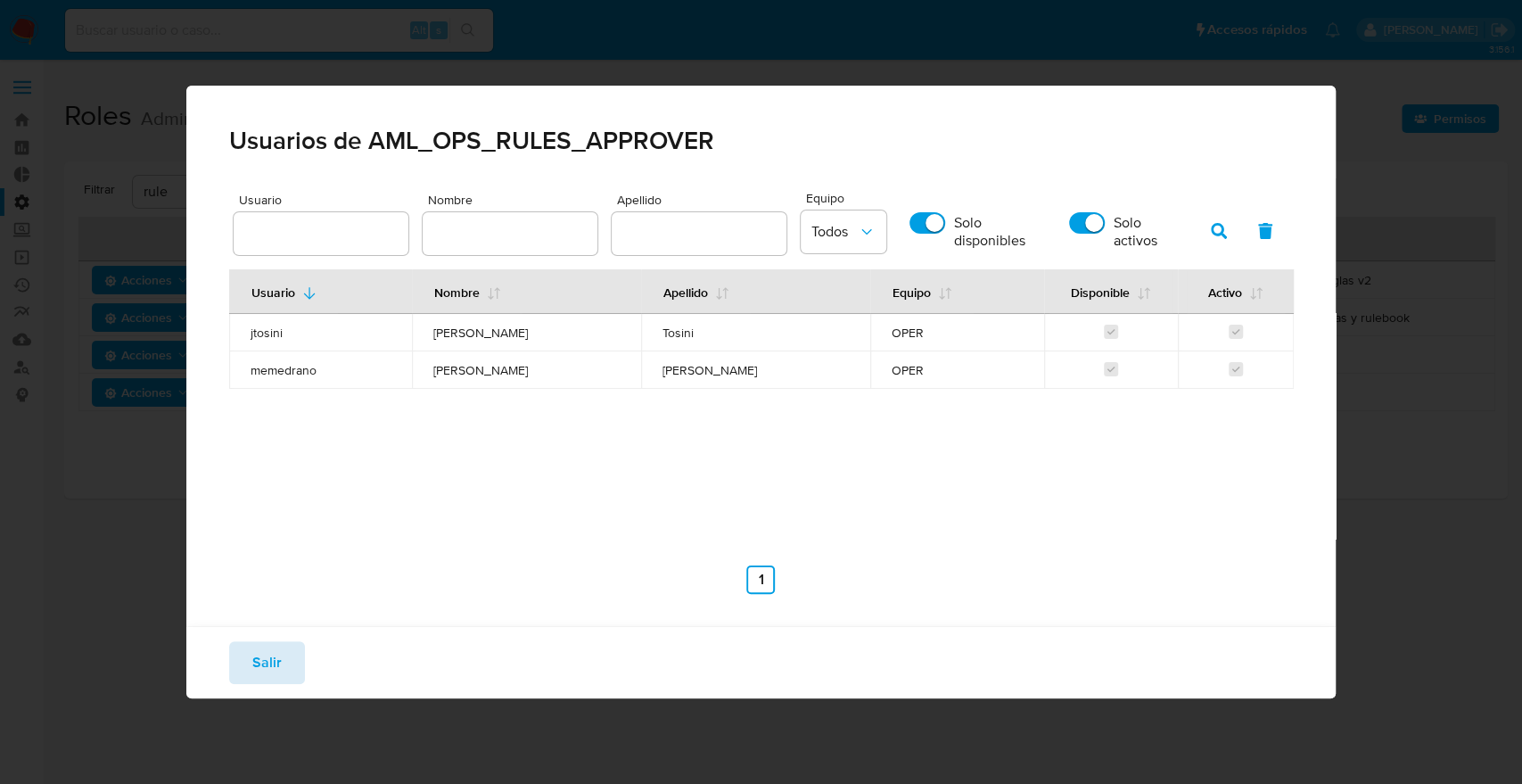
click at [269, 664] on span "Salir" at bounding box center [266, 663] width 29 height 39
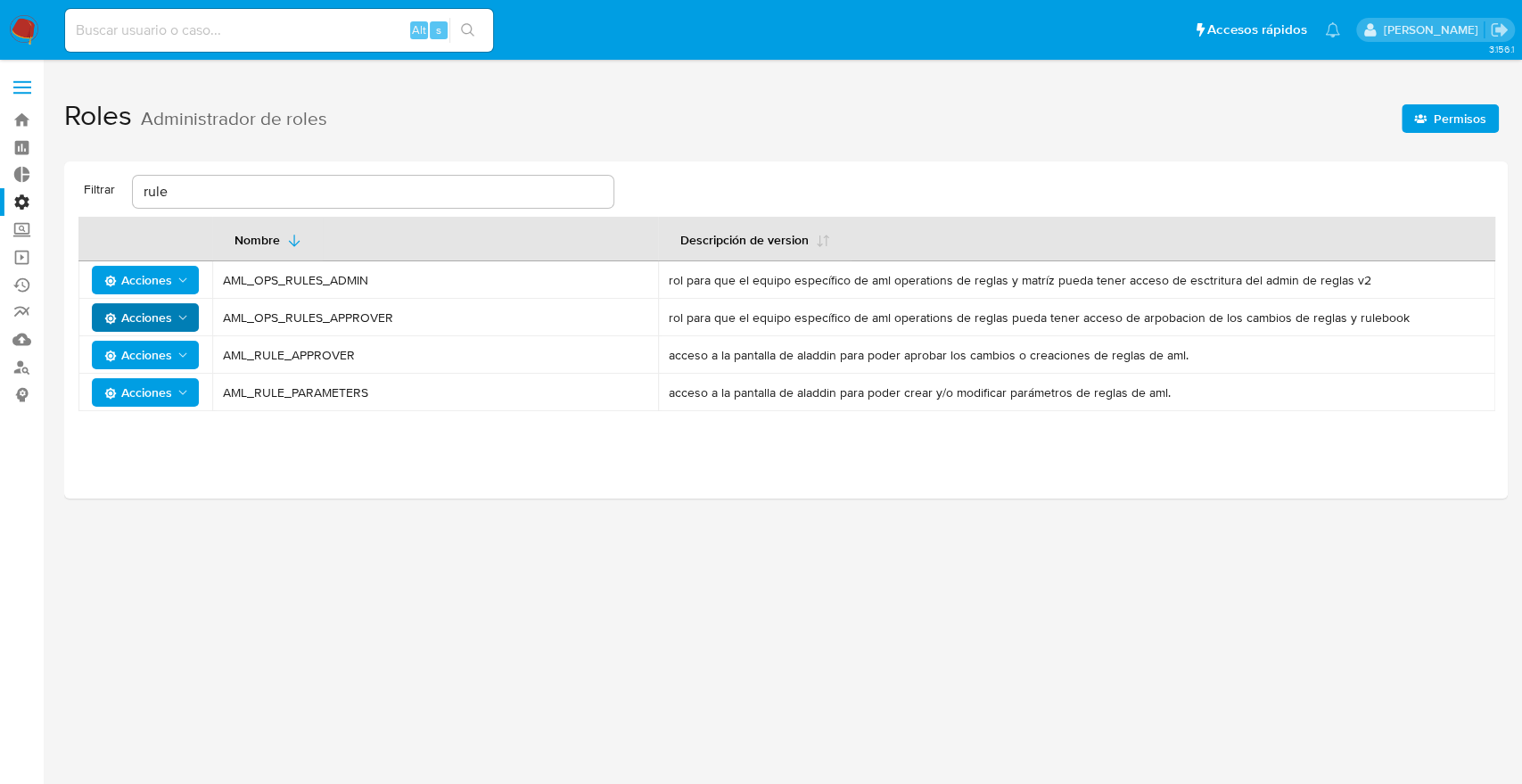
click at [185, 356] on icon "Acciones" at bounding box center [182, 354] width 14 height 14
click at [373, 453] on div "Nombre Descripción de version Acciones AML_OPS_RULES_ADMIN rol para que el equi…" at bounding box center [785, 351] width 1415 height 268
click at [179, 369] on td "Acciones" at bounding box center [145, 355] width 133 height 38
click at [189, 348] on icon "Acciones" at bounding box center [182, 354] width 14 height 14
click at [121, 396] on button "Usuarios" at bounding box center [149, 400] width 161 height 43
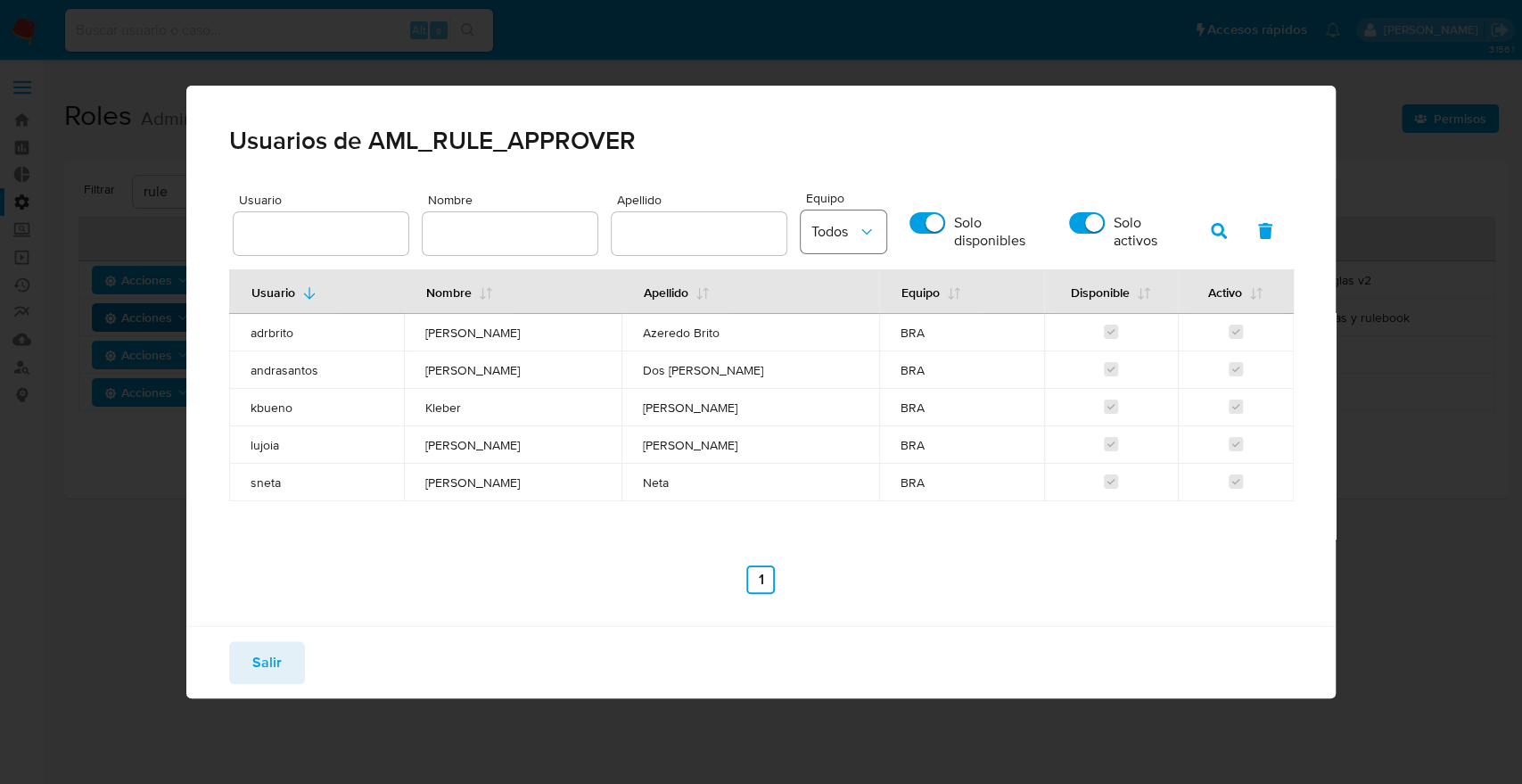
click at [835, 246] on button "Todos" at bounding box center [843, 232] width 86 height 43
click at [839, 285] on div "ARG" at bounding box center [835, 274] width 46 height 43
click at [1219, 225] on icon "button" at bounding box center [1218, 230] width 16 height 16
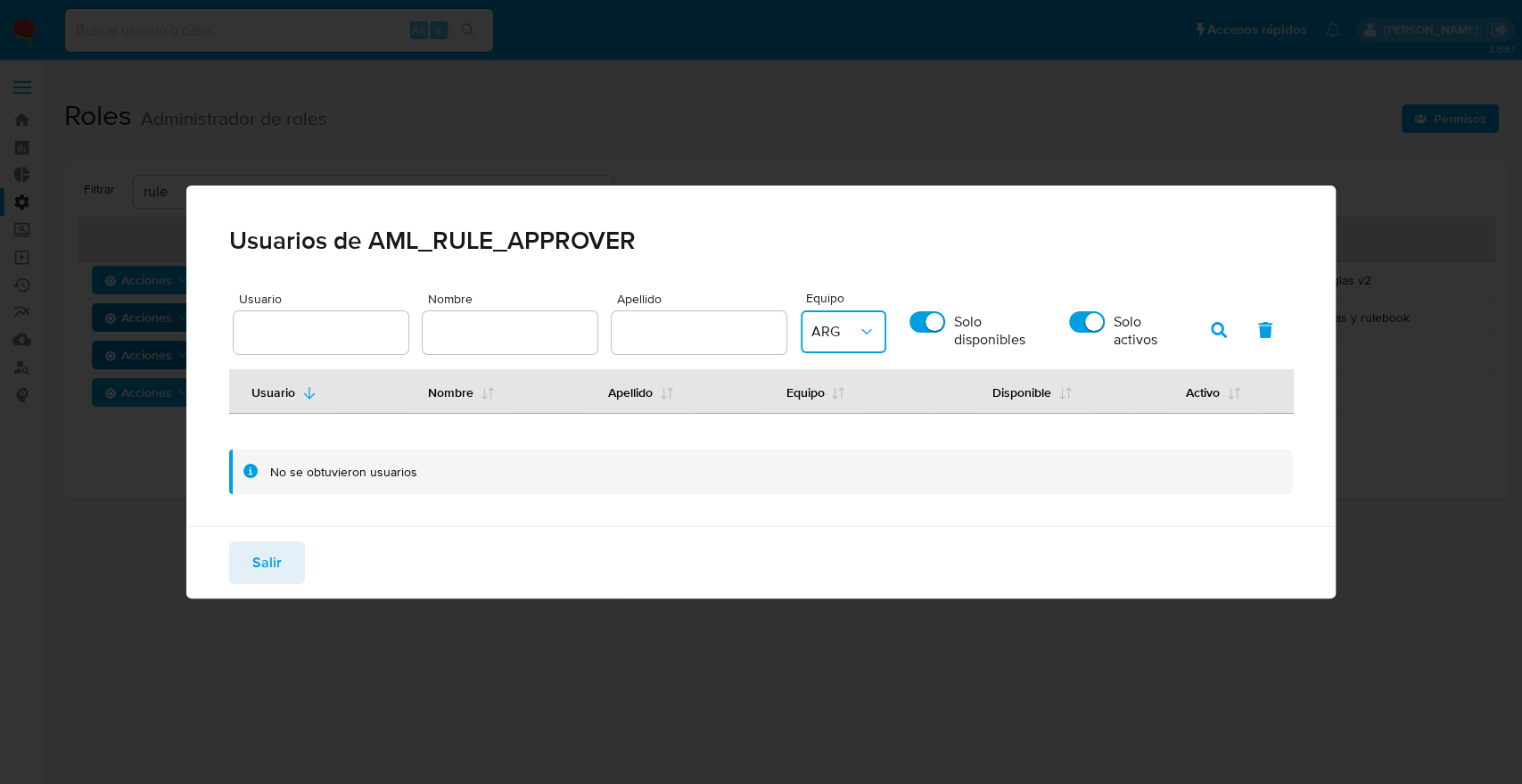
click at [1088, 320] on input "Solo activos" at bounding box center [1087, 321] width 36 height 22
checkbox input "false"
click at [1211, 332] on icon "button" at bounding box center [1218, 329] width 16 height 16
click at [1196, 328] on button "button" at bounding box center [1218, 330] width 46 height 43
click at [271, 555] on span "Salir" at bounding box center [266, 563] width 29 height 39
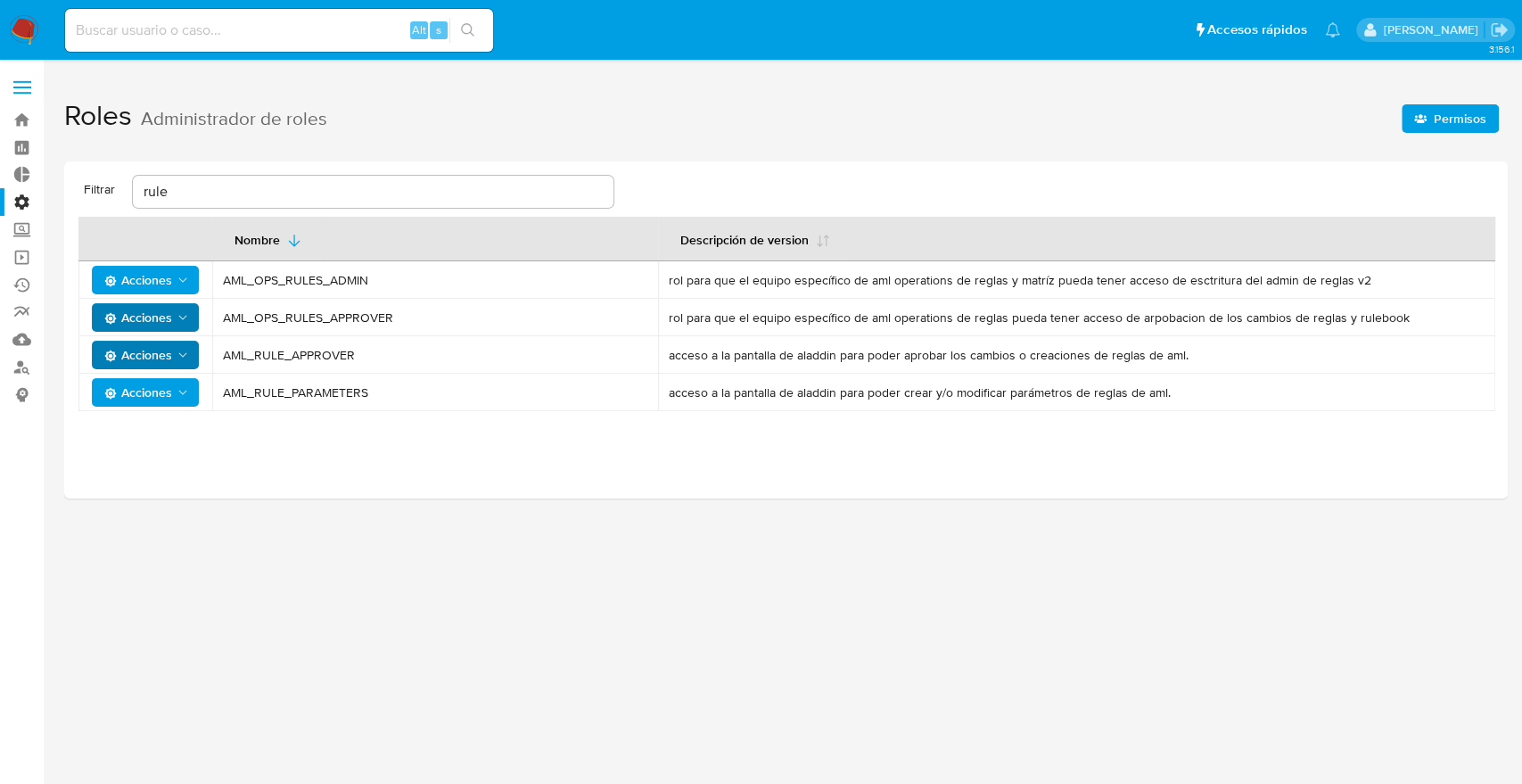
click at [190, 391] on button "Acciones" at bounding box center [146, 392] width 107 height 28
click at [122, 436] on button "Usuarios" at bounding box center [149, 437] width 161 height 43
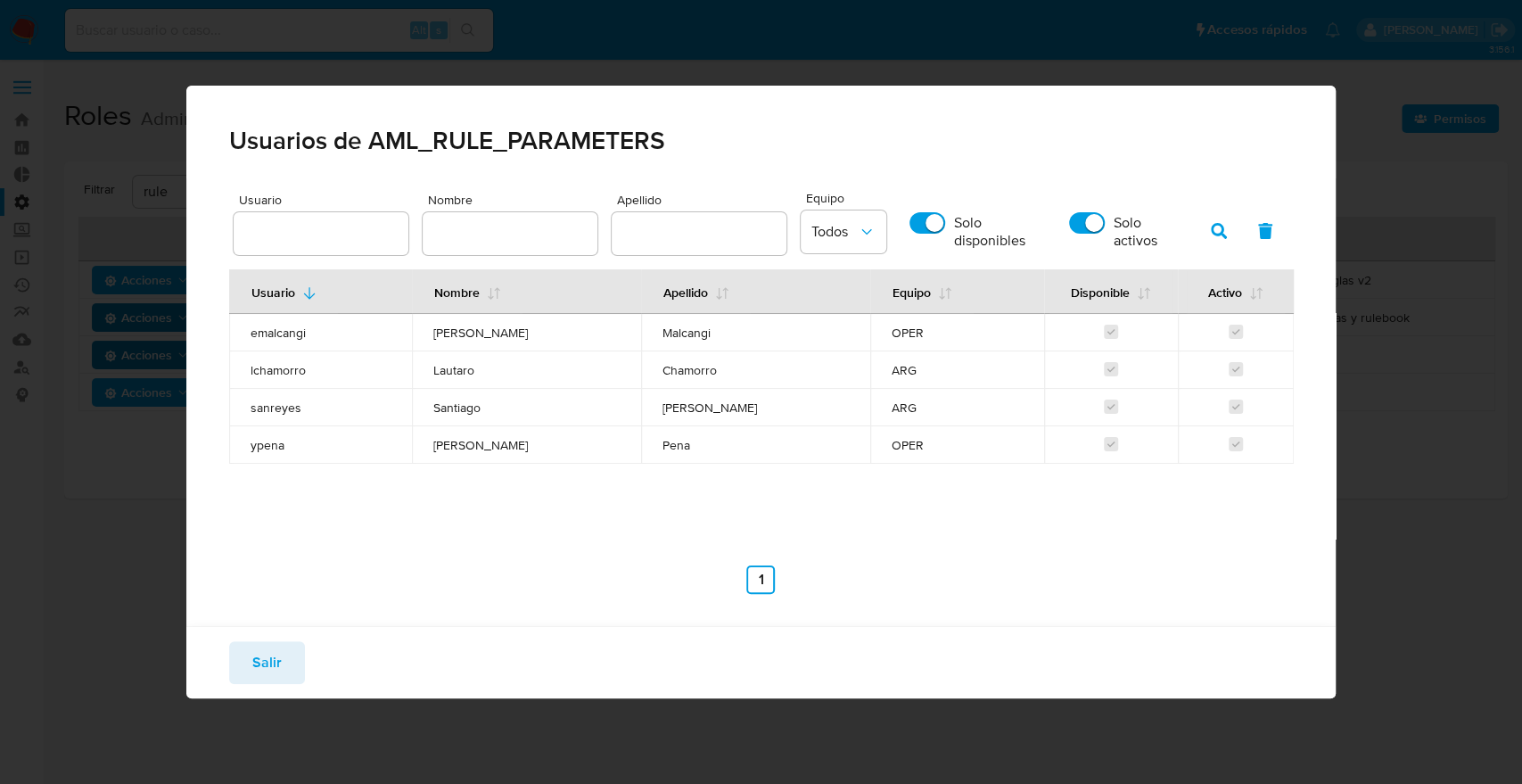
drag, startPoint x: 274, startPoint y: 366, endPoint x: 549, endPoint y: 380, distance: 275.4
click at [549, 380] on tr "lchamorro Lautaro Chamorro ARG" at bounding box center [761, 370] width 1065 height 38
click at [549, 380] on td "Lautaro" at bounding box center [526, 370] width 229 height 38
drag, startPoint x: 459, startPoint y: 368, endPoint x: 461, endPoint y: 399, distance: 31.1
click at [461, 399] on tbody "emalcangi Eric Fernando Malcangi OPER lchamorro Lautaro Chamorro ARG sanreyes S…" at bounding box center [761, 388] width 1065 height 149
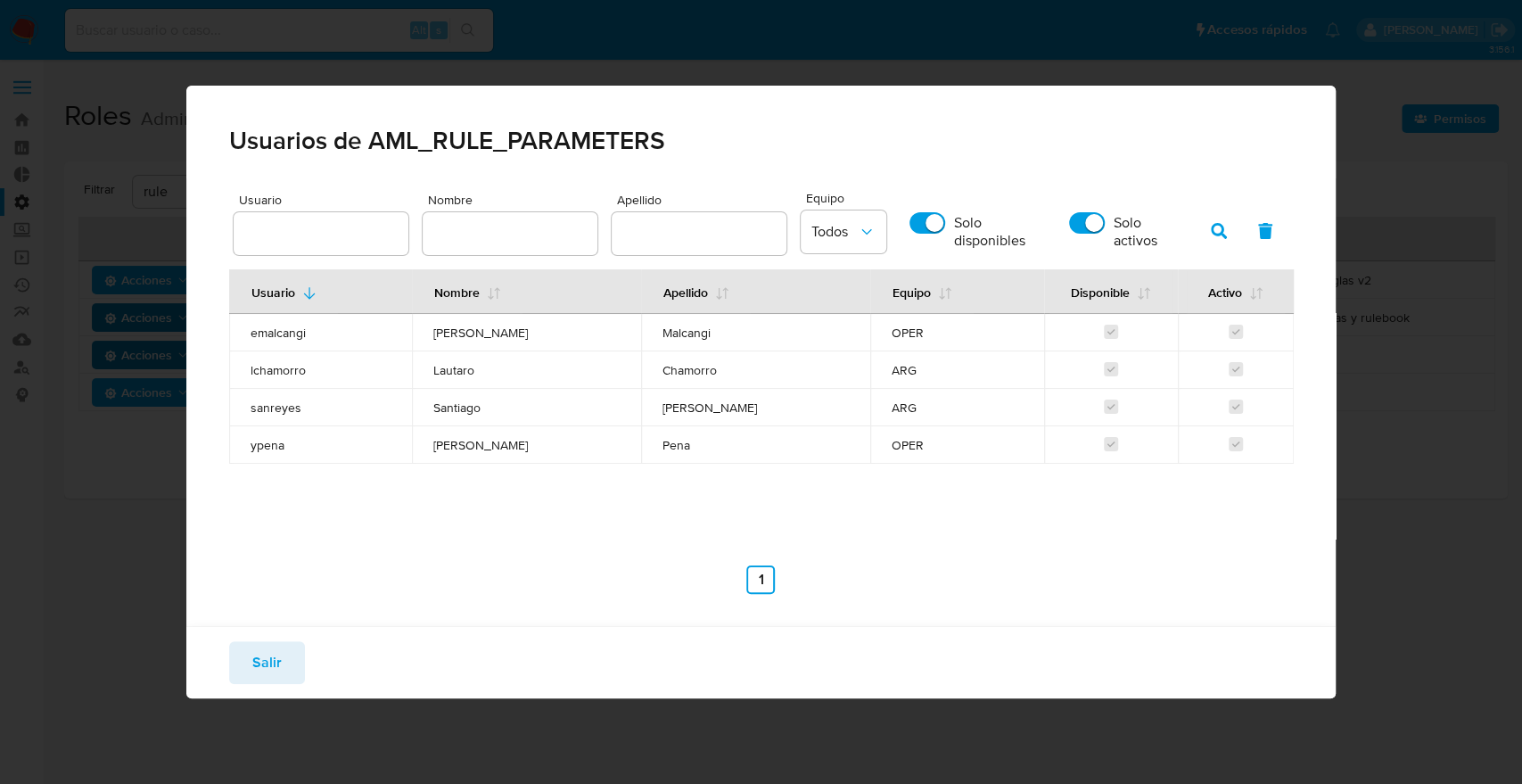
click at [461, 400] on span "Santiago" at bounding box center [526, 407] width 186 height 16
drag, startPoint x: 478, startPoint y: 412, endPoint x: 434, endPoint y: 368, distance: 62.2
click at [434, 368] on tbody "emalcangi Eric Fernando Malcangi OPER lchamorro Lautaro Chamorro ARG sanreyes S…" at bounding box center [761, 388] width 1065 height 149
click at [457, 373] on span "Lautaro" at bounding box center [526, 369] width 186 height 16
click at [271, 664] on span "Salir" at bounding box center [266, 663] width 29 height 39
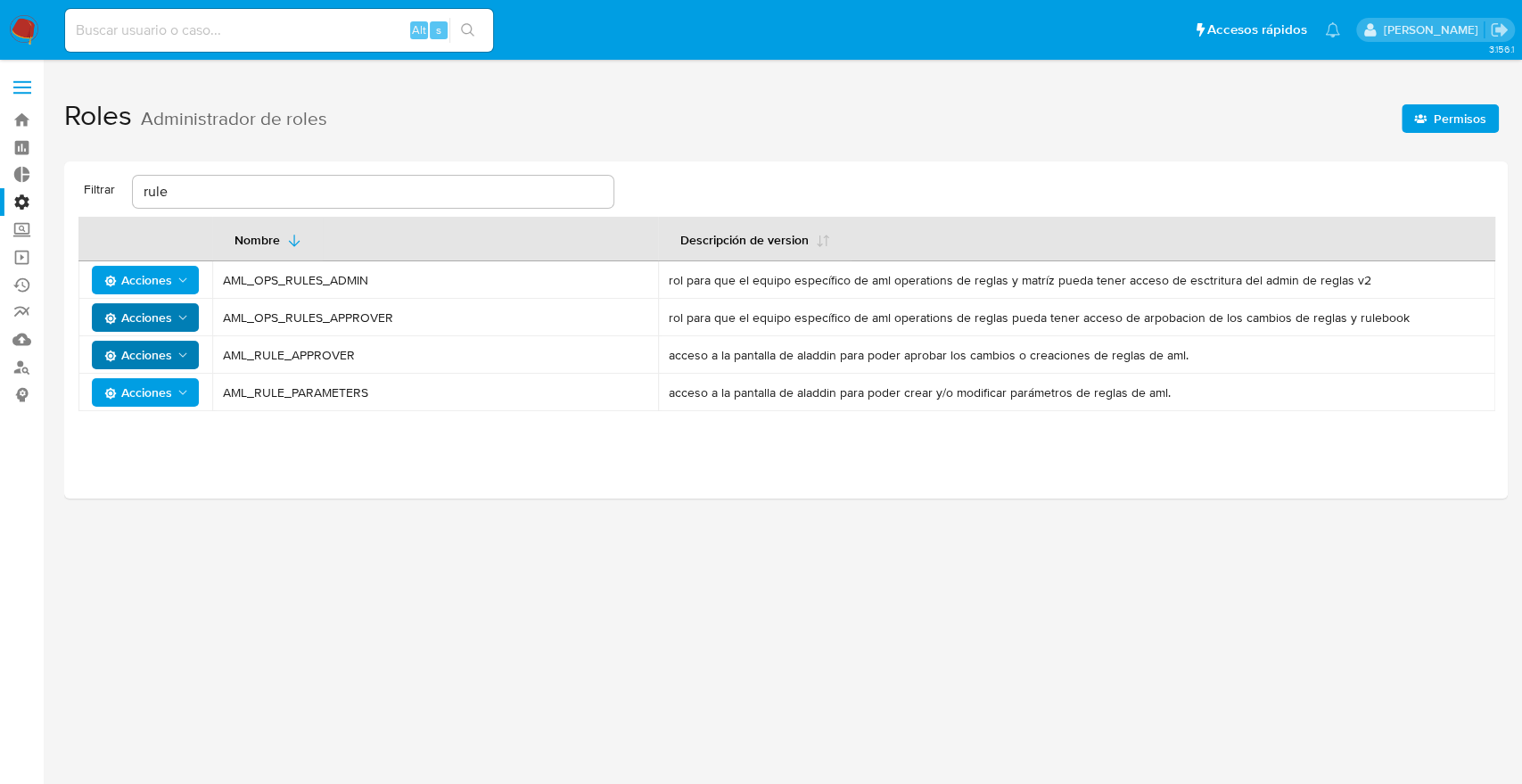
drag, startPoint x: 378, startPoint y: 356, endPoint x: 220, endPoint y: 356, distance: 158.0
click at [220, 356] on td "AML_RULE_APPROVER" at bounding box center [435, 355] width 446 height 38
click at [328, 357] on span "AML_RULE_APPROVER" at bounding box center [435, 354] width 425 height 16
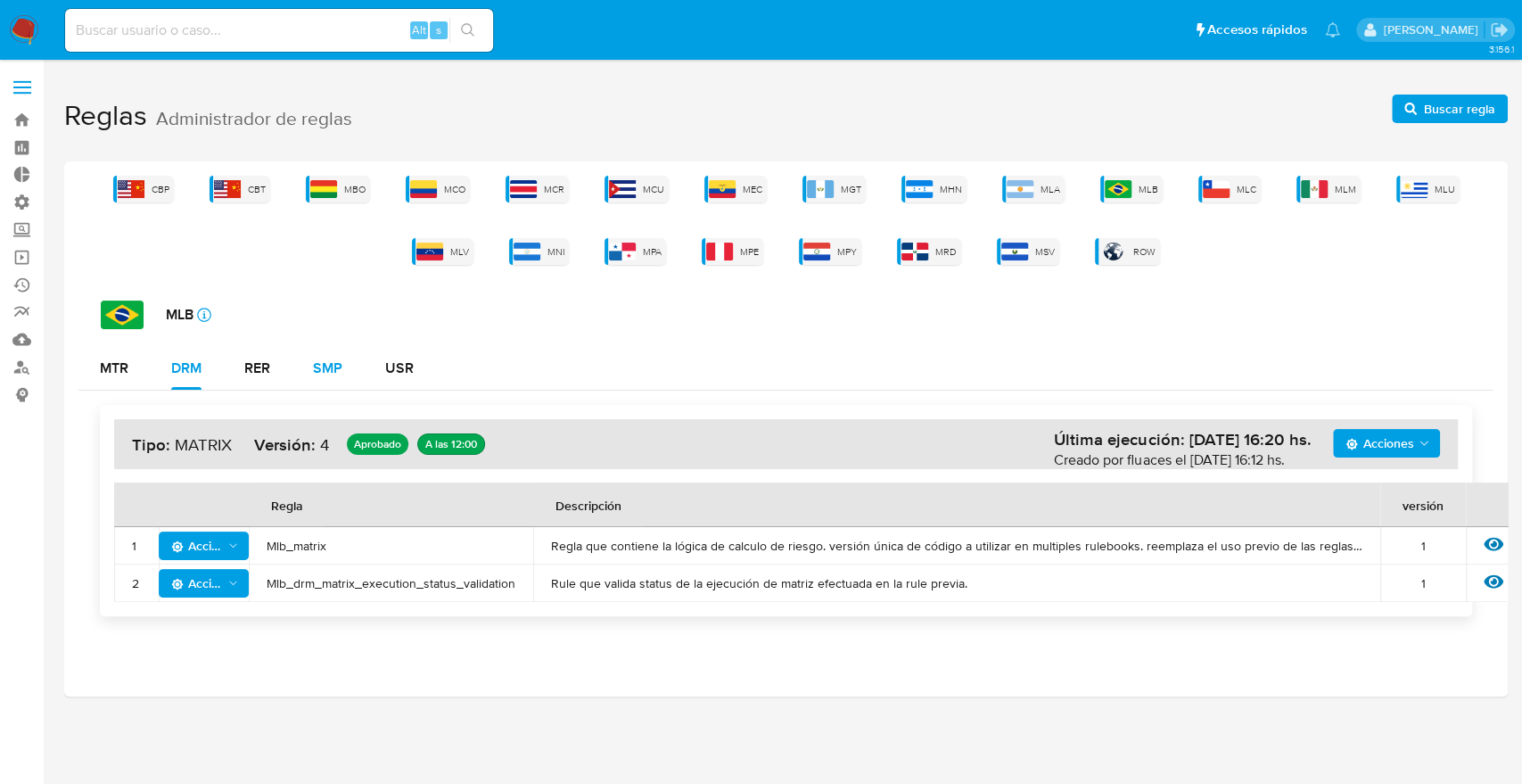
click at [316, 370] on div "SMP" at bounding box center [327, 368] width 29 height 14
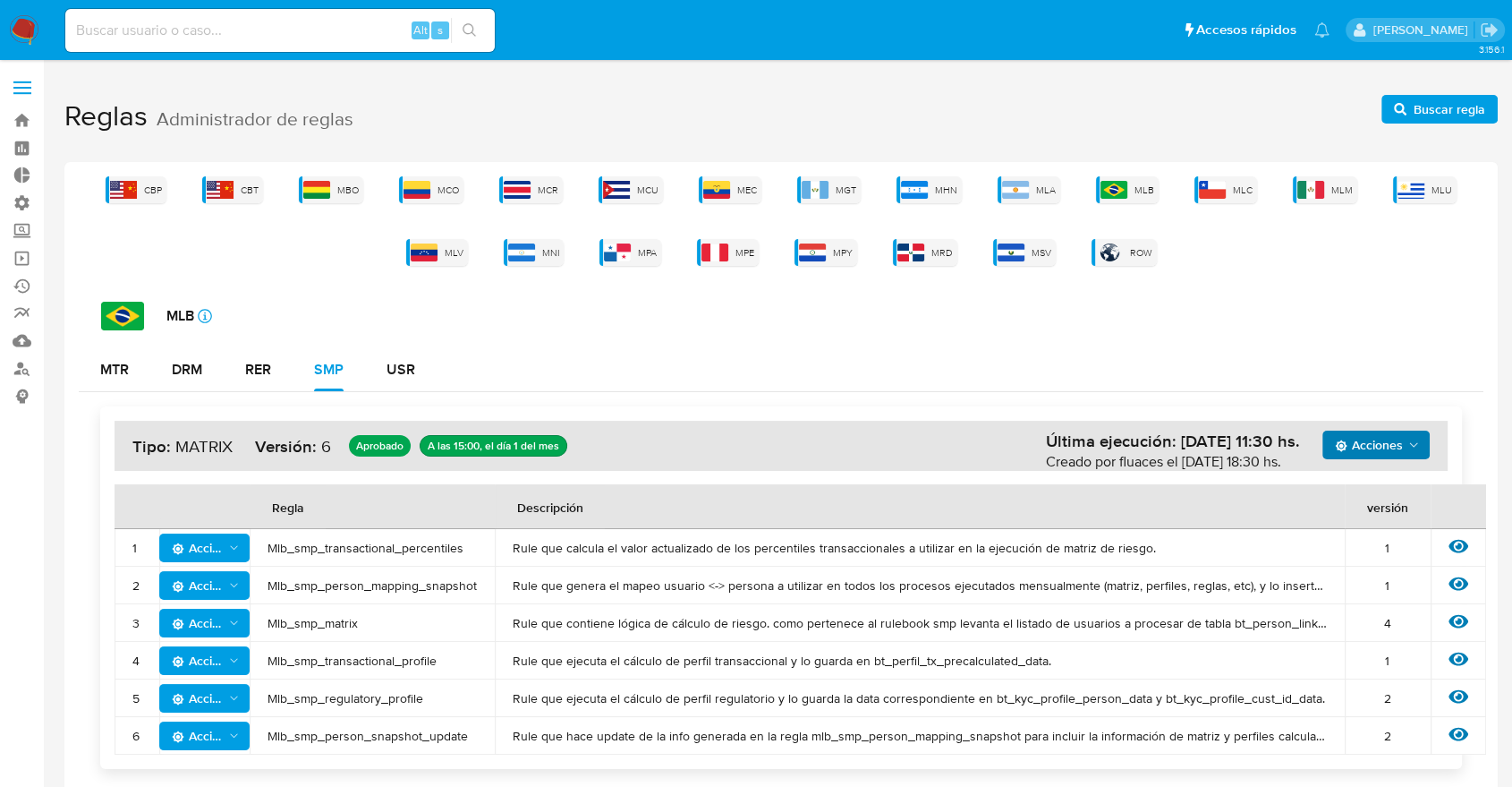
click at [1386, 443] on span "Acciones" at bounding box center [1369, 444] width 68 height 28
click at [1370, 490] on button "Ver historico" at bounding box center [1376, 490] width 161 height 43
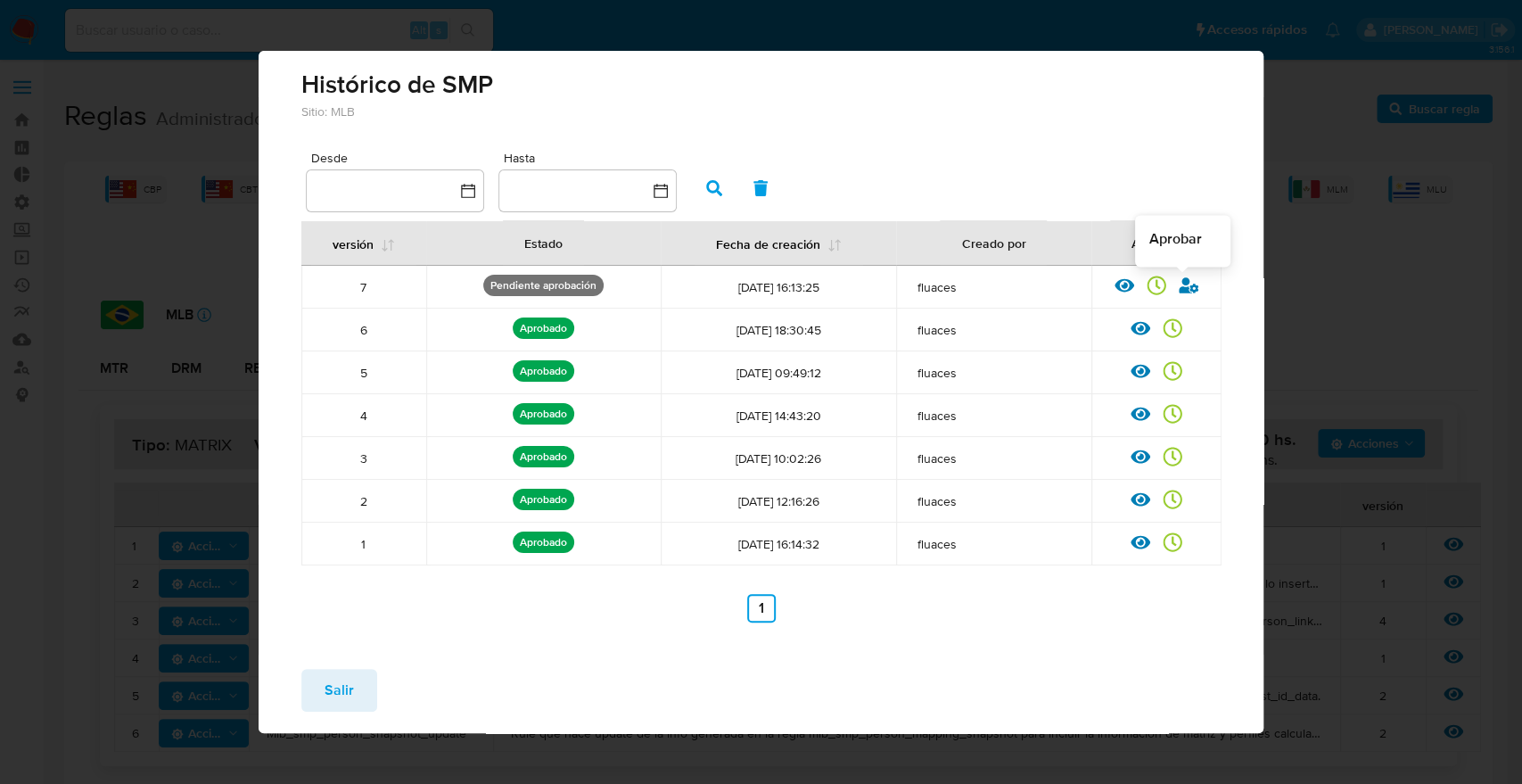
click at [1180, 288] on icon at bounding box center [1188, 285] width 20 height 16
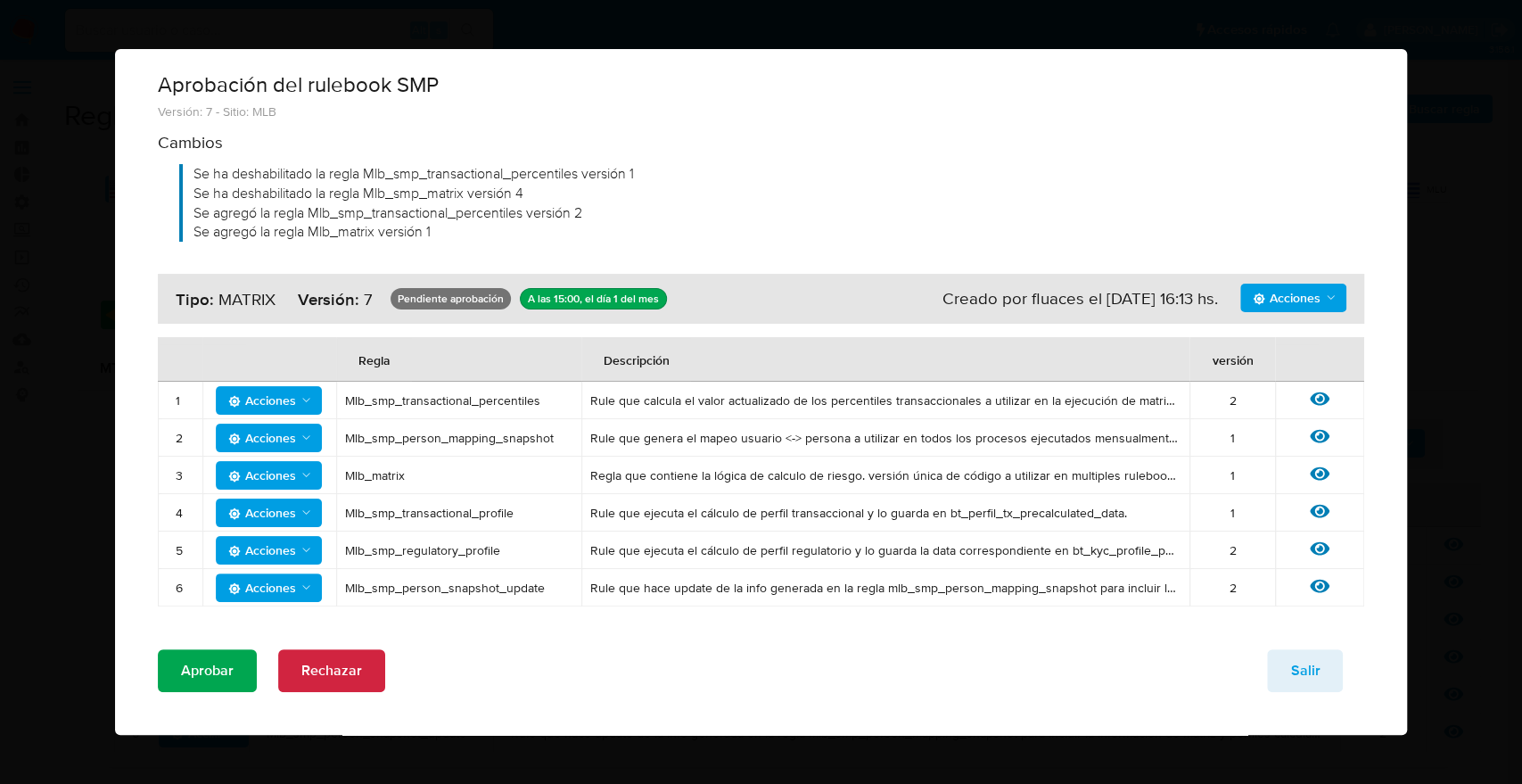
click at [229, 673] on span "Aprobar" at bounding box center [208, 671] width 53 height 39
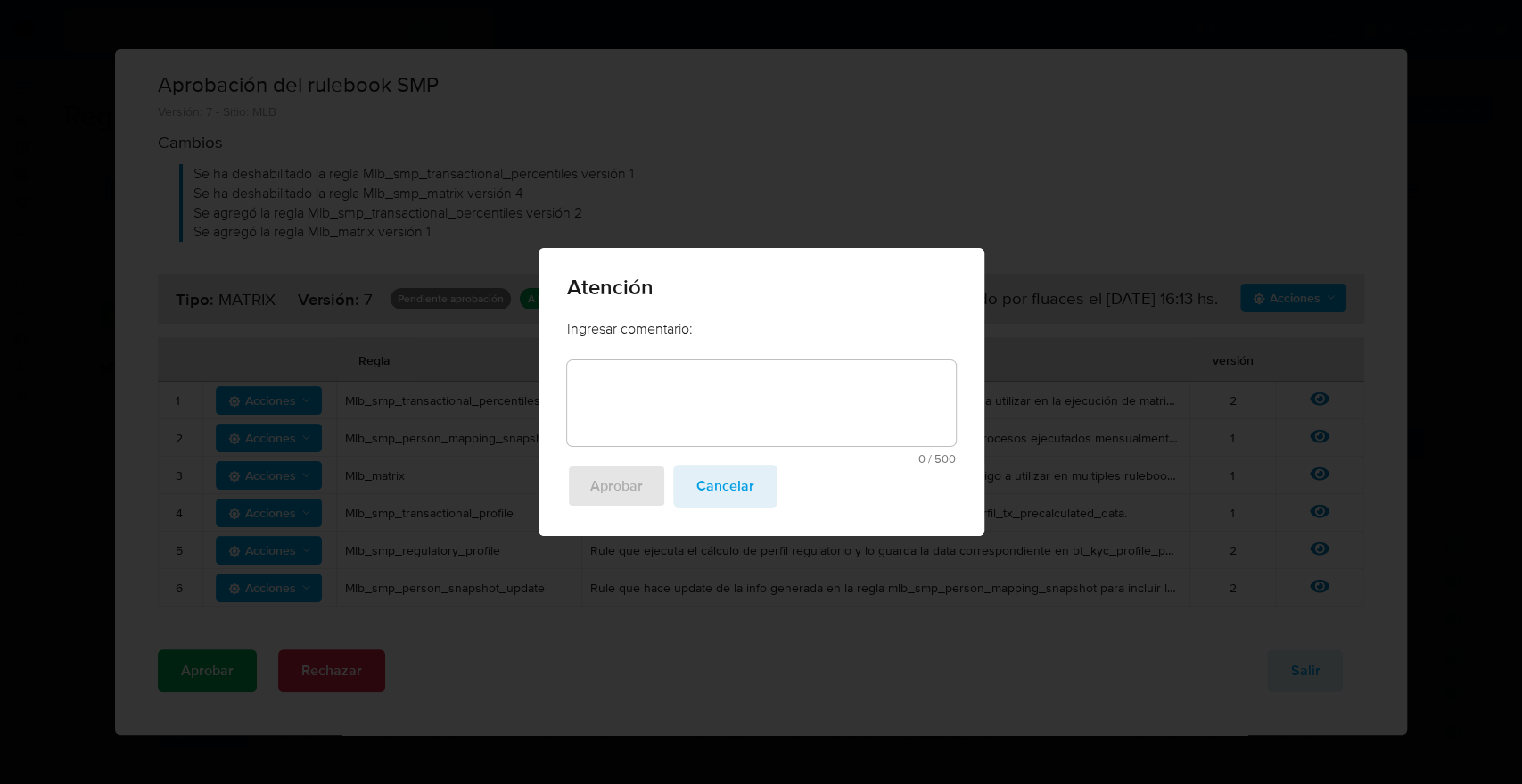
click at [668, 420] on textarea at bounding box center [761, 402] width 389 height 86
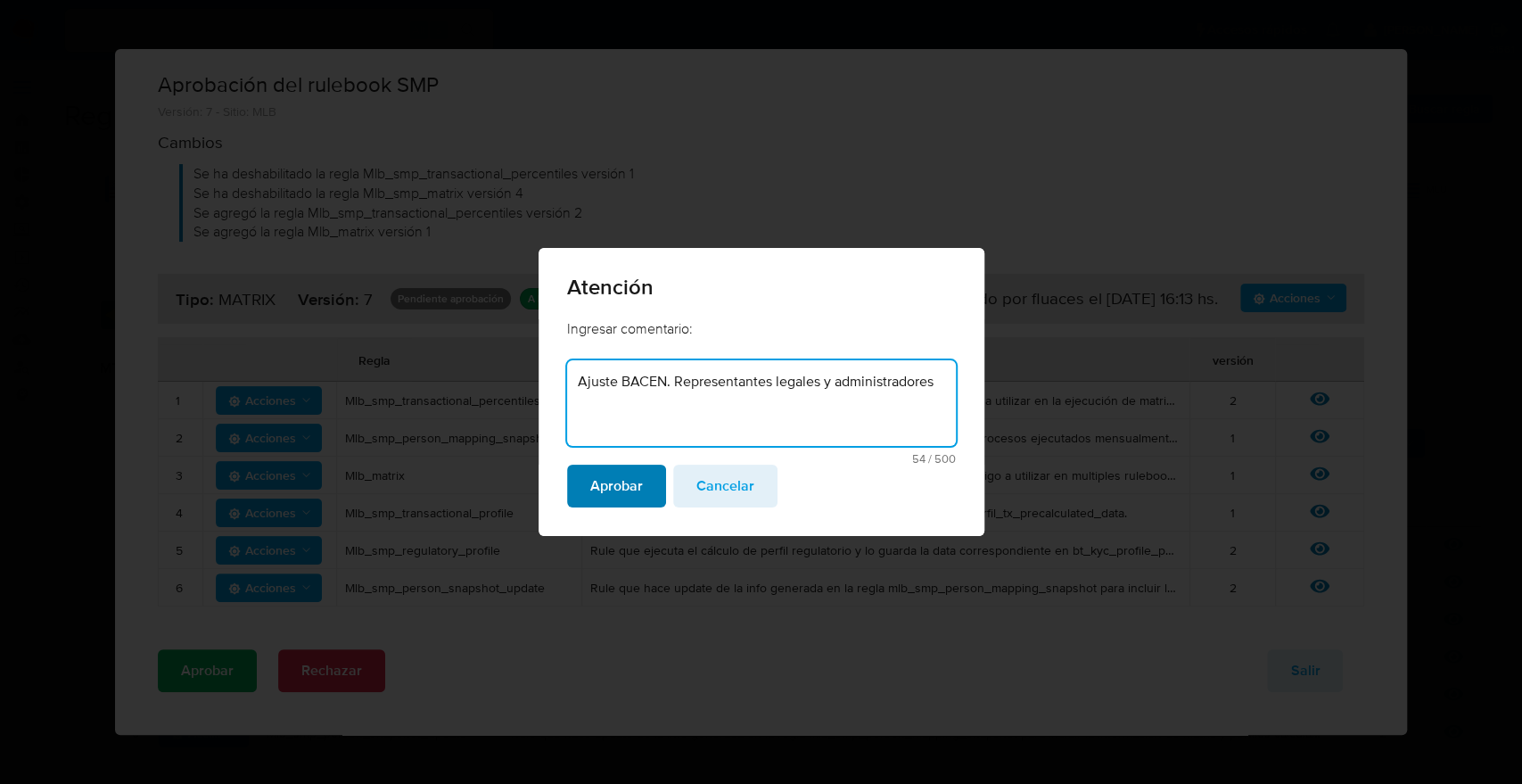
type textarea "Ajuste BACEN. Representantes legales y administradores"
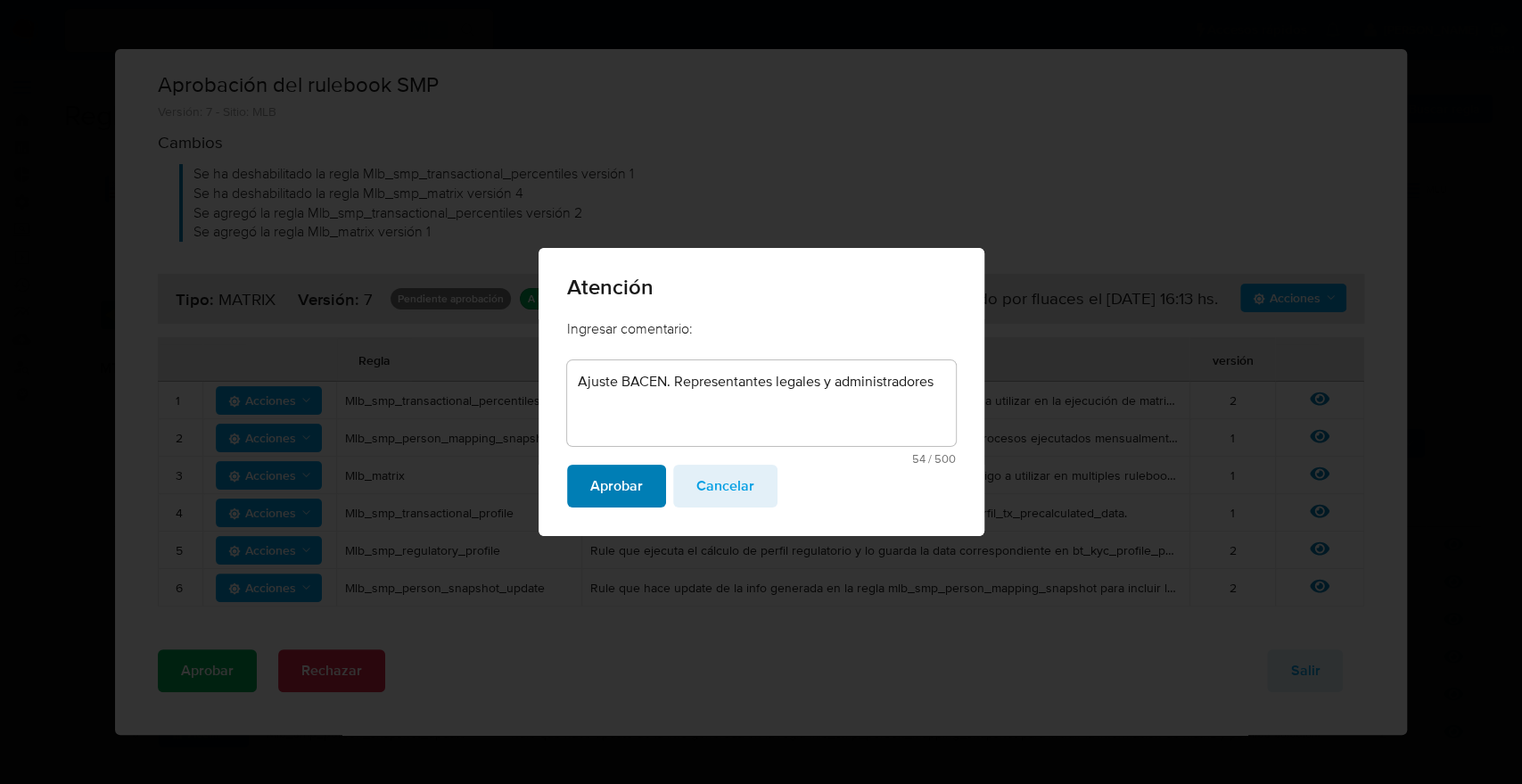
click at [637, 481] on span "Aprobar" at bounding box center [617, 486] width 53 height 39
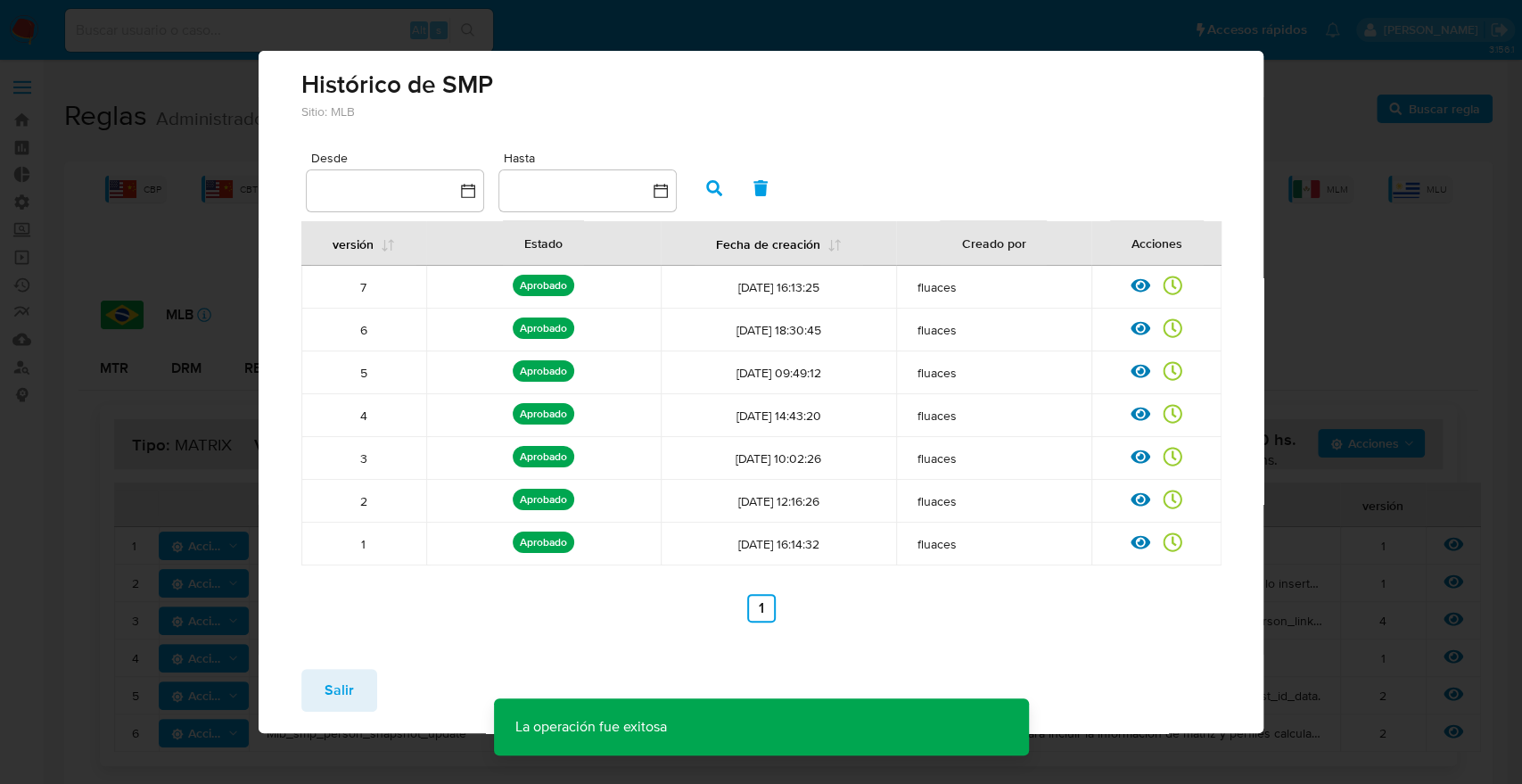
click at [338, 703] on span "Salir" at bounding box center [338, 690] width 29 height 39
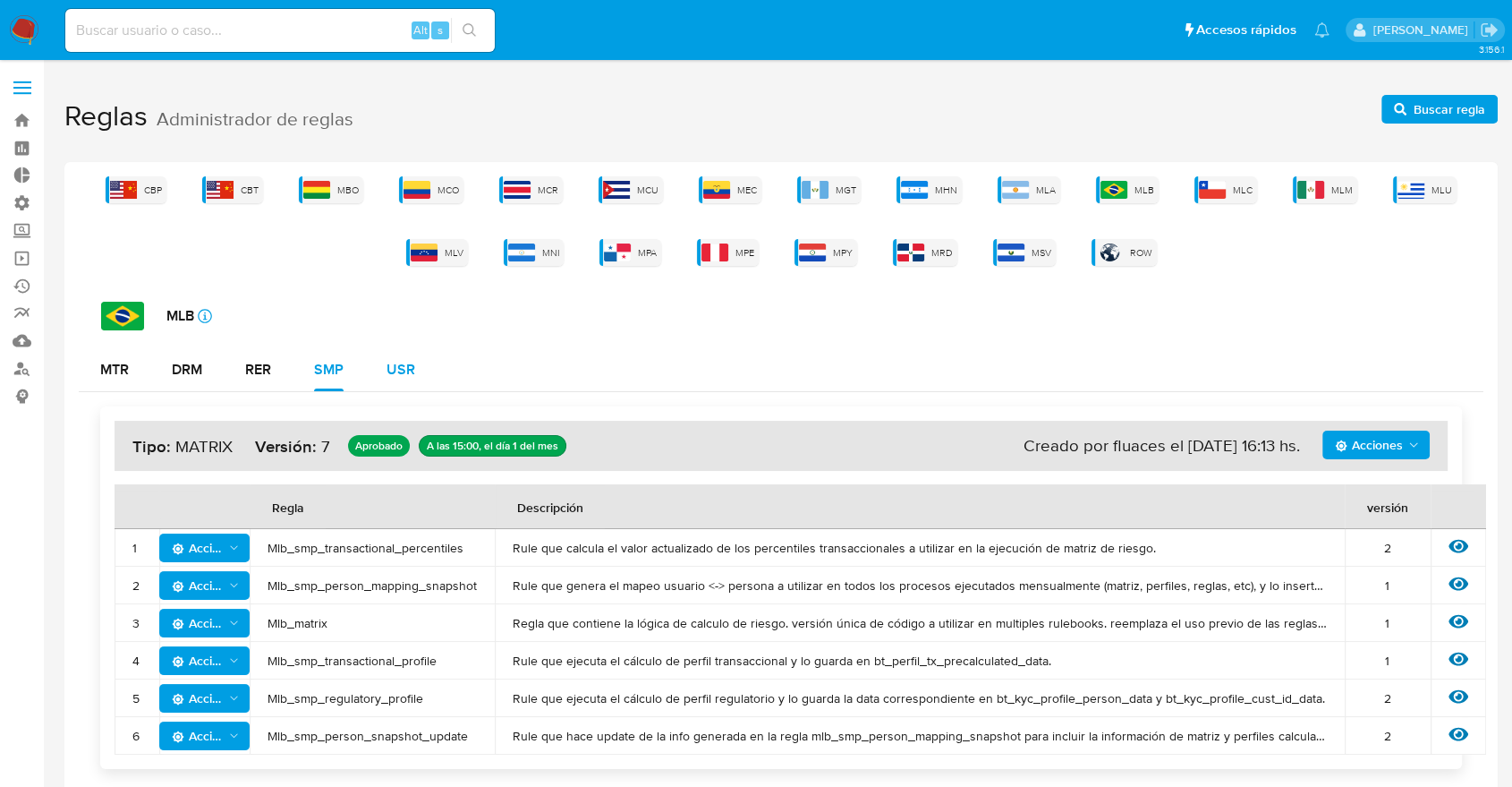
click at [397, 375] on div "USR" at bounding box center [401, 369] width 28 height 14
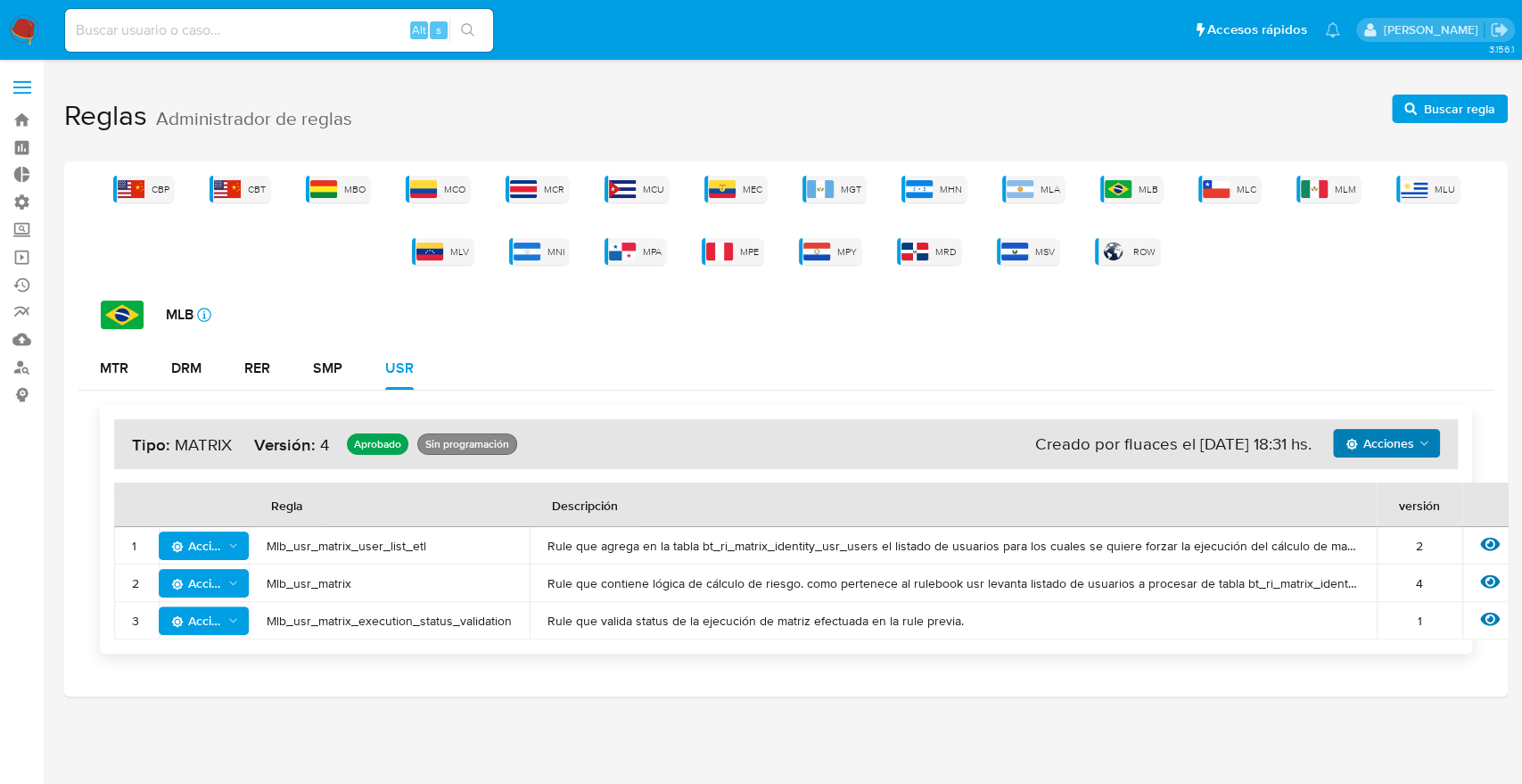
click at [1423, 443] on polygon "Acciones" at bounding box center [1424, 443] width 8 height 5
click at [1363, 486] on button "Ver historico" at bounding box center [1387, 488] width 161 height 43
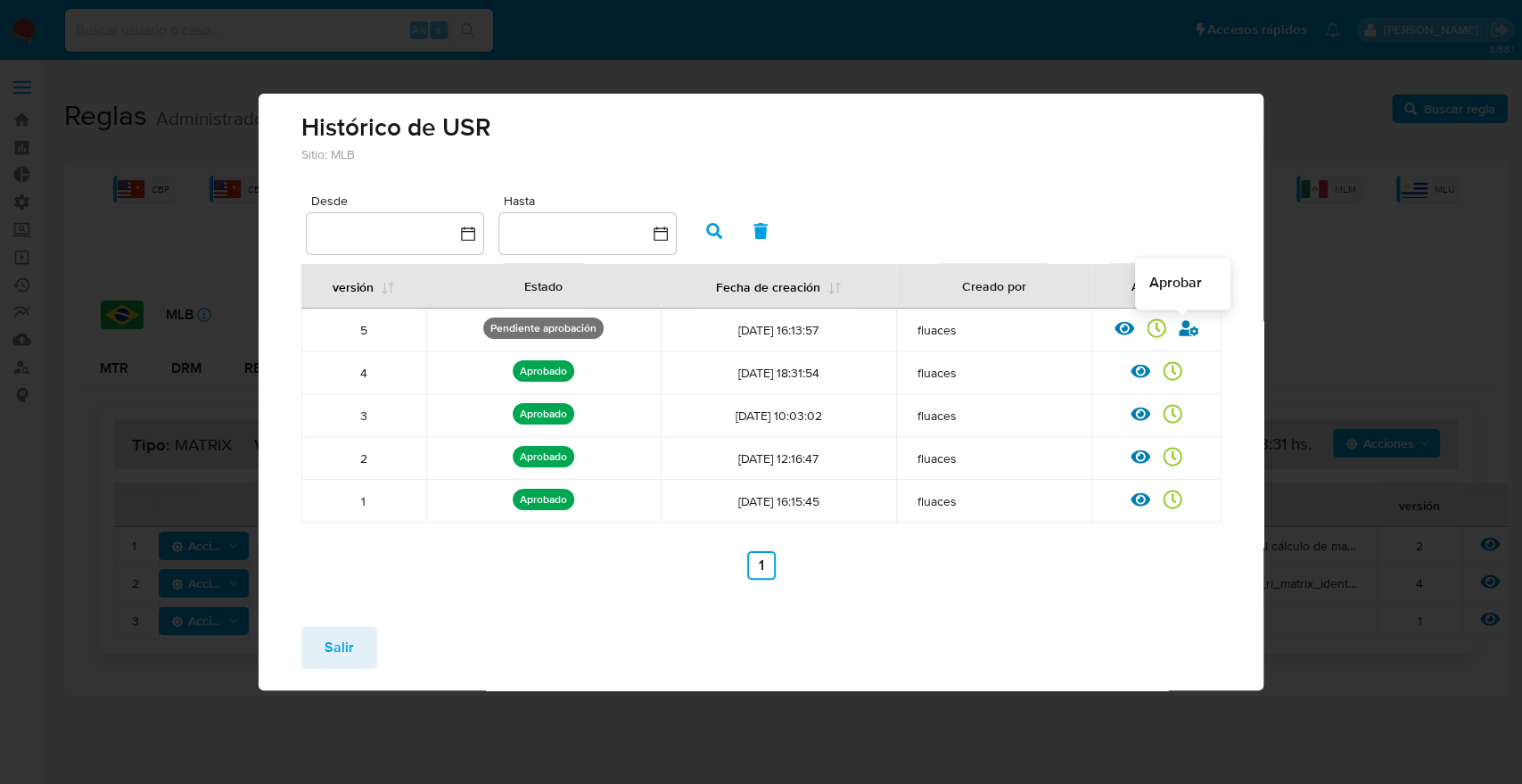
click at [1189, 331] on icon at bounding box center [1188, 328] width 20 height 20
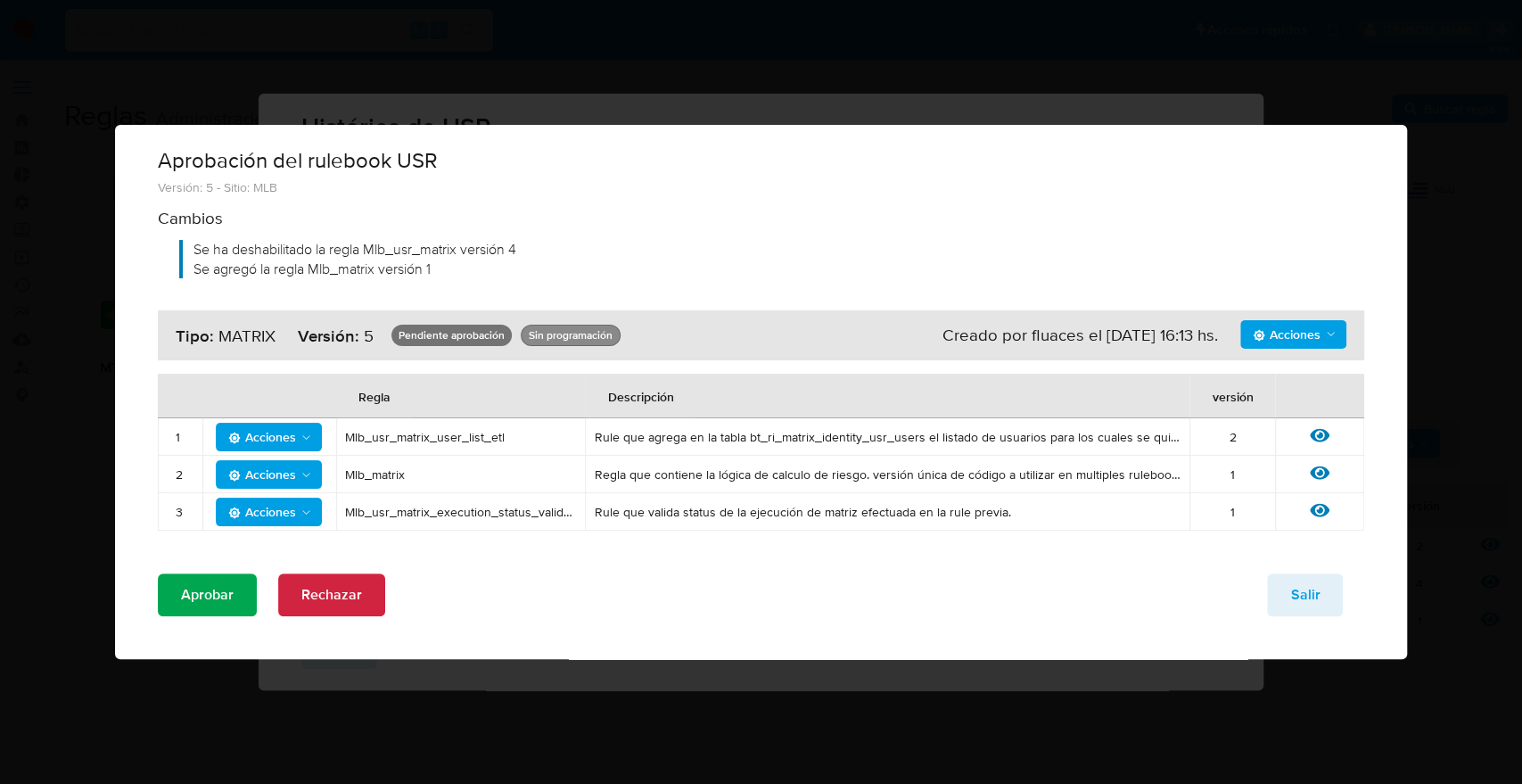
click at [205, 587] on span "Aprobar" at bounding box center [208, 595] width 53 height 39
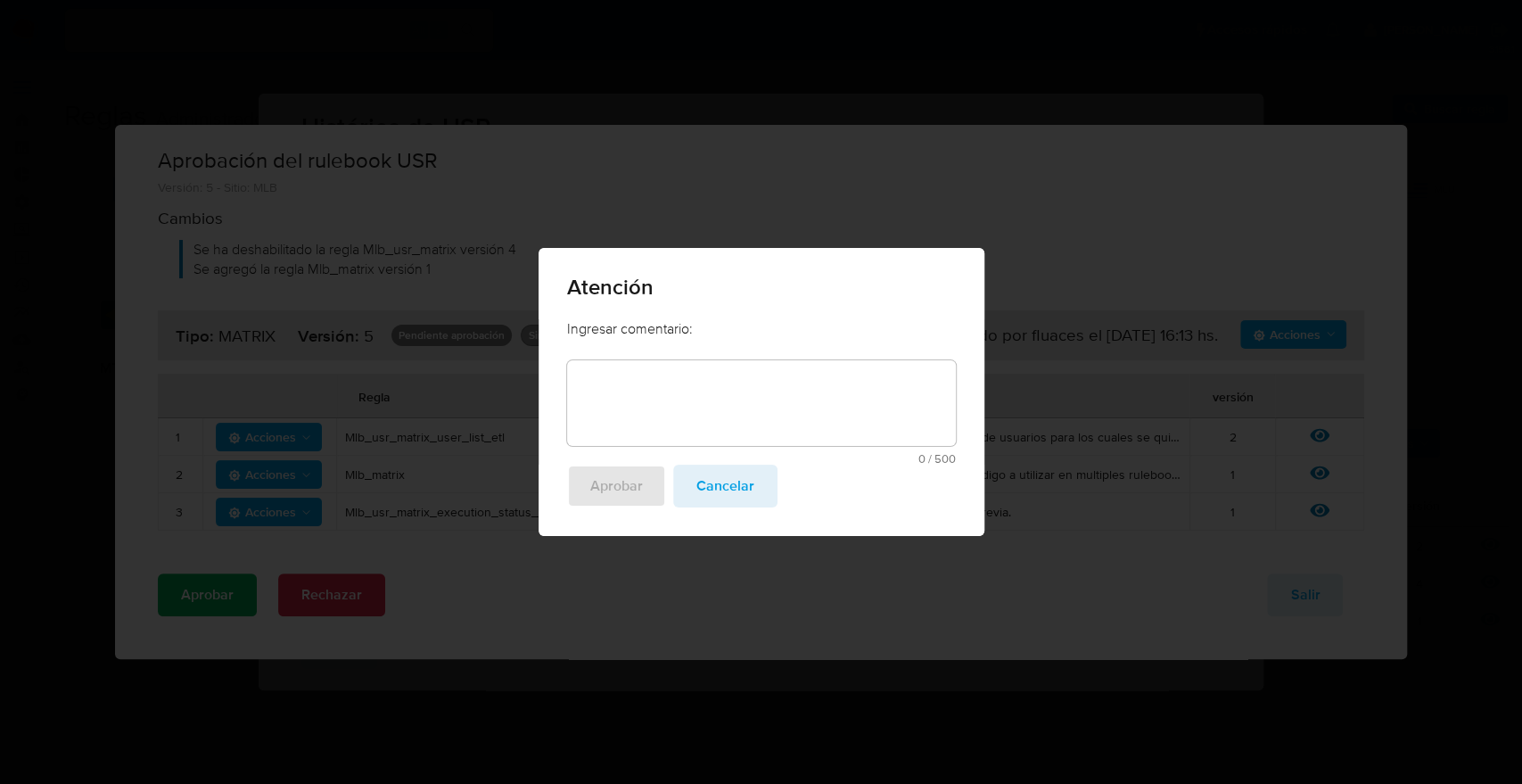
click at [643, 405] on textarea at bounding box center [761, 402] width 389 height 86
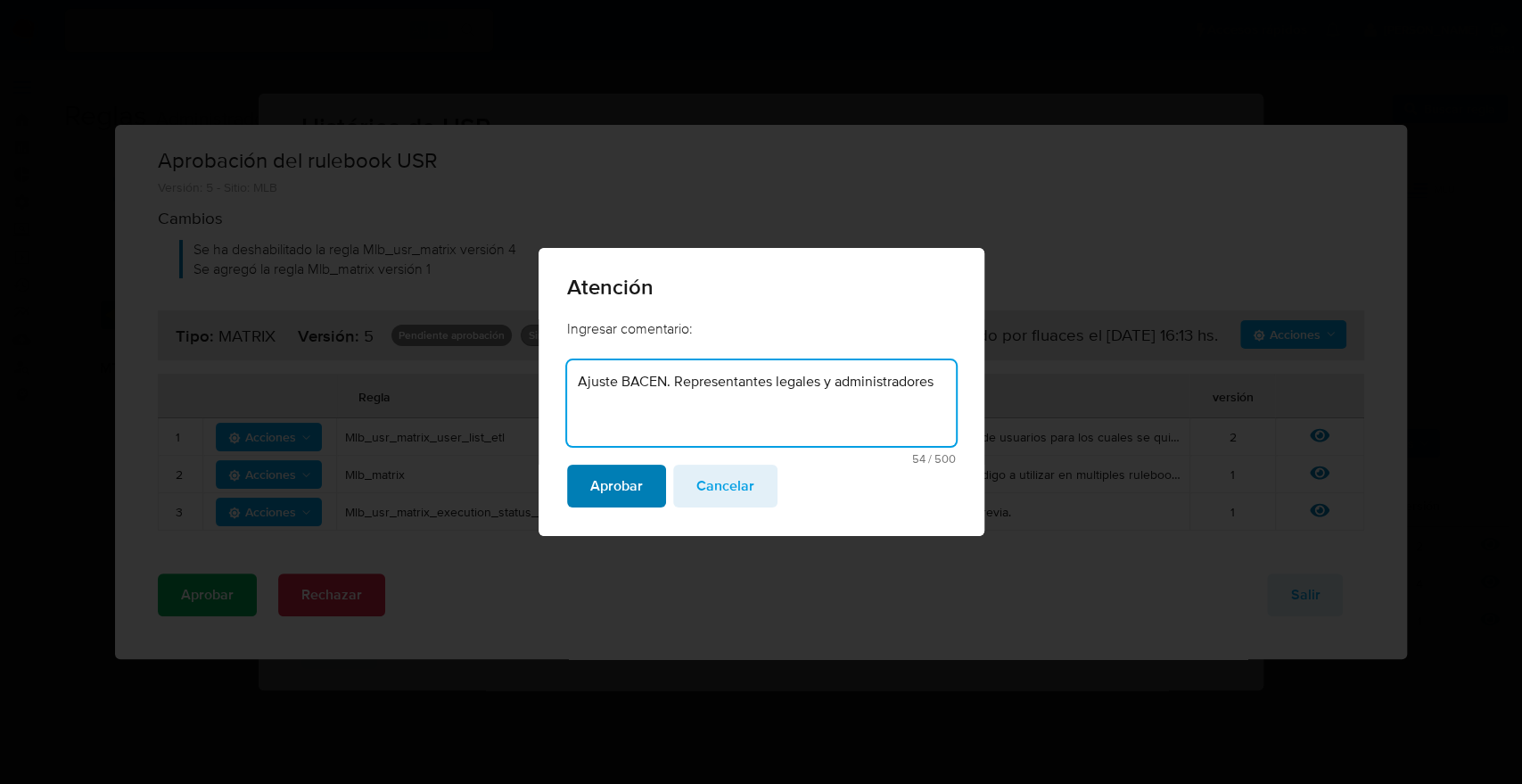
type textarea "Ajuste BACEN. Representantes legales y administradores"
click at [621, 486] on span "Aprobar" at bounding box center [617, 486] width 53 height 39
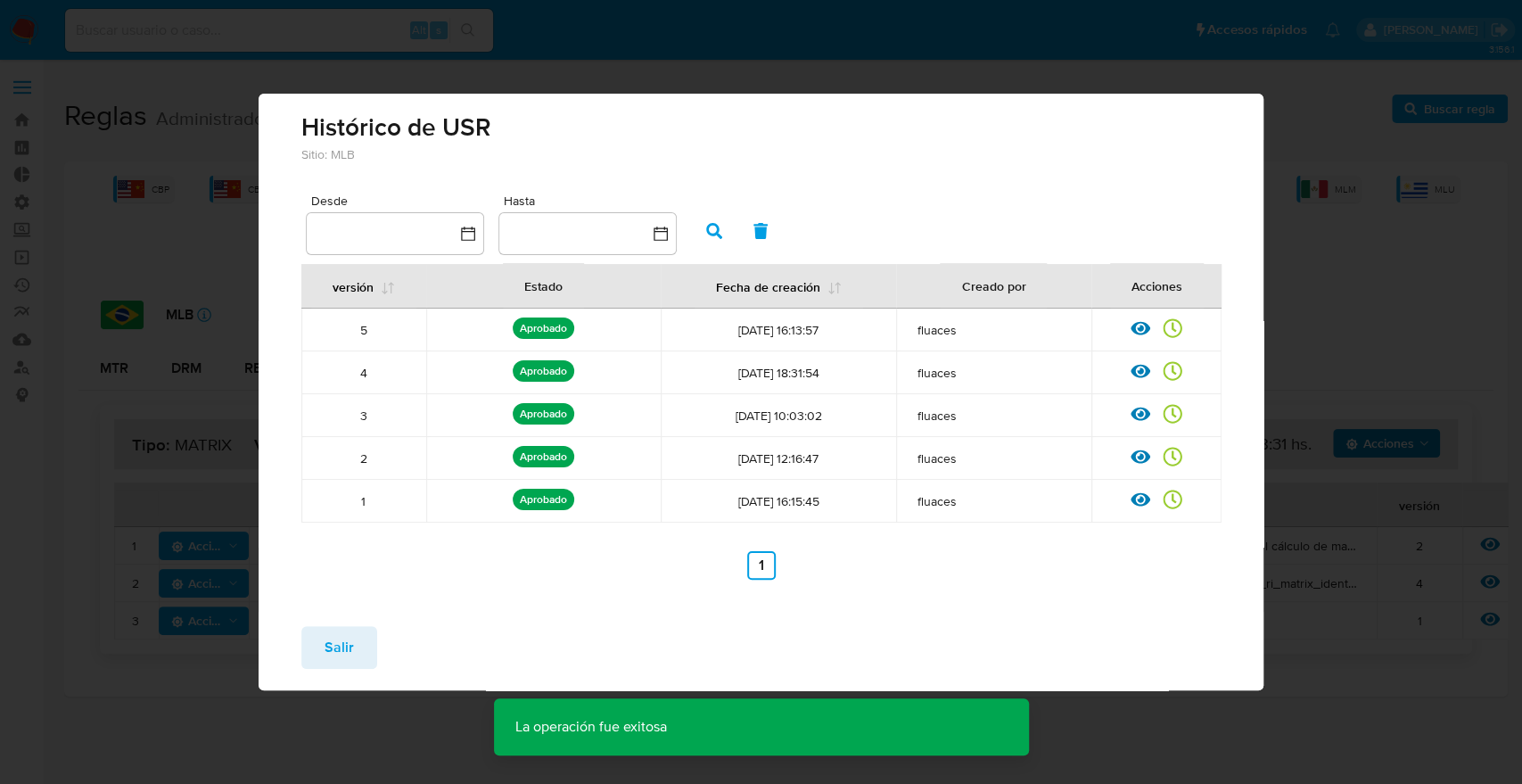
click at [339, 667] on span "Salir" at bounding box center [338, 648] width 29 height 39
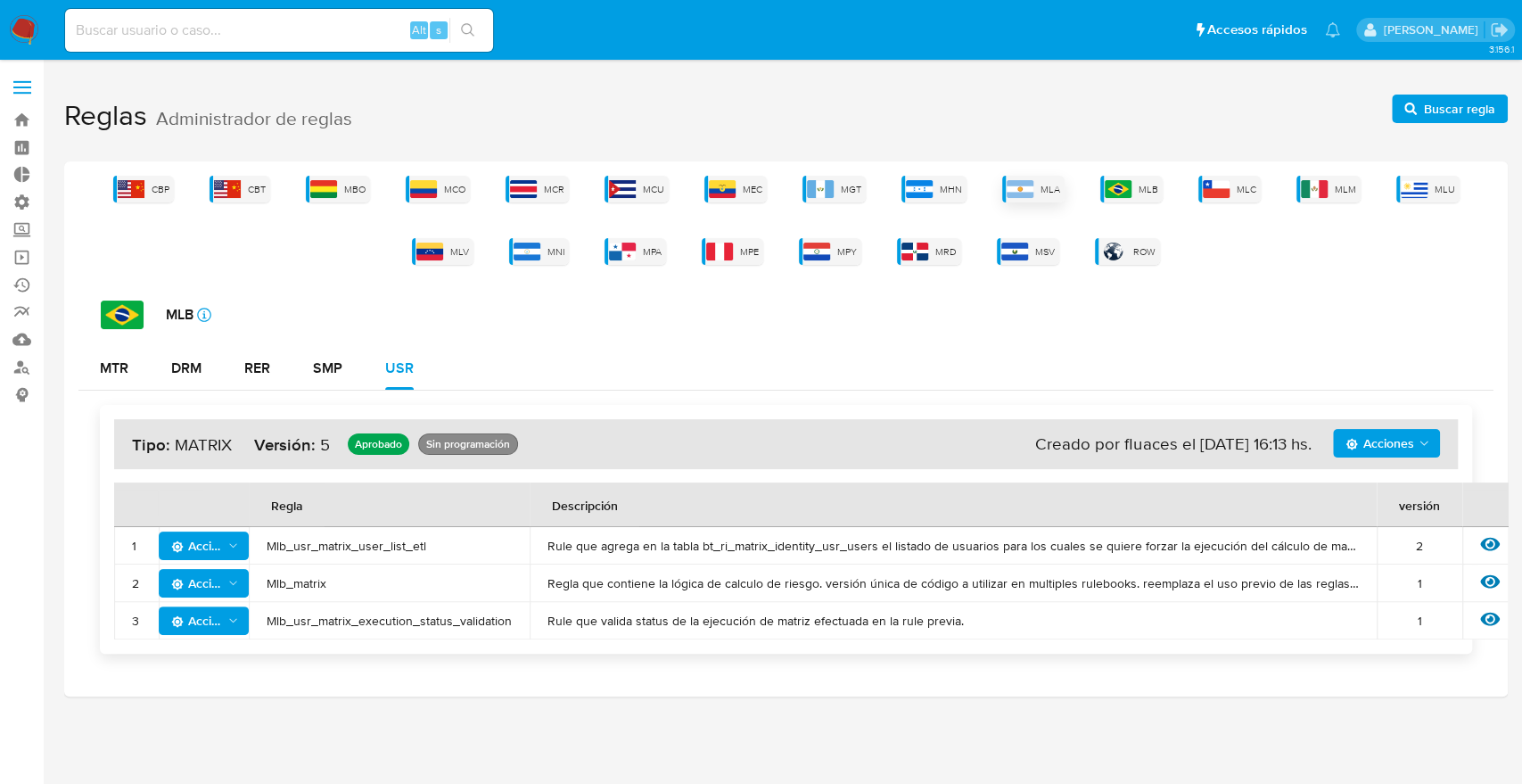
click at [1042, 195] on span "MLA" at bounding box center [1050, 189] width 20 height 13
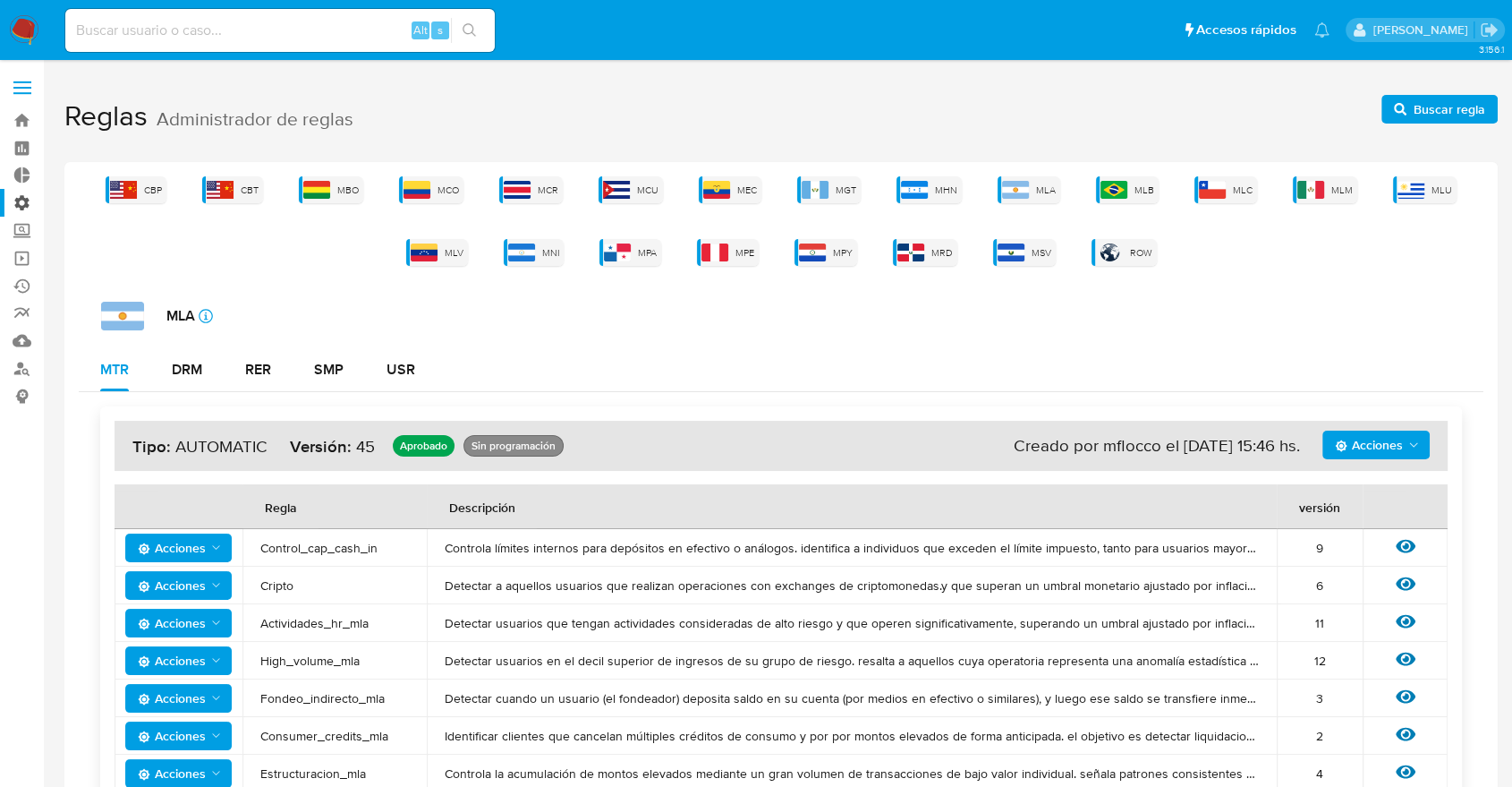
click at [20, 204] on label "Administración" at bounding box center [107, 202] width 213 height 27
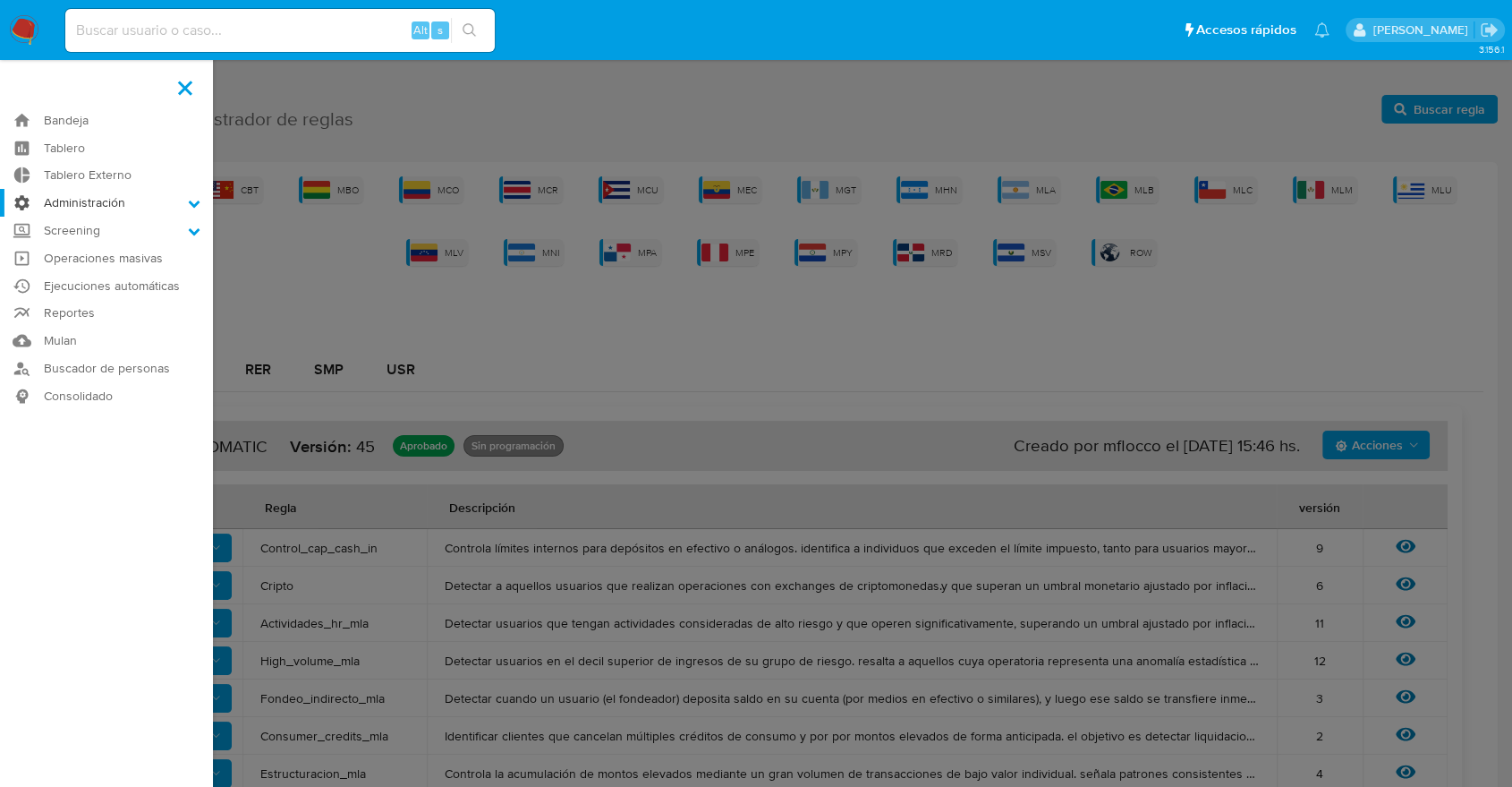
click at [0, 0] on input "Administración" at bounding box center [0, 0] width 0 height 0
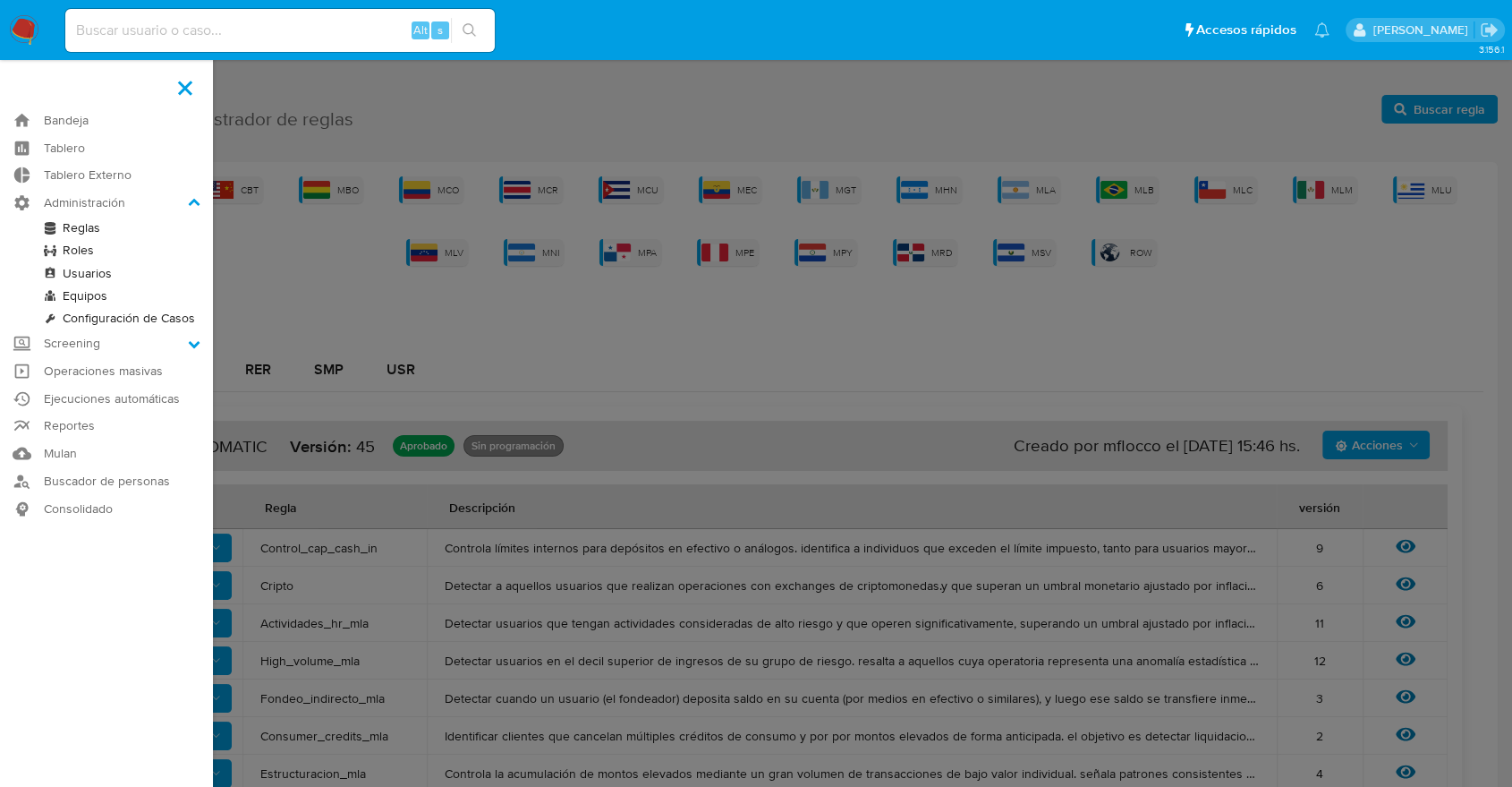
click at [83, 249] on link "Roles" at bounding box center [107, 250] width 213 height 23
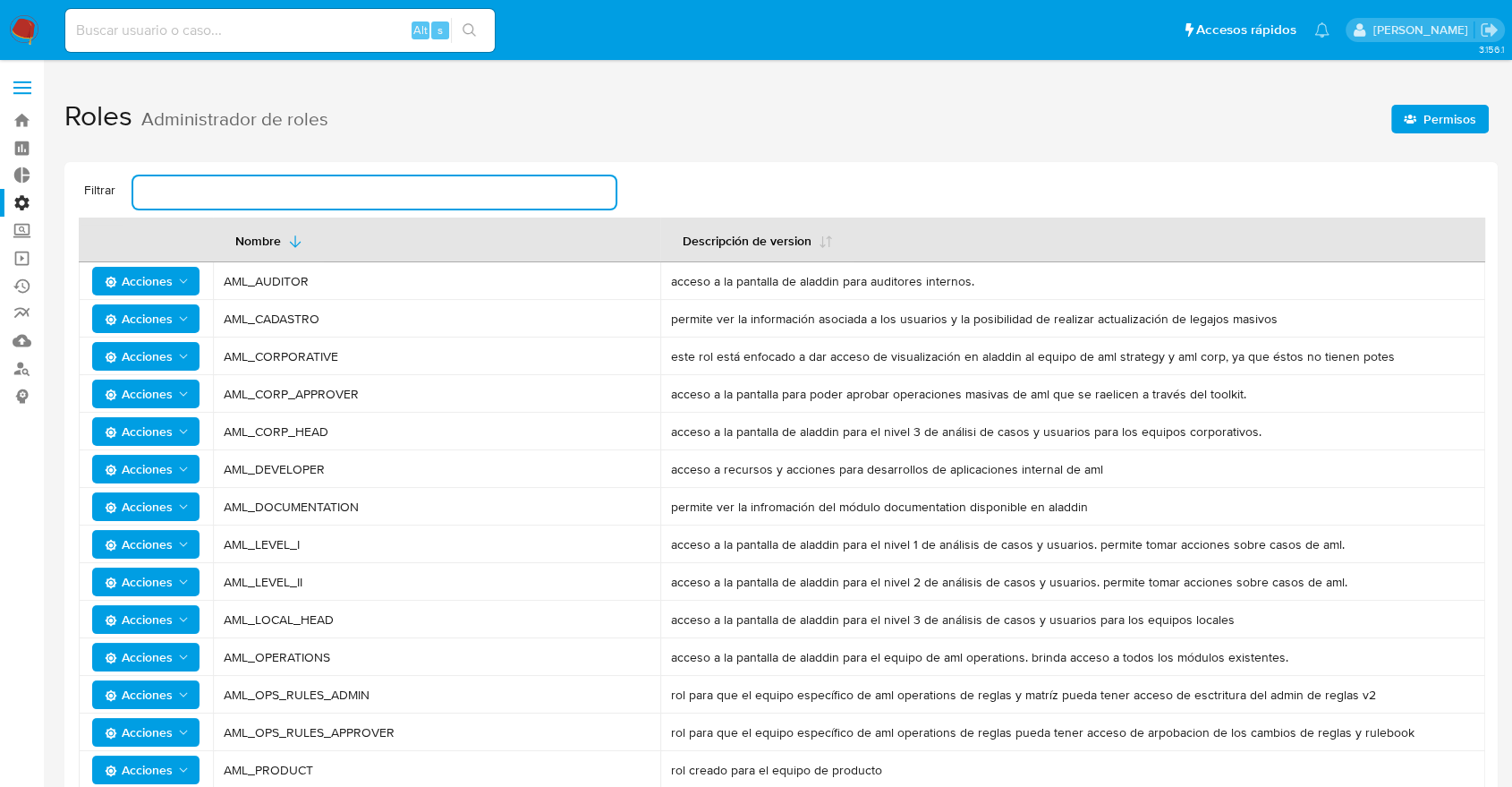
click at [270, 193] on input "text" at bounding box center [374, 193] width 482 height 24
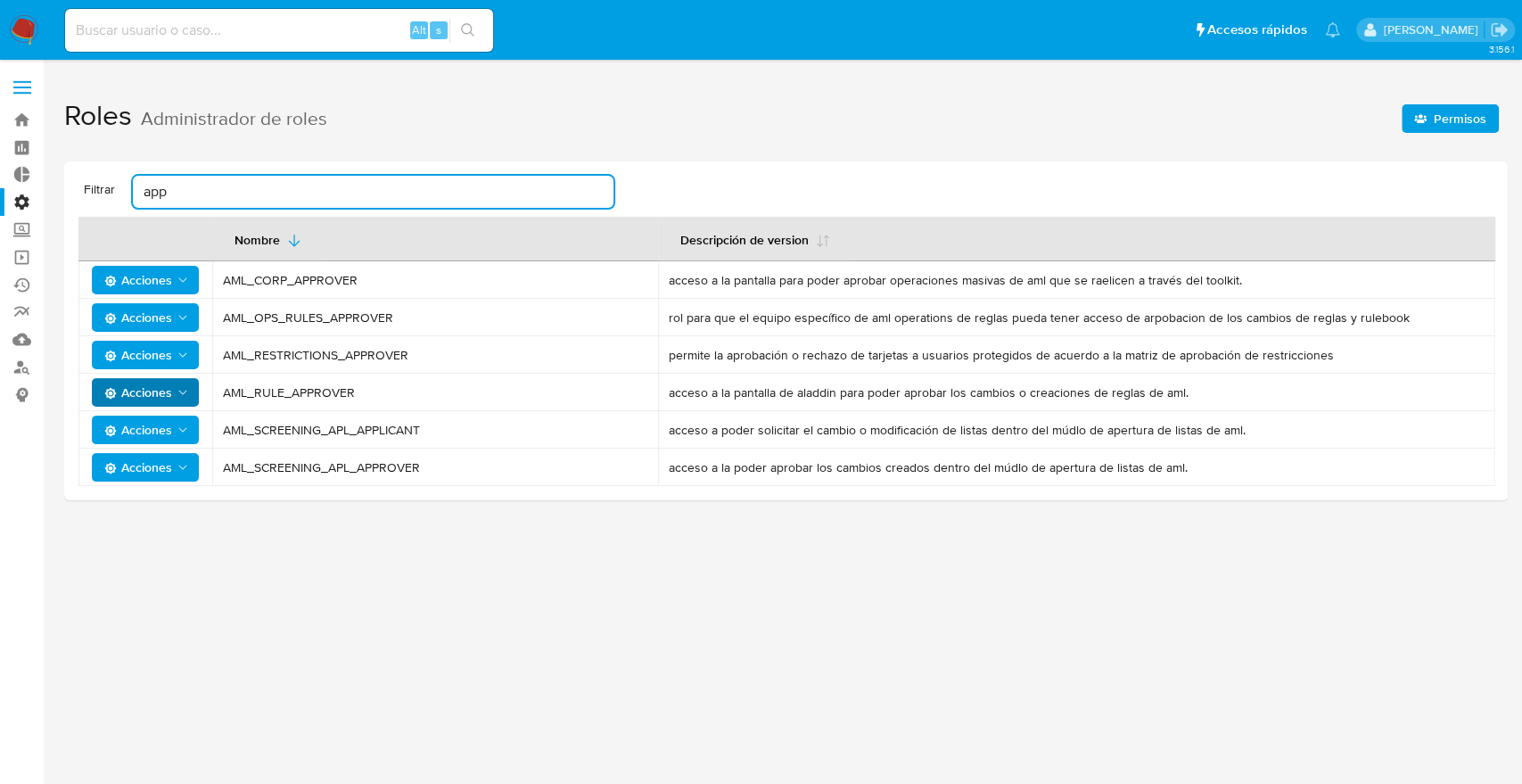
type input "app"
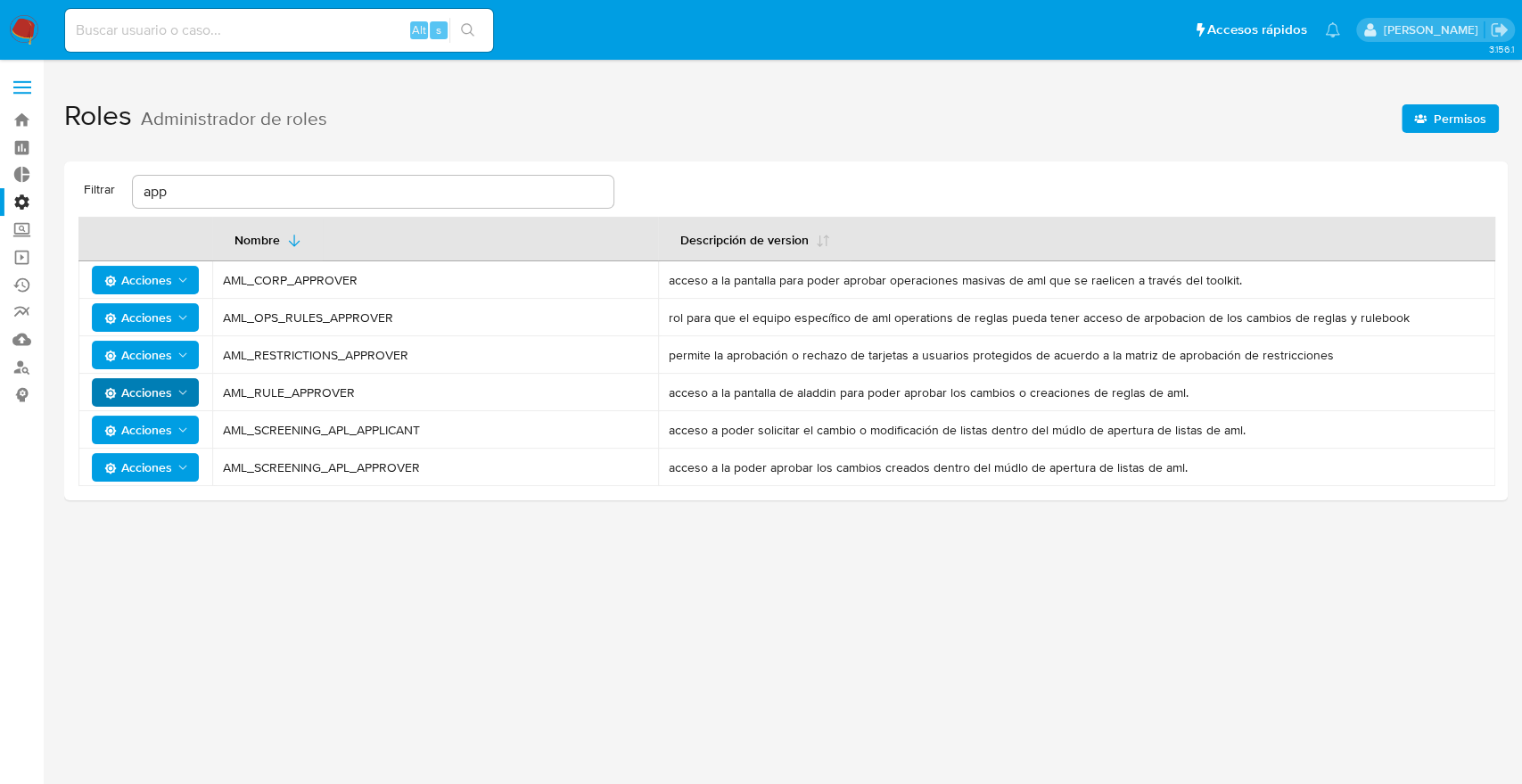
click at [180, 391] on icon "Acciones" at bounding box center [182, 392] width 14 height 14
click at [125, 433] on button "Usuarios" at bounding box center [149, 437] width 161 height 43
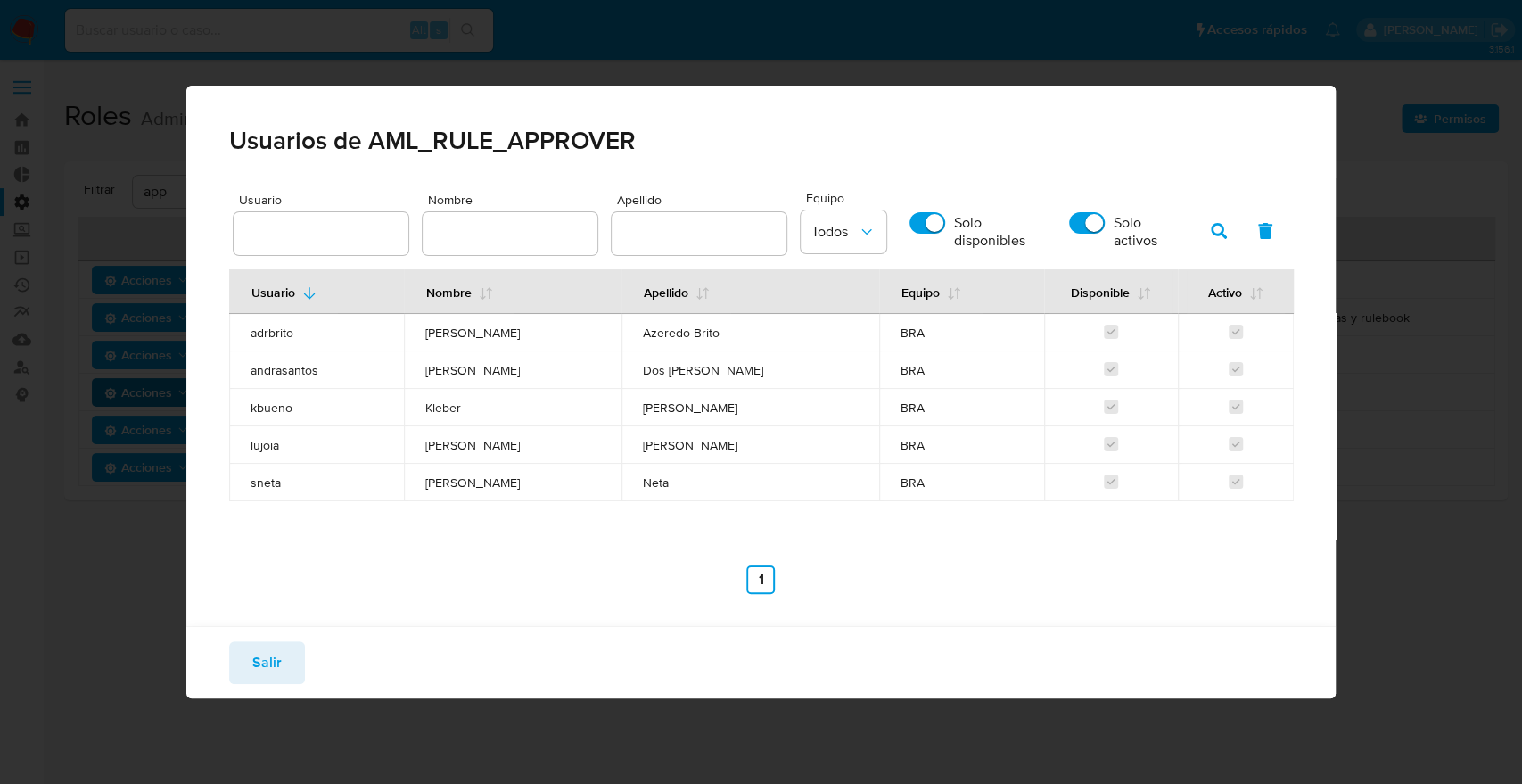
click at [928, 220] on input "Solo disponibles" at bounding box center [928, 223] width 36 height 22
checkbox input "false"
click at [1200, 231] on button "button" at bounding box center [1218, 231] width 46 height 43
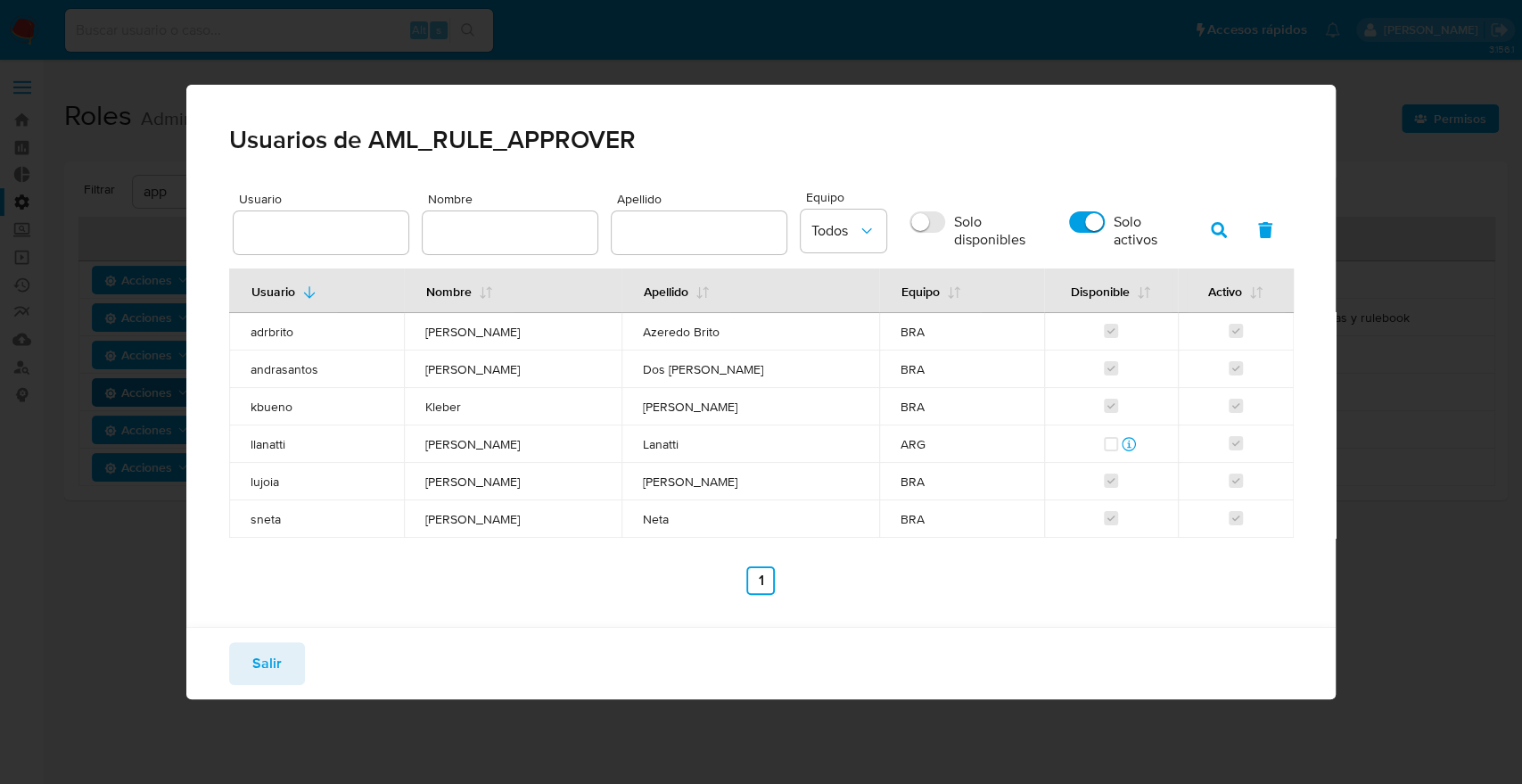
click at [638, 590] on ul "Anterior 1 Siguiente" at bounding box center [761, 580] width 1064 height 28
click at [262, 654] on span "Salir" at bounding box center [266, 664] width 29 height 39
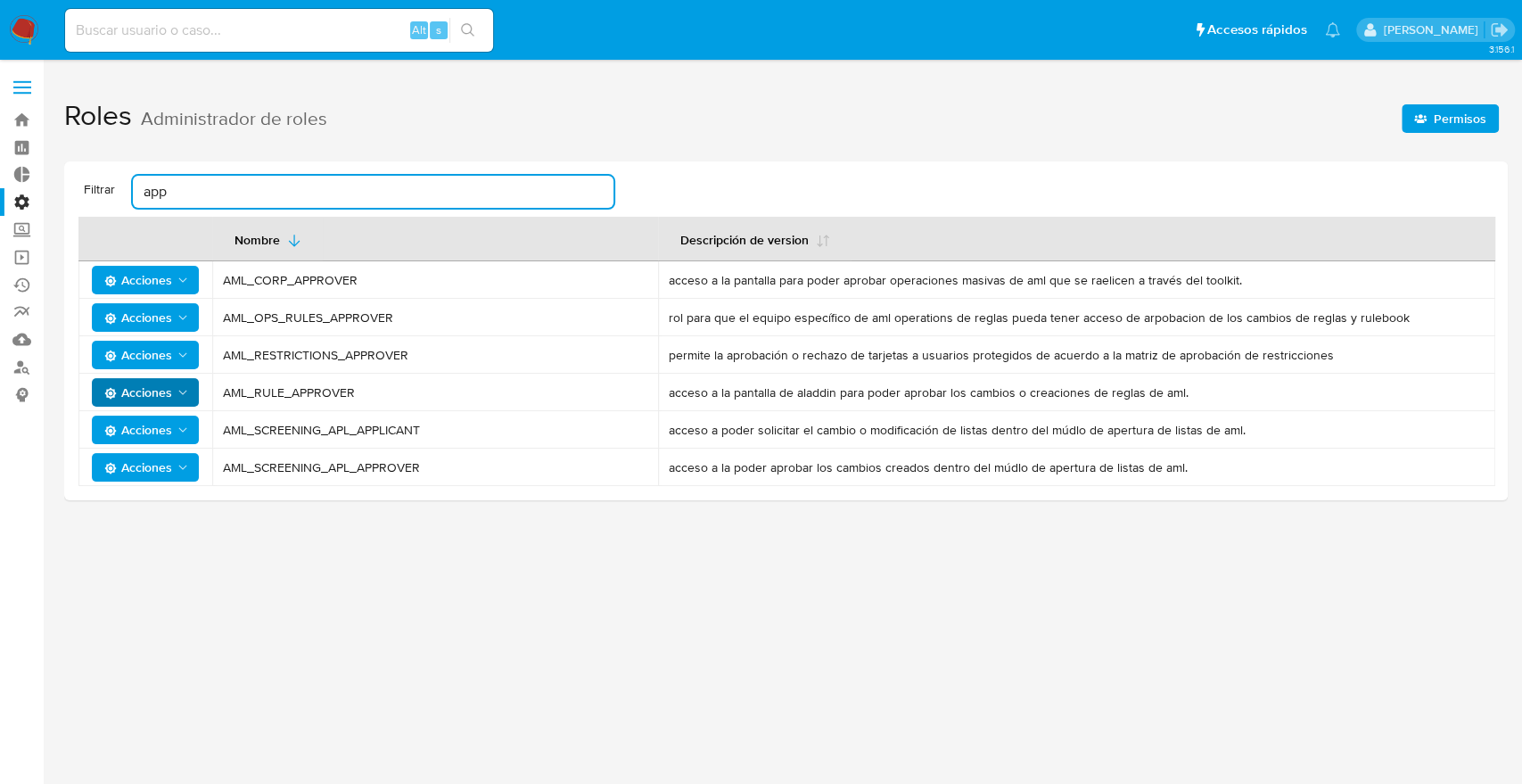
drag, startPoint x: 276, startPoint y: 194, endPoint x: 8, endPoint y: 188, distance: 268.1
click at [8, 188] on section "Bandeja Tablero Tablero Externo Administración Reglas Roles Usuarios Equipos Co…" at bounding box center [761, 392] width 1522 height 784
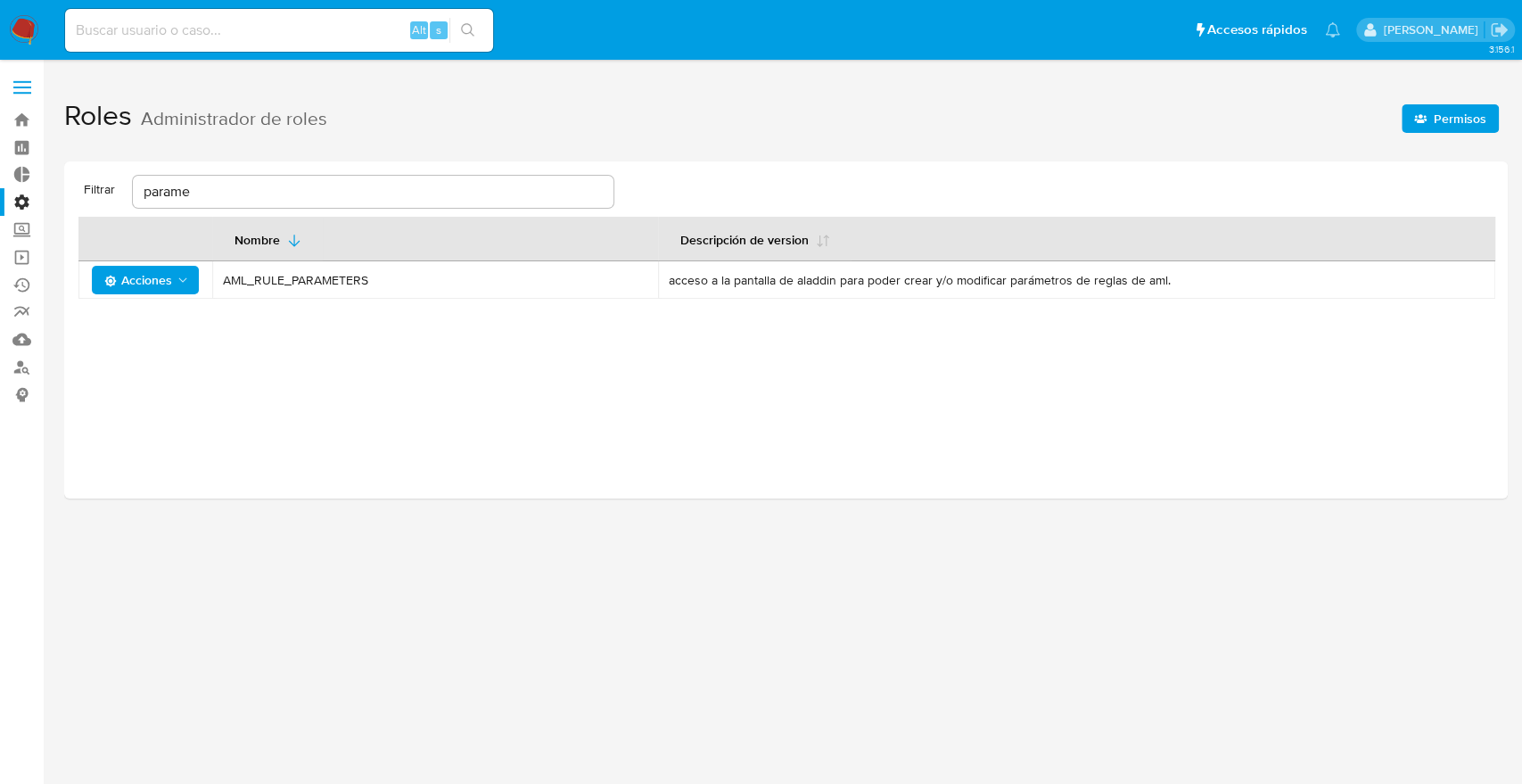
drag, startPoint x: 393, startPoint y: 292, endPoint x: 212, endPoint y: 271, distance: 182.2
click at [212, 271] on tr "Acciones AML_RULE_PARAMETERS acceso a la pantalla de aladdin para poder crear y…" at bounding box center [786, 280] width 1417 height 38
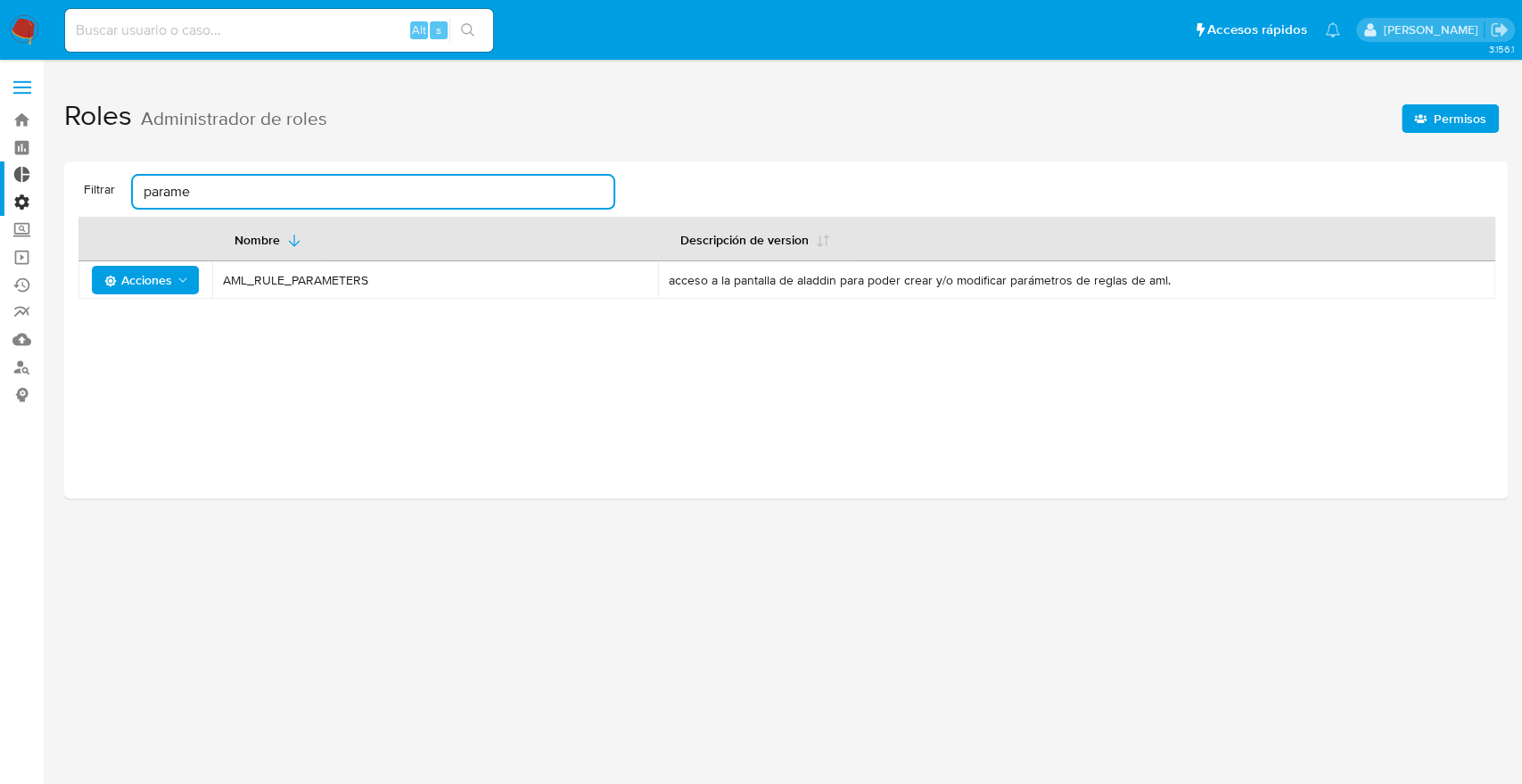
drag, startPoint x: 224, startPoint y: 191, endPoint x: 43, endPoint y: 179, distance: 181.4
click at [43, 179] on section "Bandeja Tablero Tablero Externo Administración Reglas Roles Usuarios Equipos Co…" at bounding box center [761, 392] width 1522 height 784
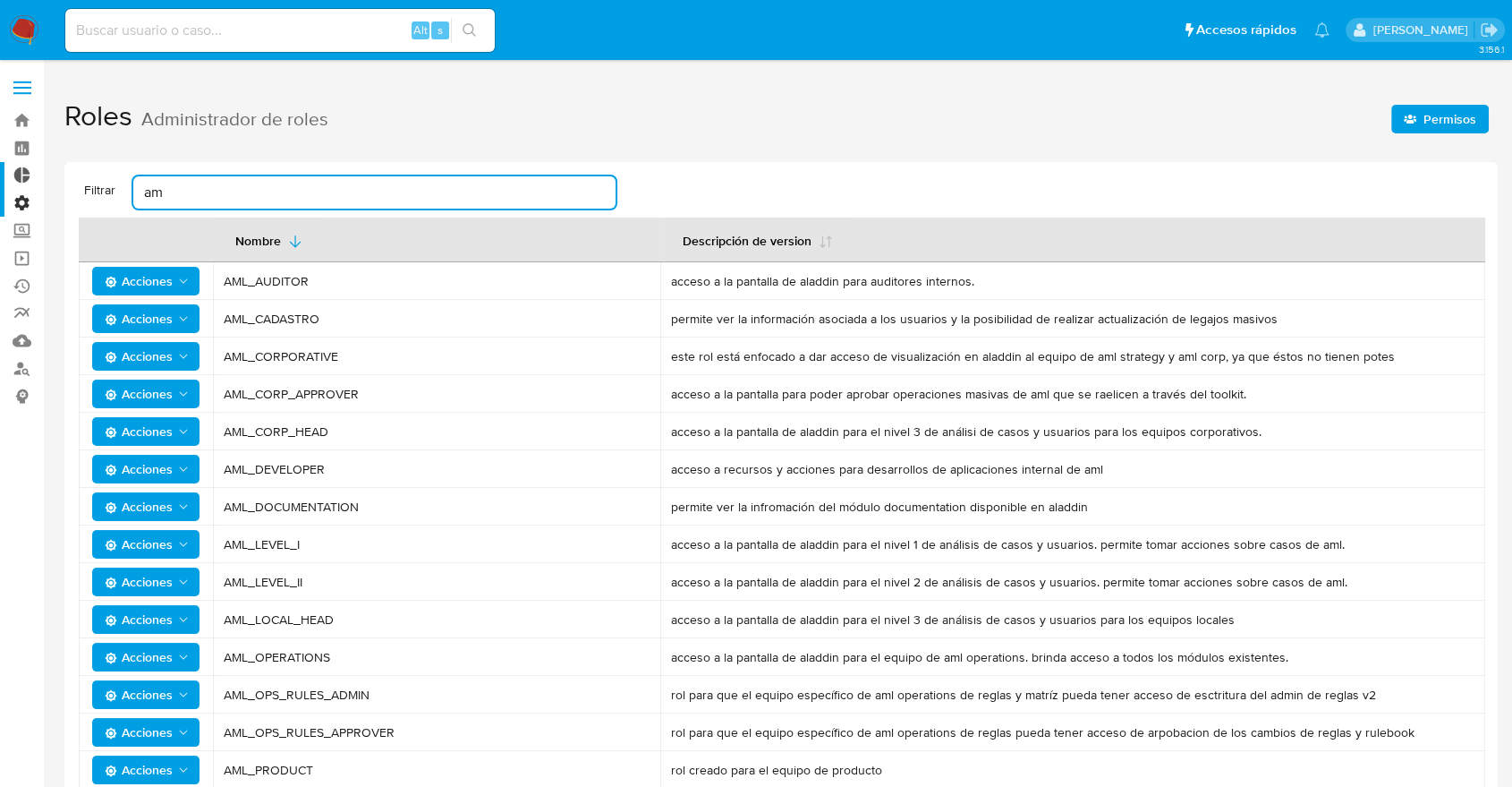
type input "a"
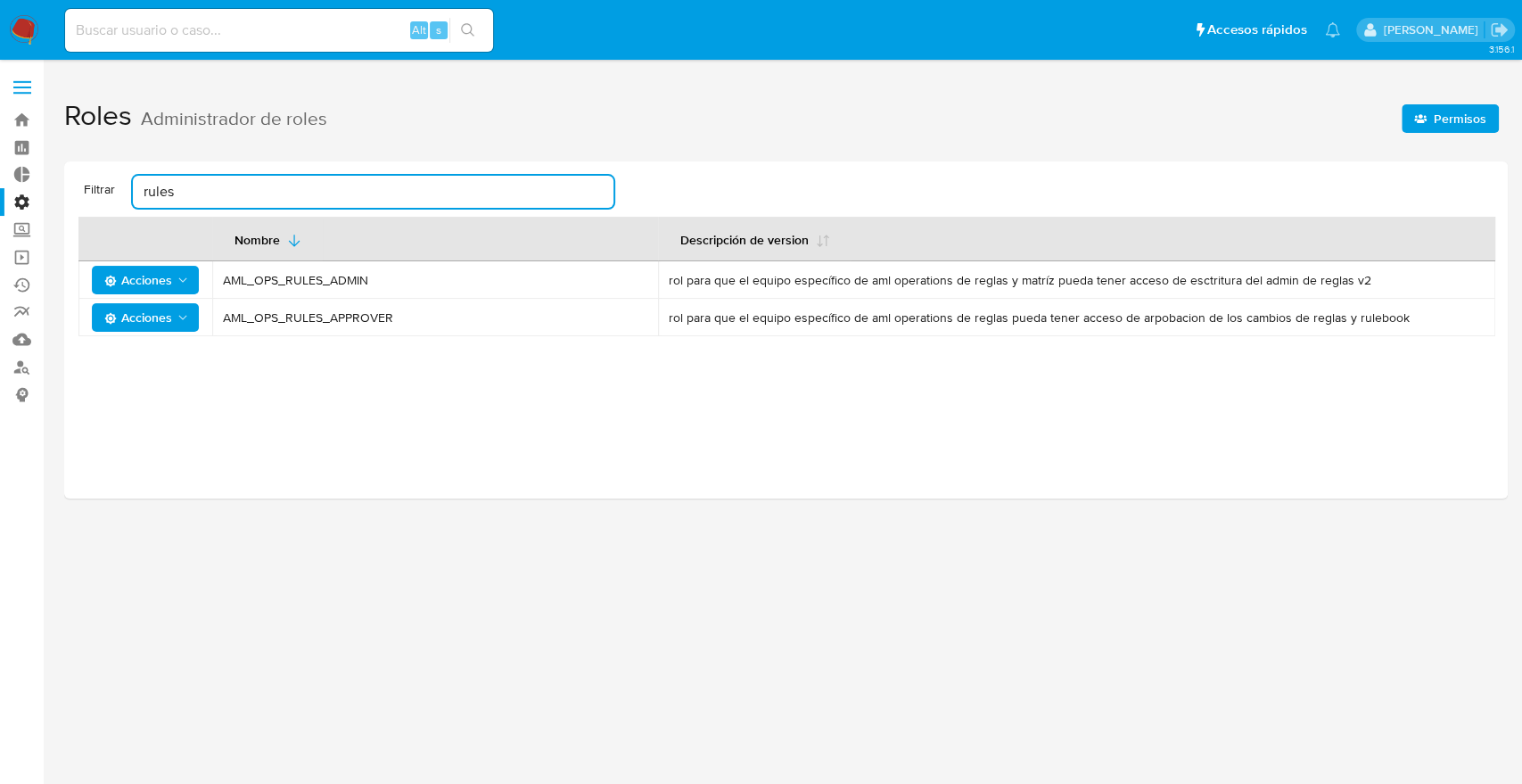
type input "rules"
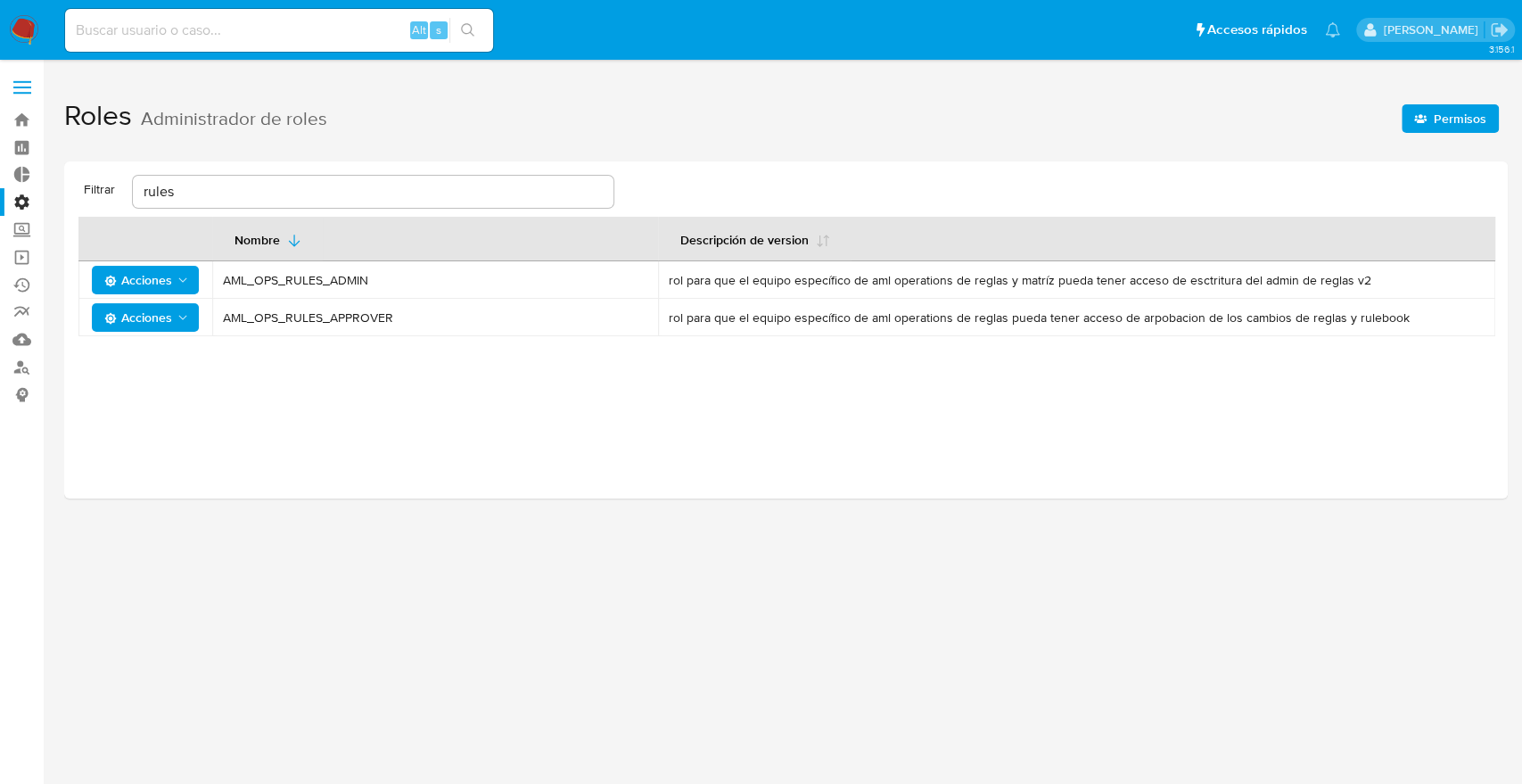
drag, startPoint x: 396, startPoint y: 282, endPoint x: 220, endPoint y: 272, distance: 176.3
click at [220, 272] on td "AML_OPS_RULES_ADMIN" at bounding box center [435, 280] width 446 height 38
